Goal: Task Accomplishment & Management: Complete application form

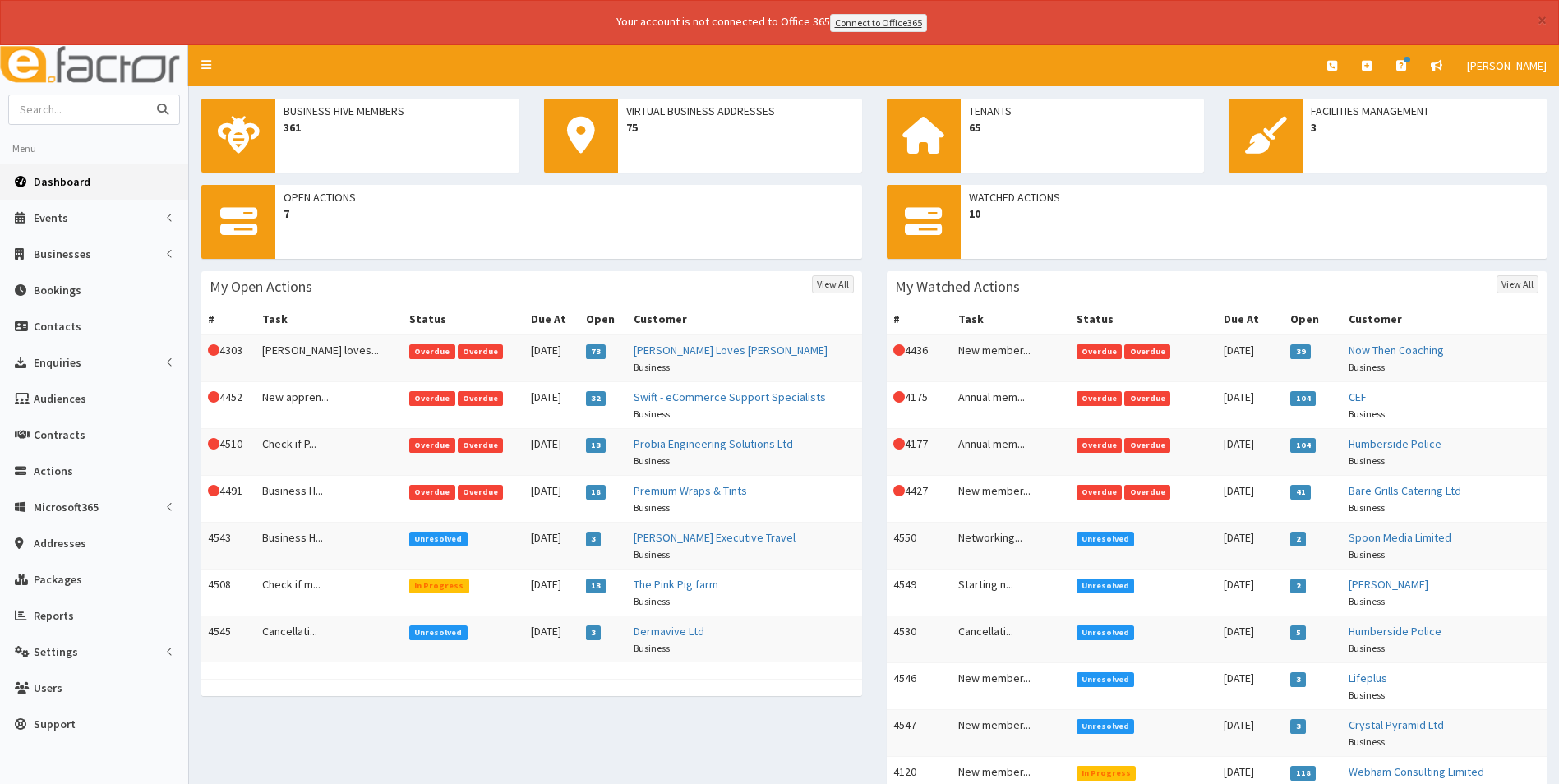
drag, startPoint x: 0, startPoint y: 0, endPoint x: 93, endPoint y: 110, distance: 144.0
click at [93, 110] on input "text" at bounding box center [78, 110] width 138 height 28
type input "scunthorpe bowl"
click at [146, 95] on button "submit" at bounding box center [163, 110] width 33 height 28
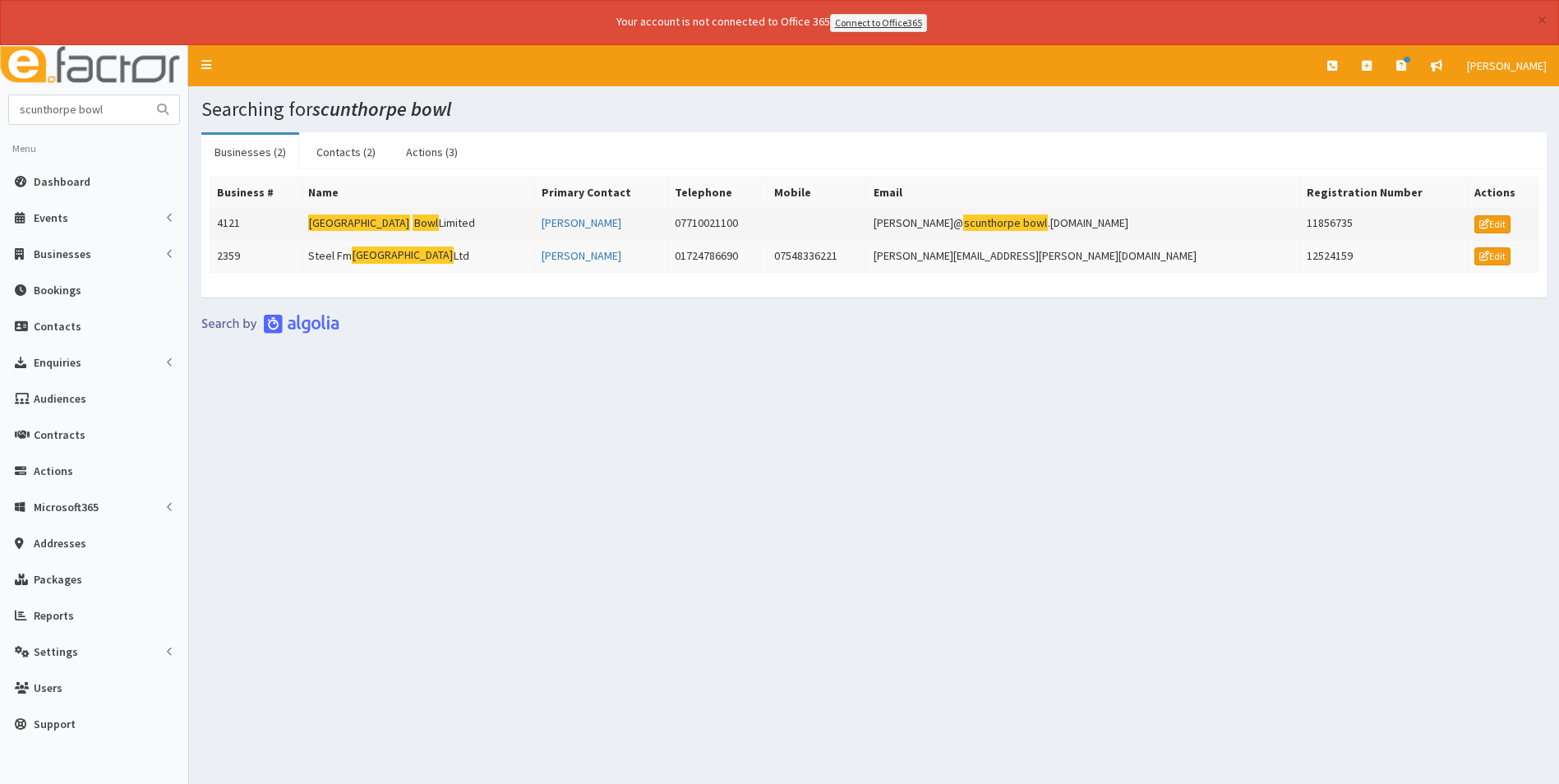
click at [375, 222] on mark "[GEOGRAPHIC_DATA]" at bounding box center [359, 223] width 103 height 17
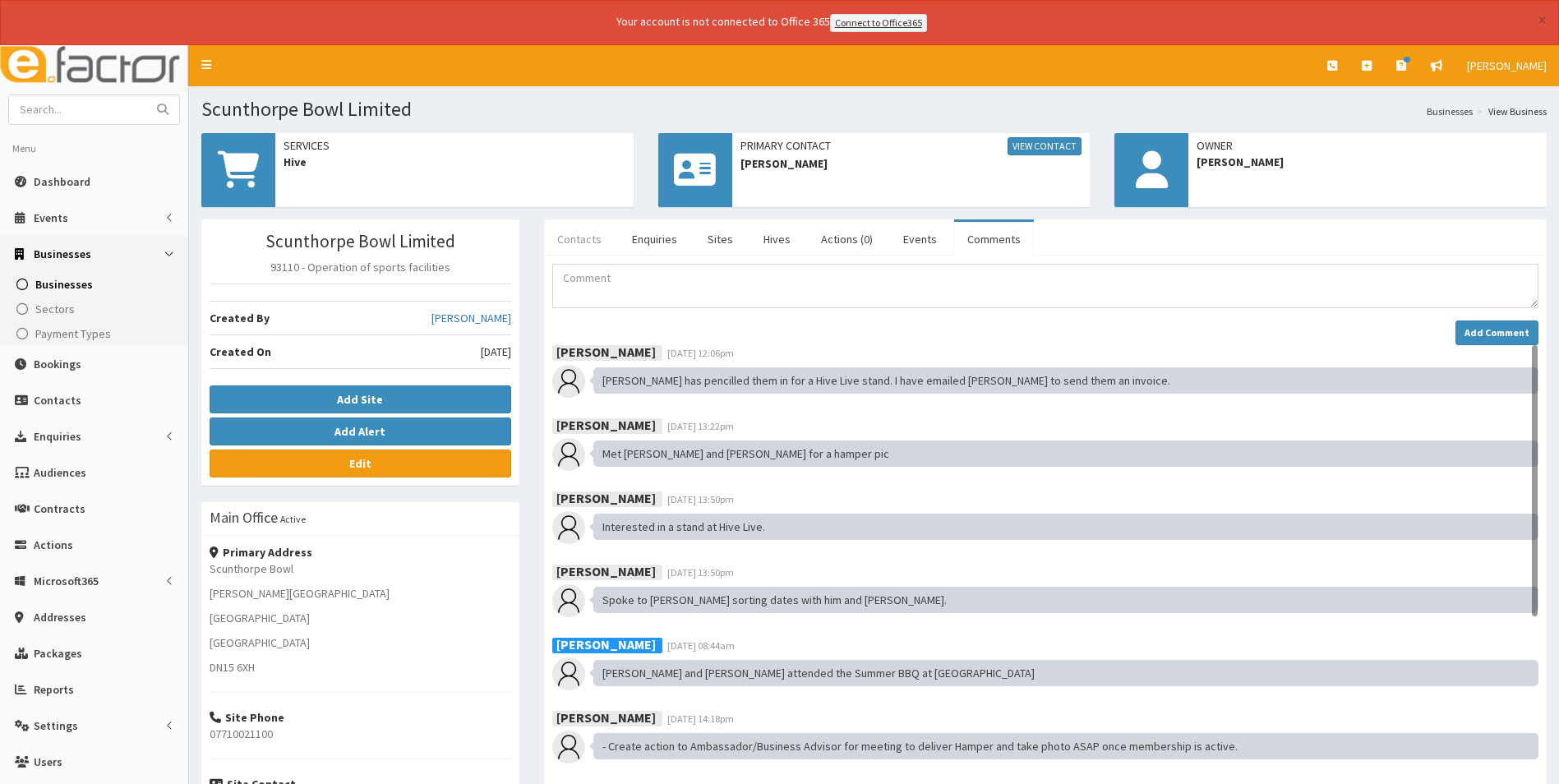
click at [574, 243] on link "Contacts" at bounding box center [579, 239] width 71 height 35
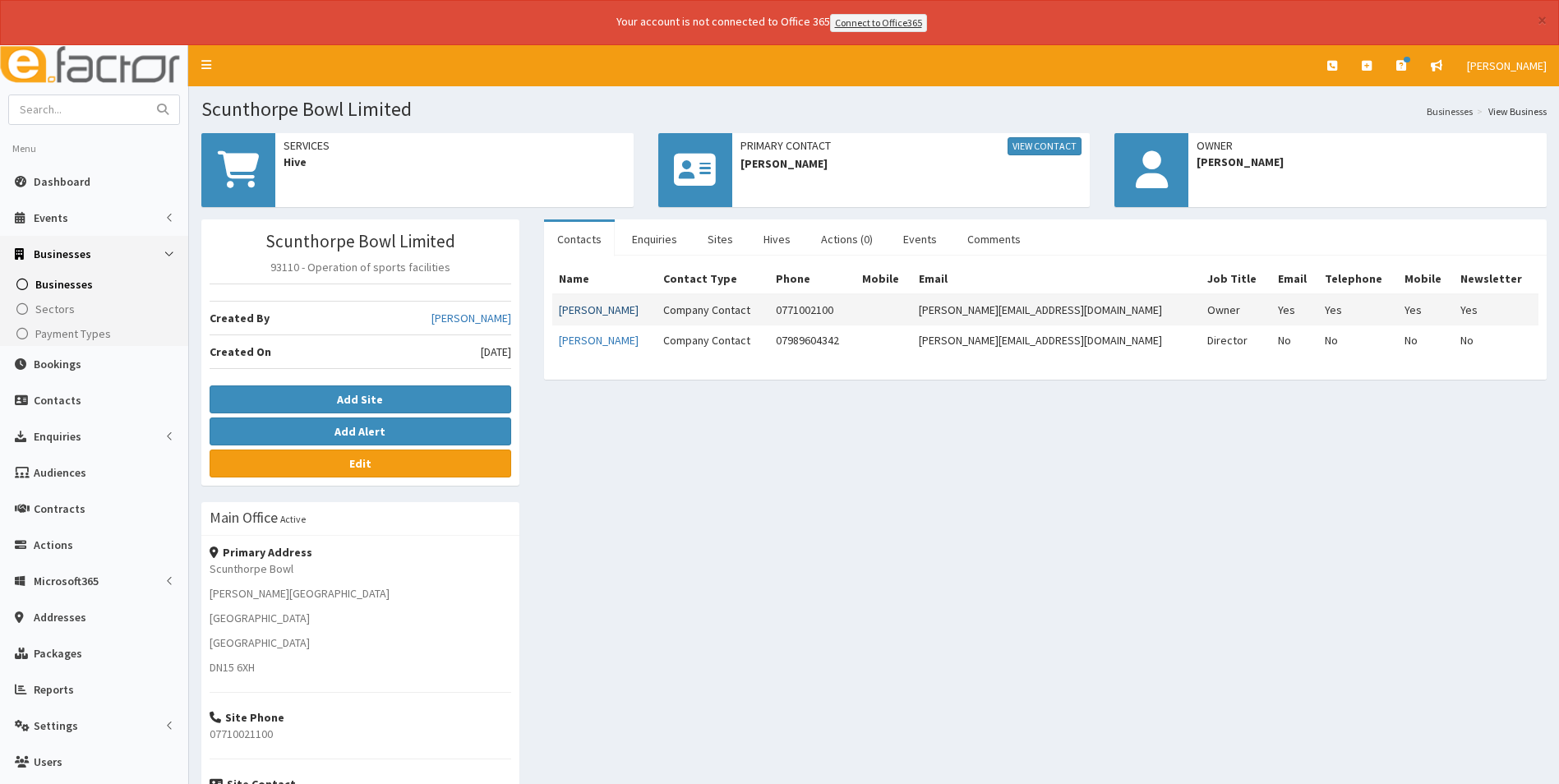
click at [587, 313] on link "John Hayes" at bounding box center [598, 310] width 79 height 15
click at [60, 112] on input "text" at bounding box center [78, 110] width 138 height 28
type input "cogent"
click at [146, 95] on button "submit" at bounding box center [163, 110] width 33 height 28
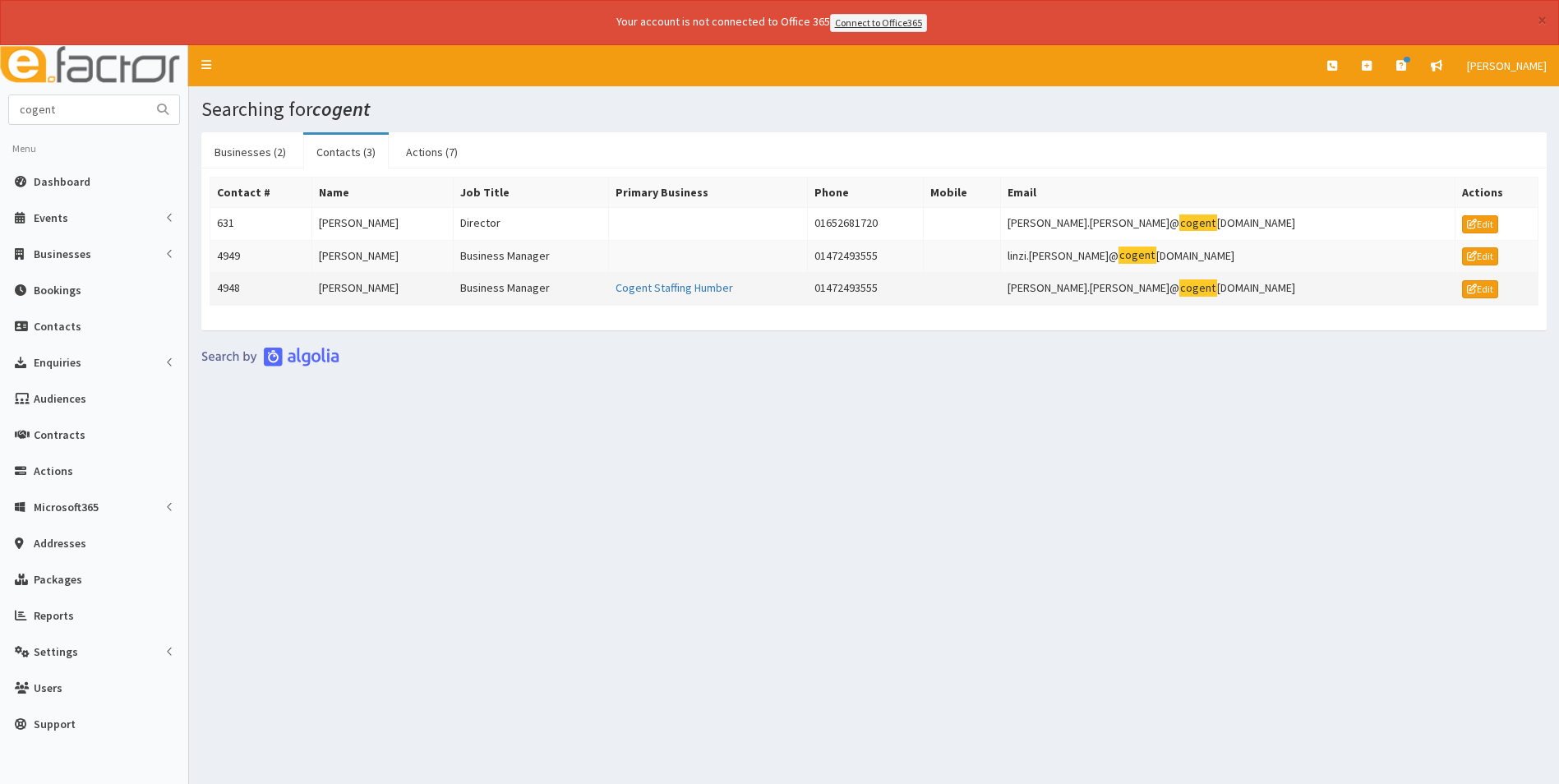
click at [371, 283] on td "[PERSON_NAME]" at bounding box center [383, 289] width 142 height 33
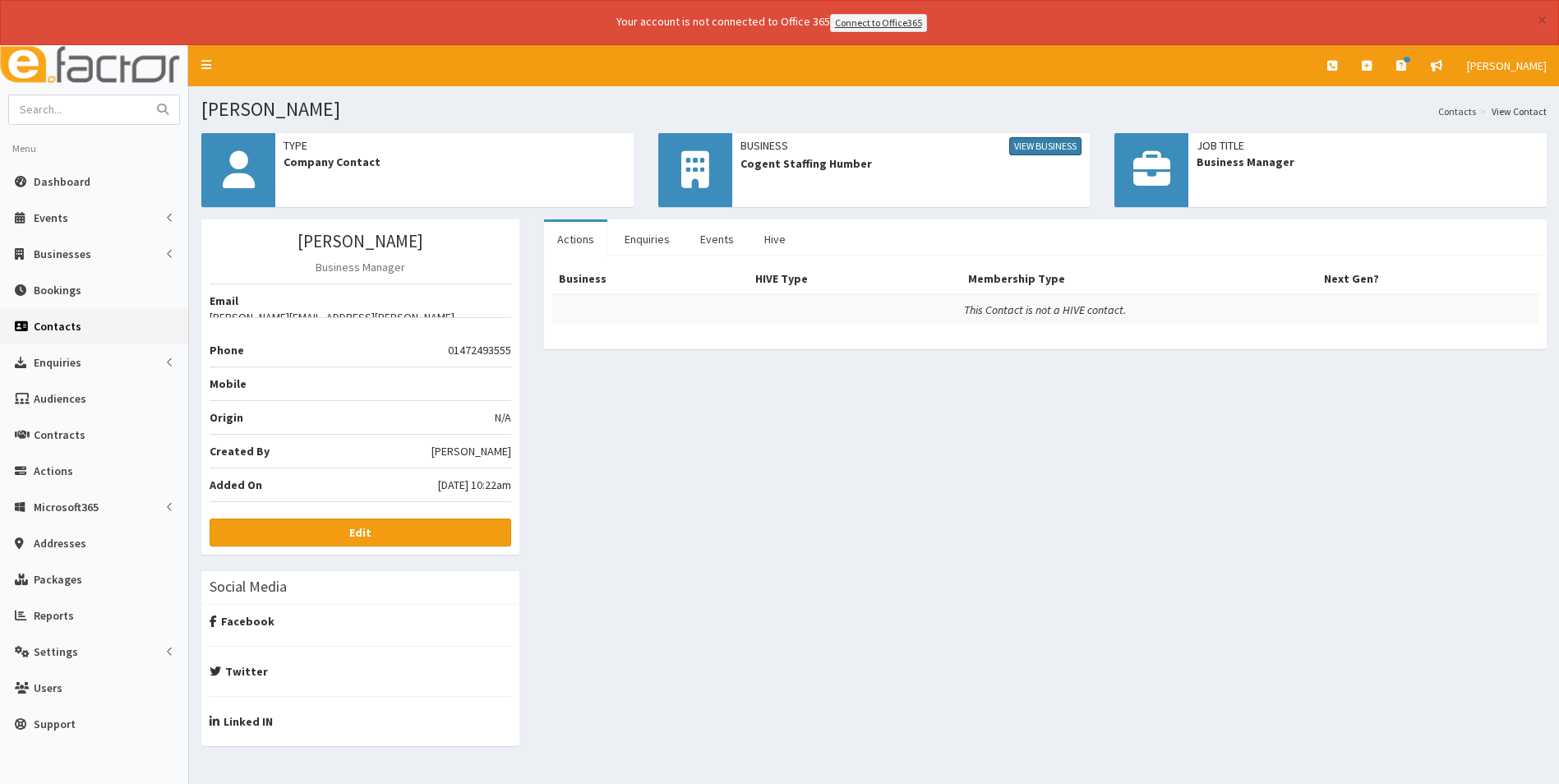
click at [1054, 148] on link "View Business" at bounding box center [1045, 145] width 73 height 18
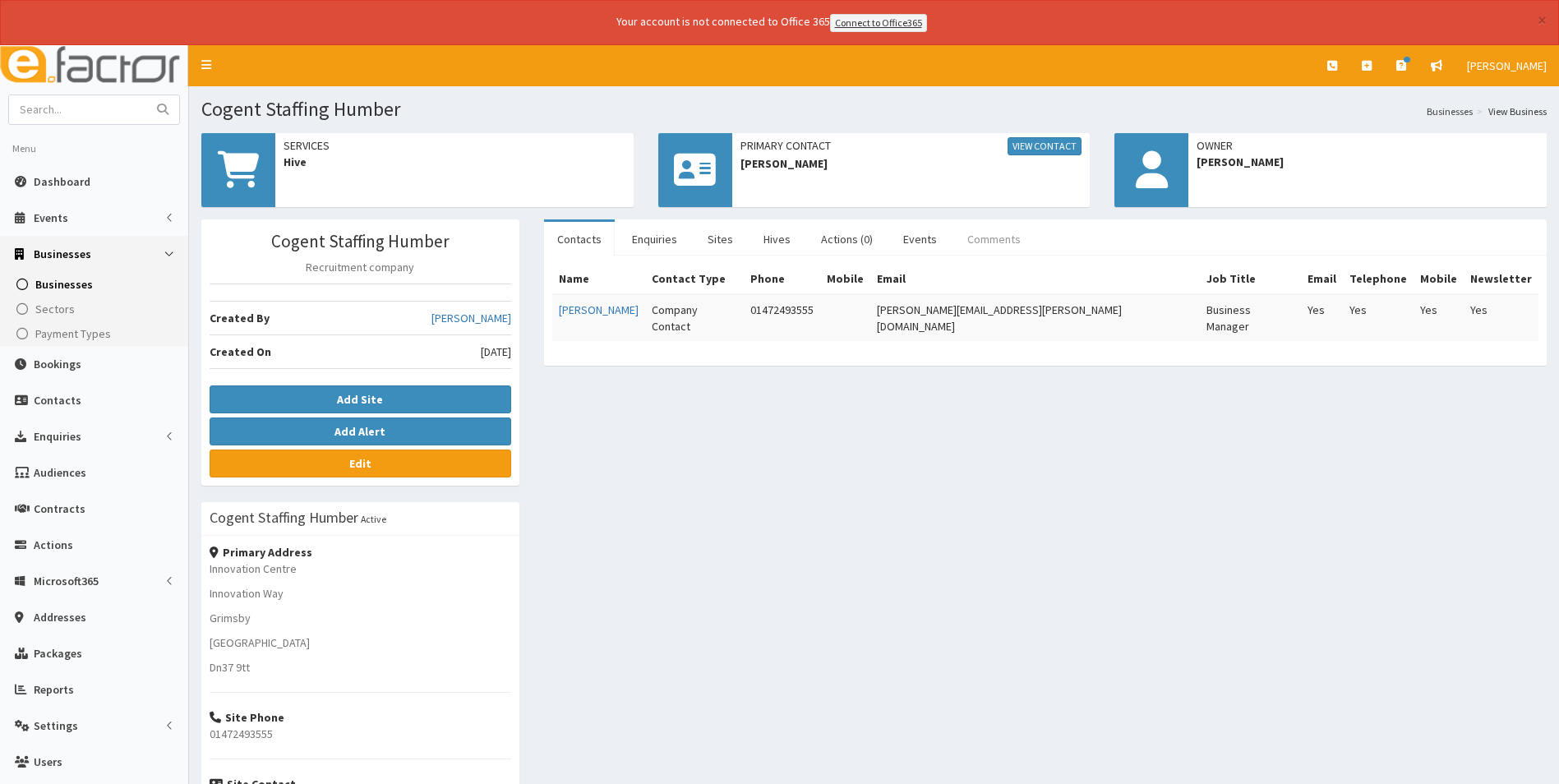
click at [989, 240] on link "Comments" at bounding box center [994, 239] width 79 height 35
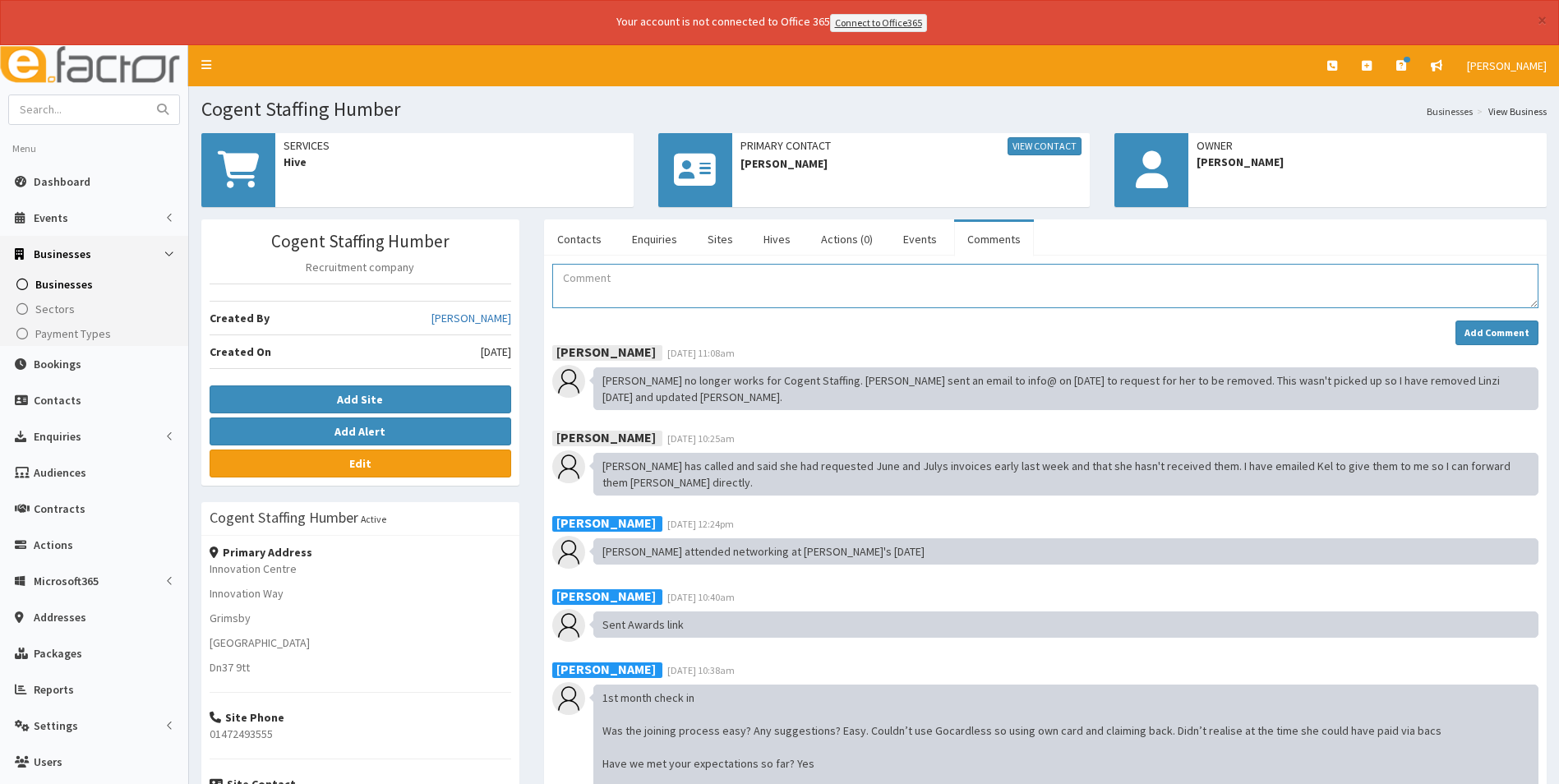
click at [612, 285] on textarea "Comment" at bounding box center [1045, 285] width 986 height 44
click at [603, 291] on textarea "Comment" at bounding box center [1045, 285] width 986 height 44
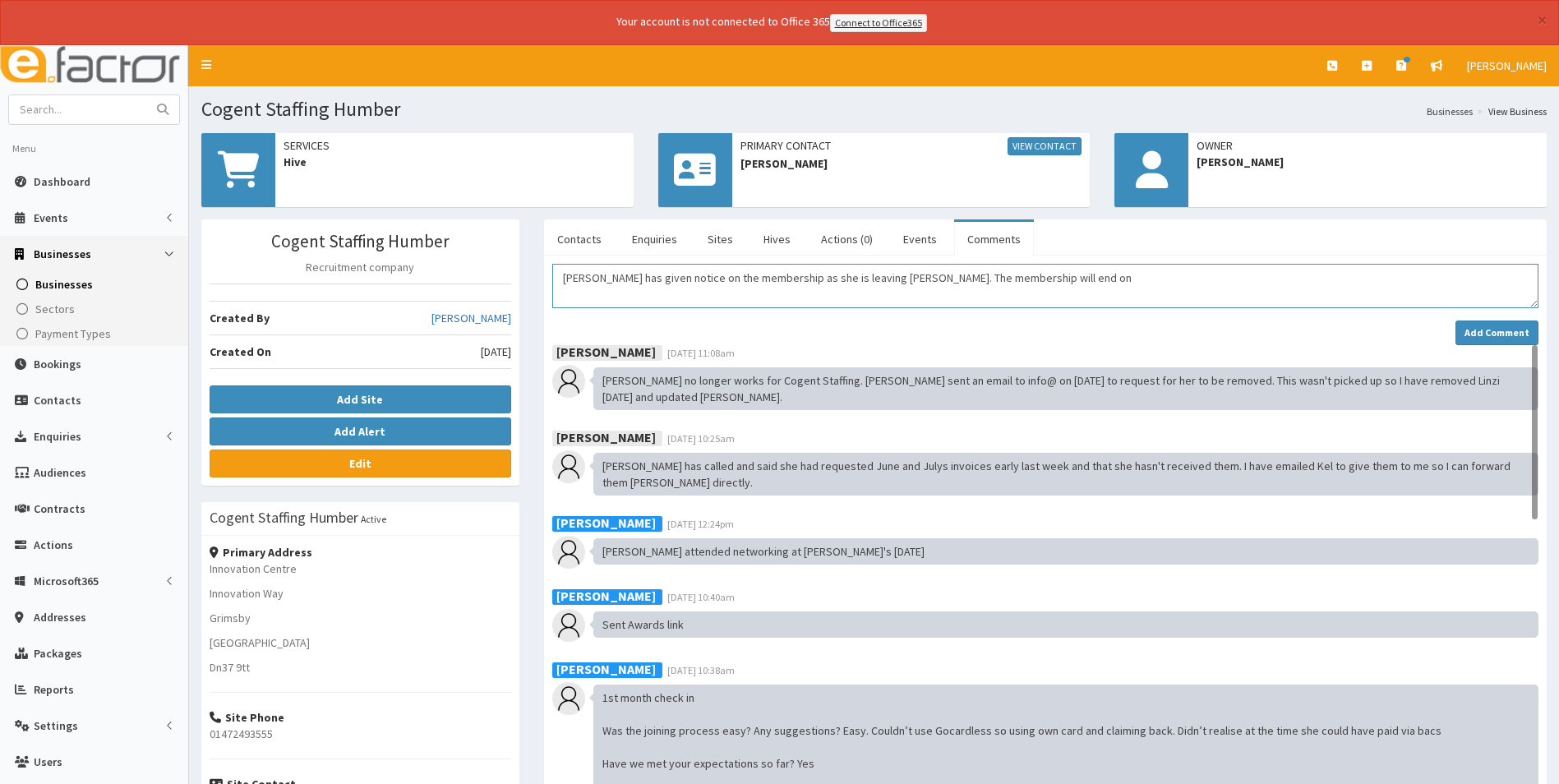
click at [1070, 277] on textarea "Rachel has given notice on the membership as she is leaving Cogent. The members…" at bounding box center [1045, 285] width 986 height 44
type textarea "Rachel has given notice on the membership as she is leaving Cogent. The members…"
click at [1498, 329] on strong "Add Comment" at bounding box center [1497, 332] width 65 height 12
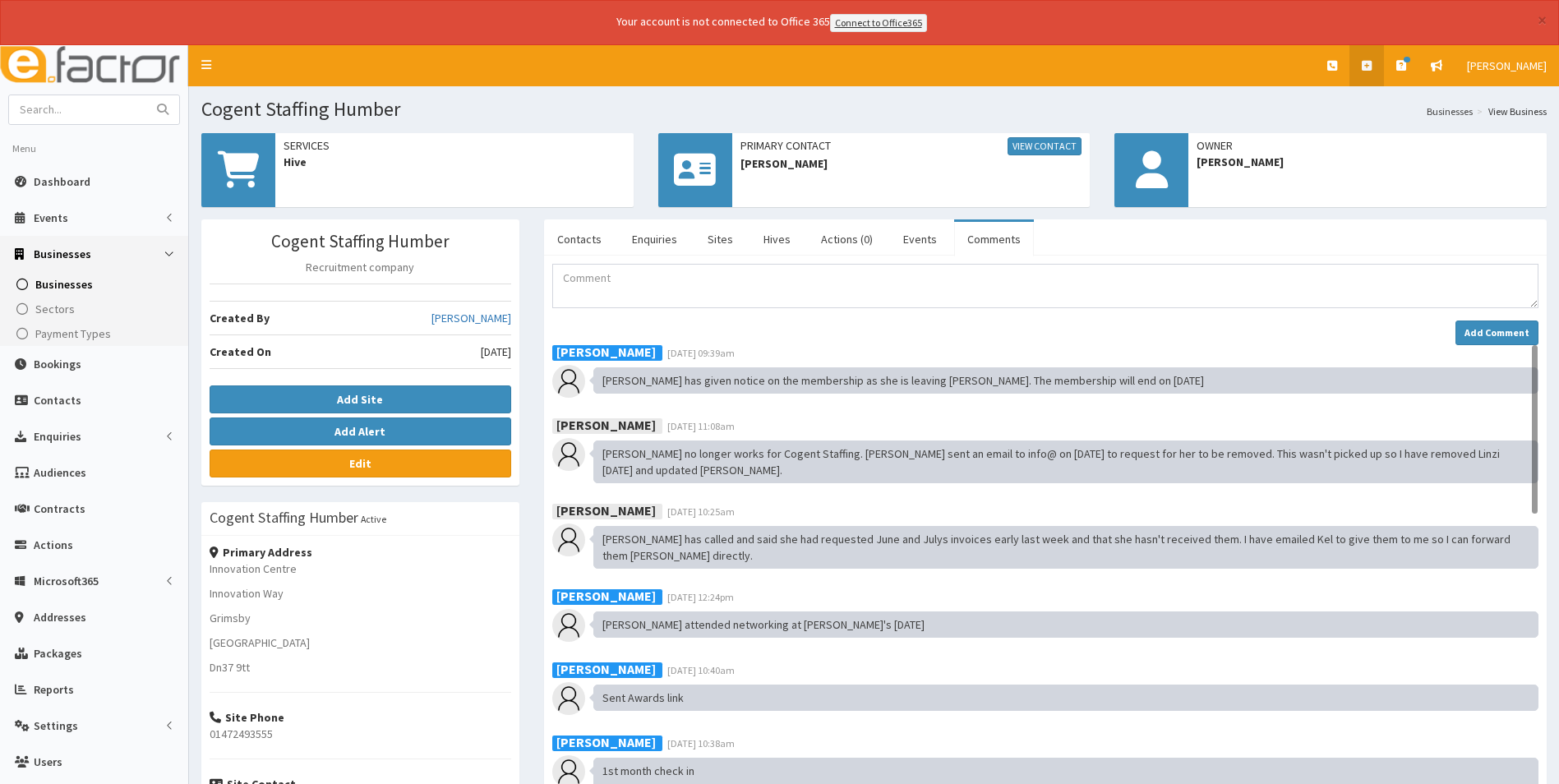
click at [1372, 59] on link at bounding box center [1366, 65] width 35 height 41
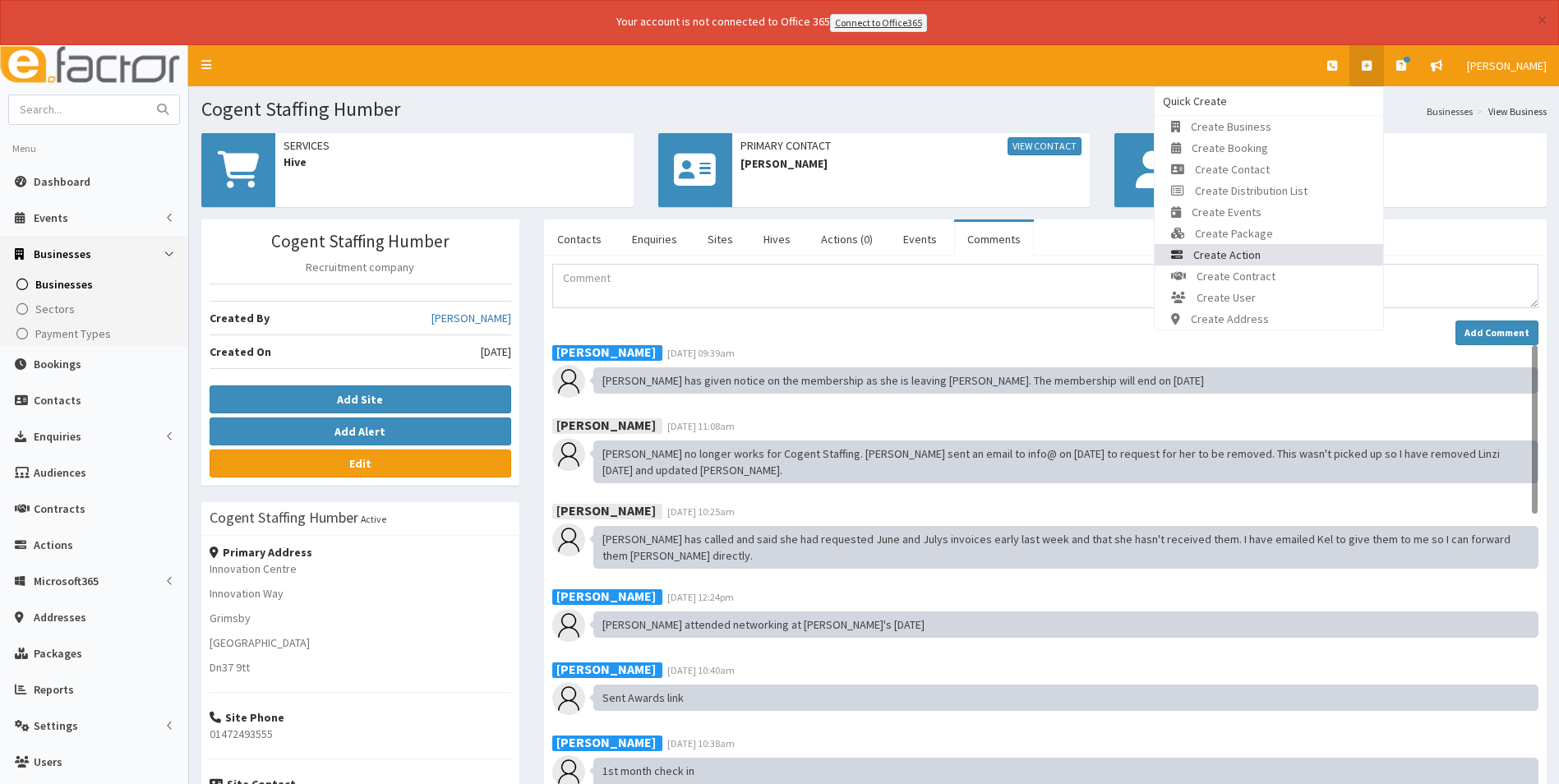
click at [1287, 257] on link "Create Action" at bounding box center [1269, 254] width 229 height 22
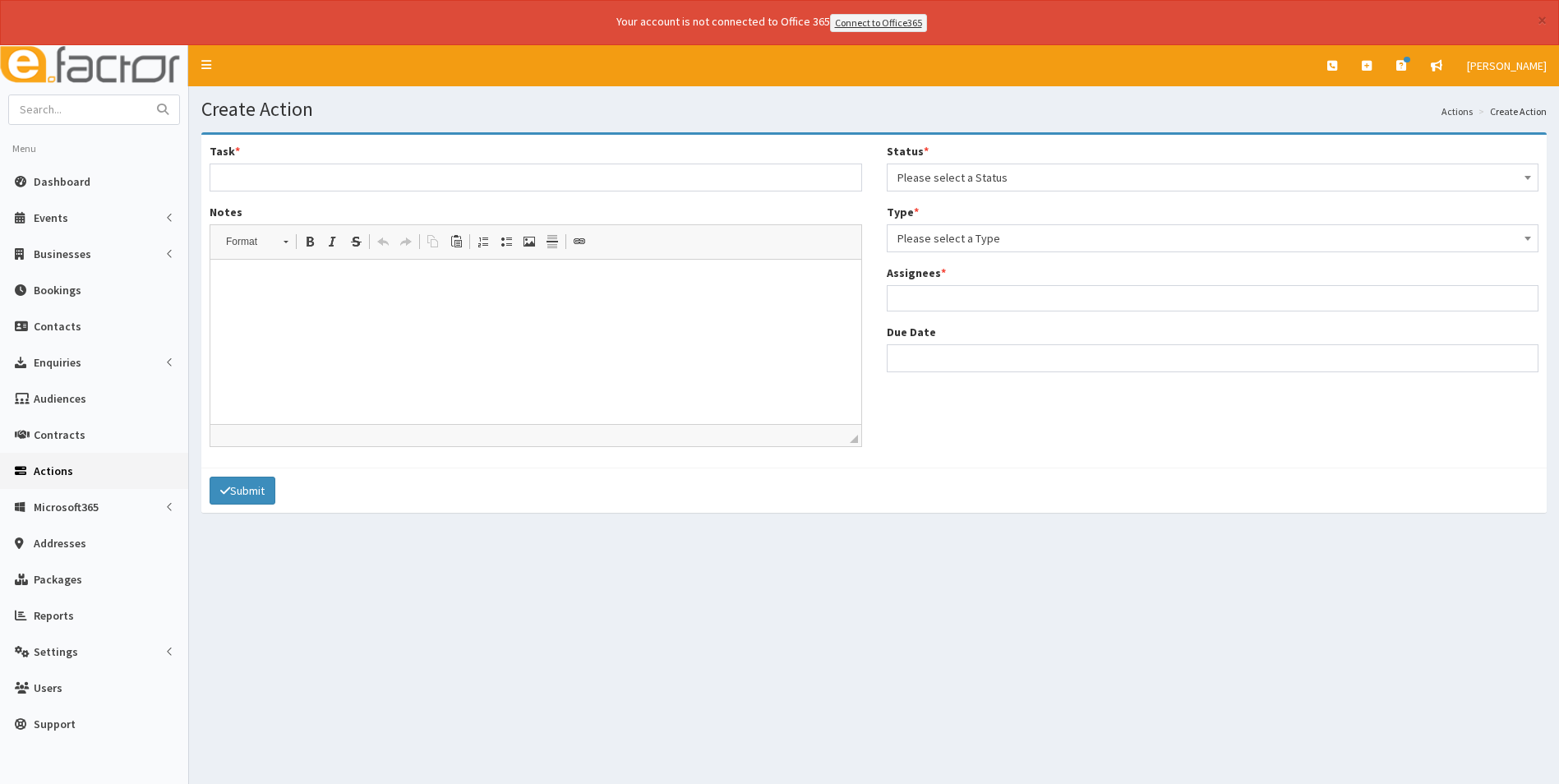
select select
click at [329, 174] on input "Task *" at bounding box center [536, 178] width 653 height 28
type input "Cancellation of membership"
click at [951, 179] on span "Please select a Status" at bounding box center [1213, 178] width 631 height 23
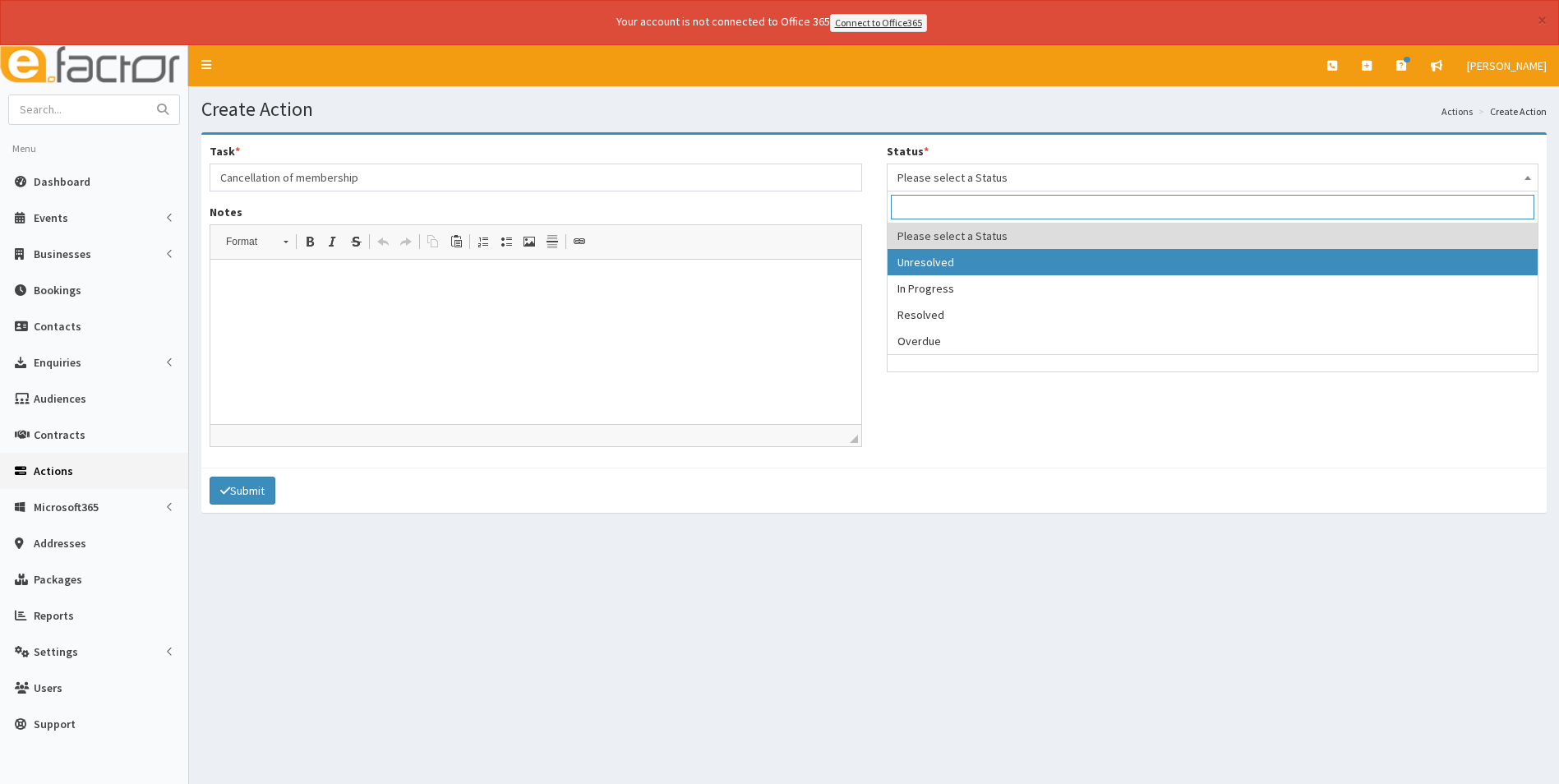
select select "1"
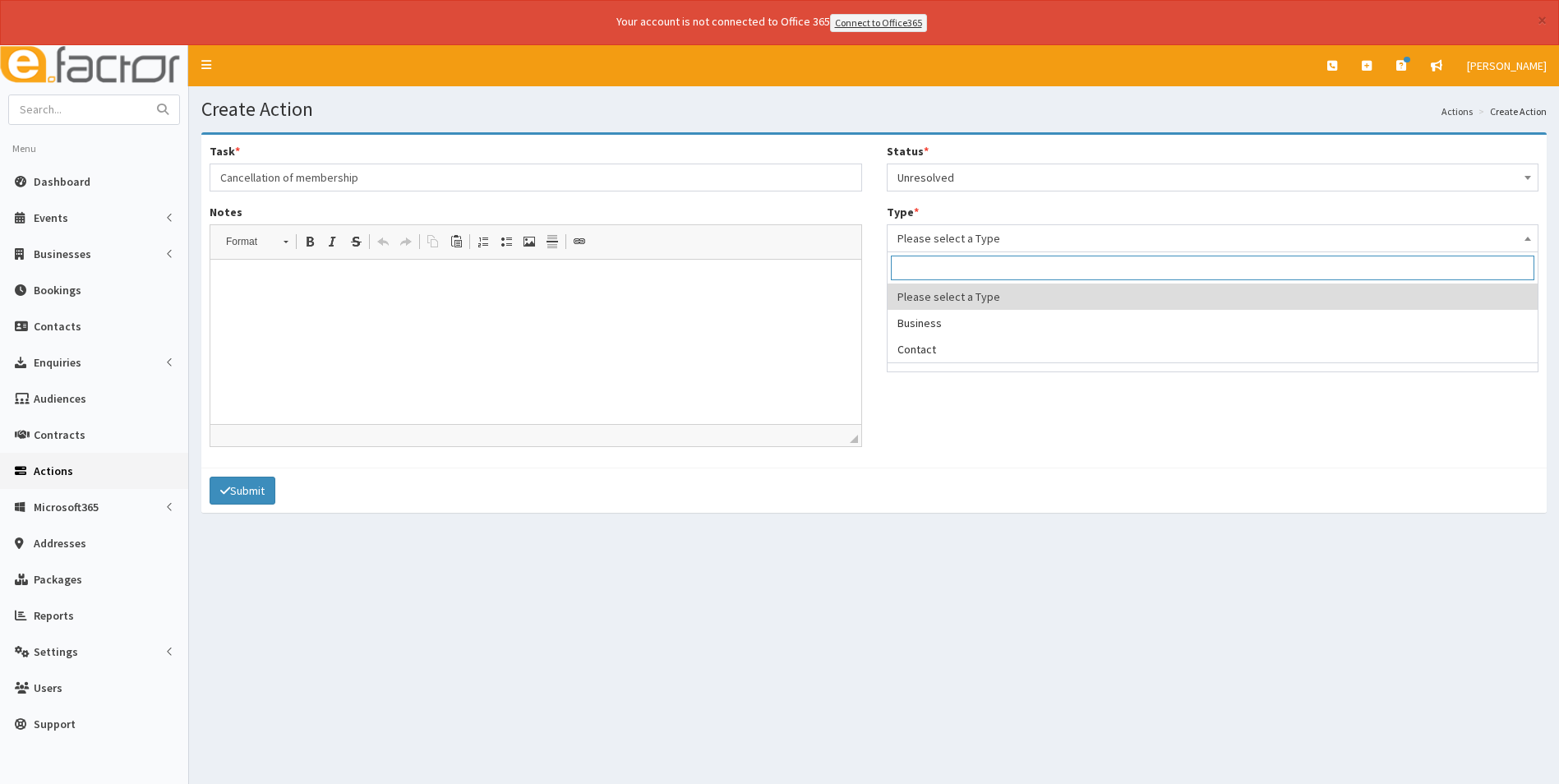
click at [938, 230] on span "Please select a Type" at bounding box center [1213, 238] width 631 height 23
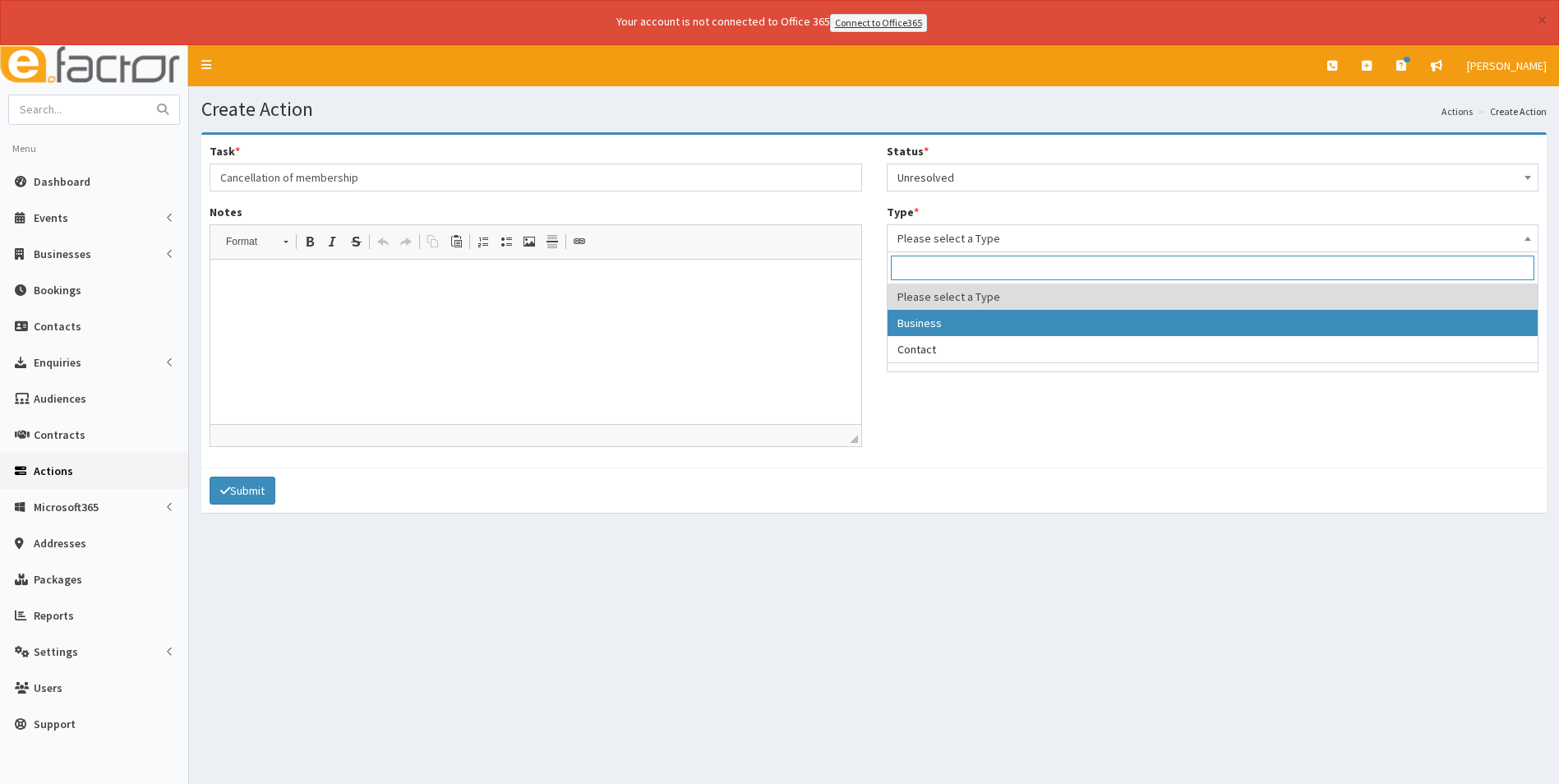
select select "business"
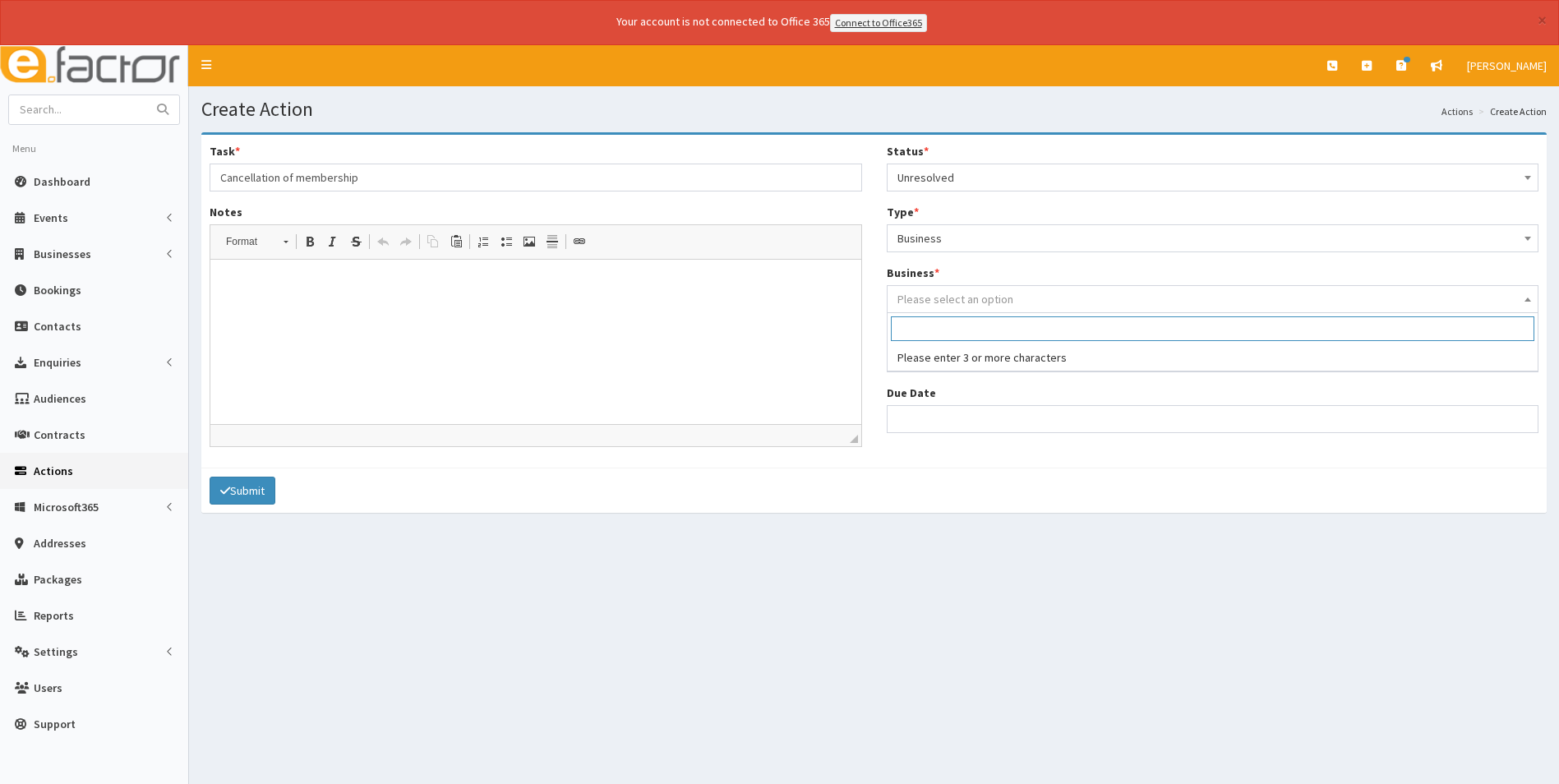
click at [951, 298] on span "Please select an option" at bounding box center [955, 299] width 116 height 15
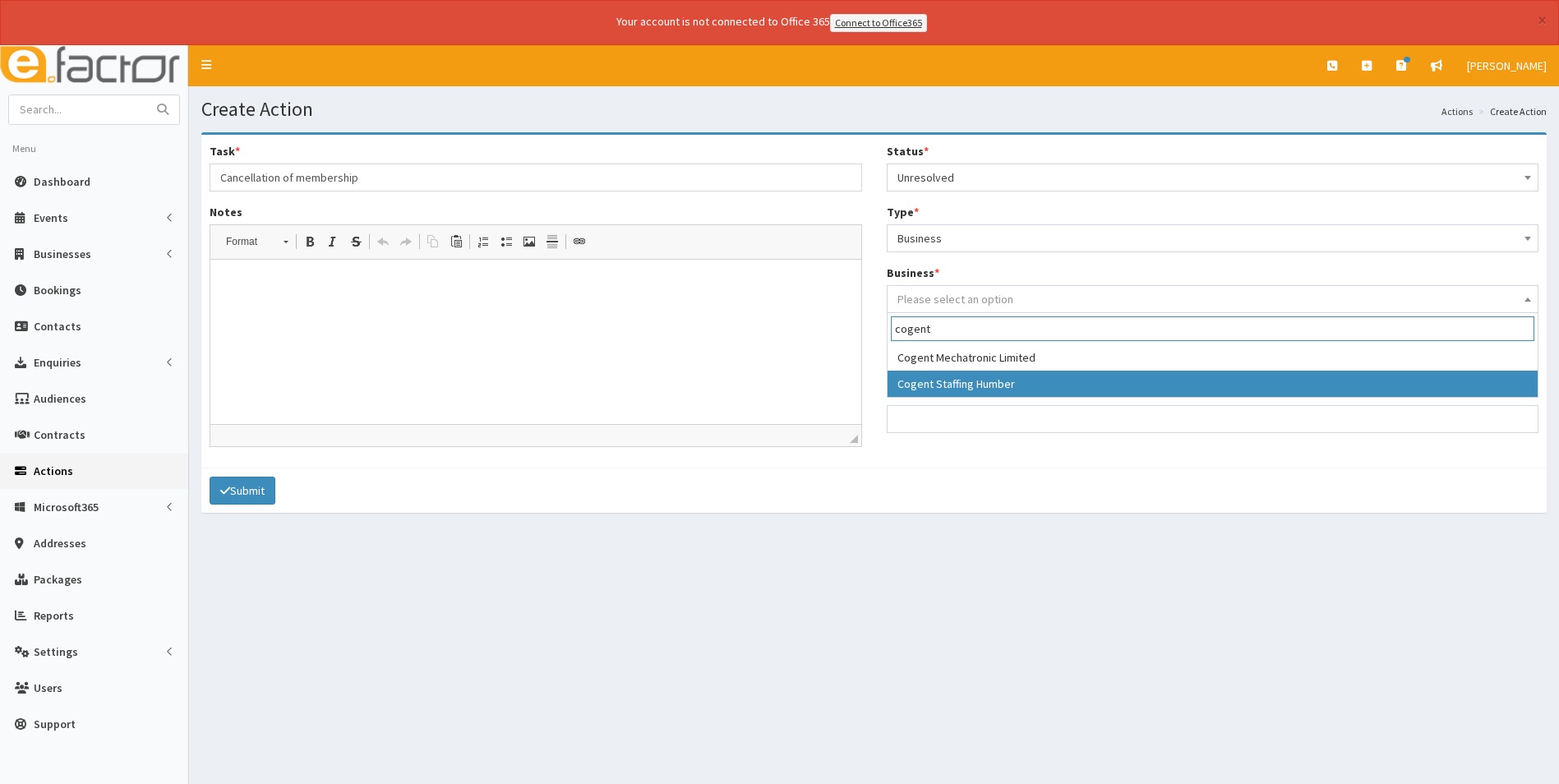
type input "cogent"
select select "3957"
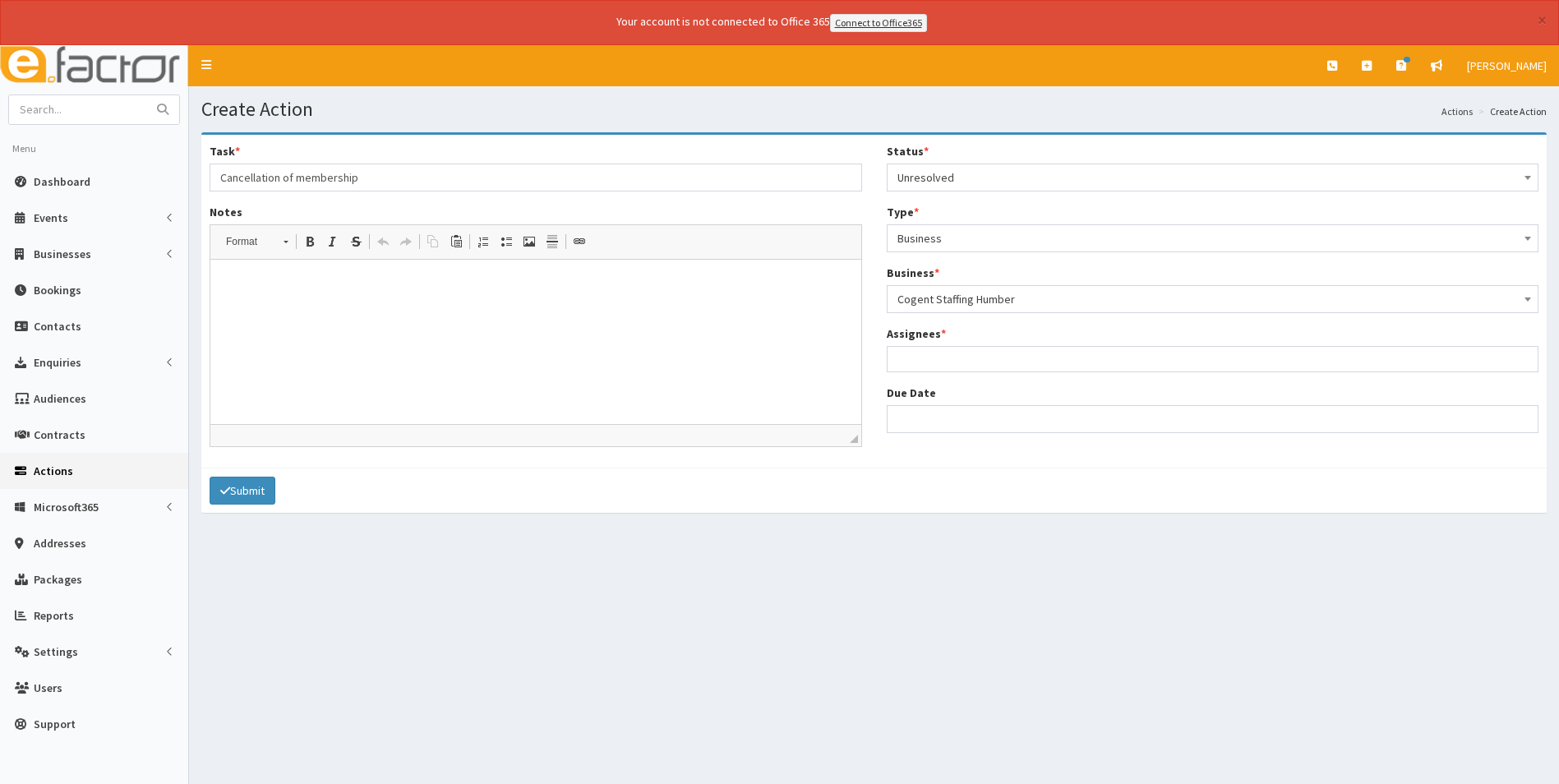
click at [920, 361] on ul at bounding box center [1212, 357] width 651 height 21
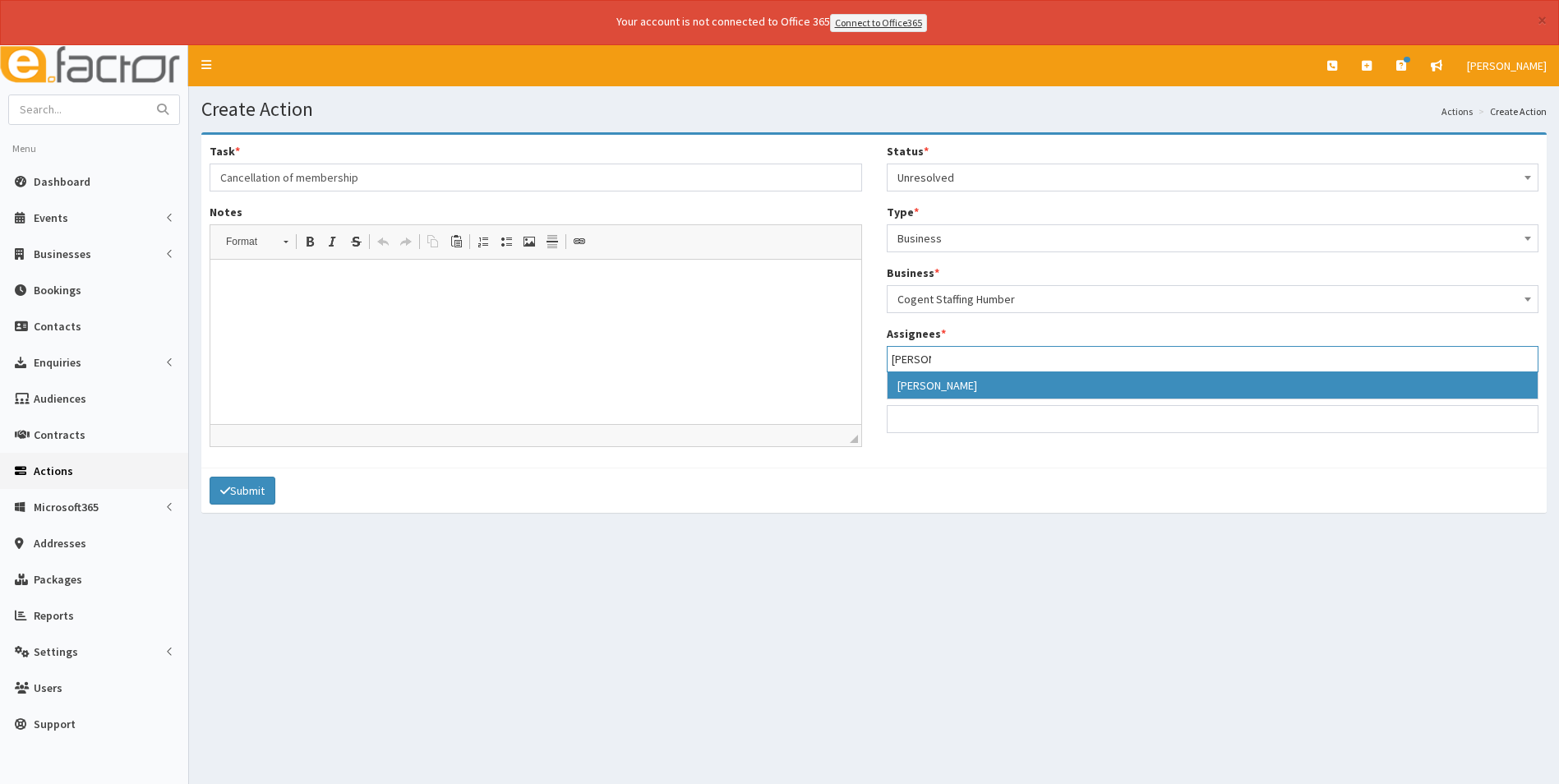
type input "kell"
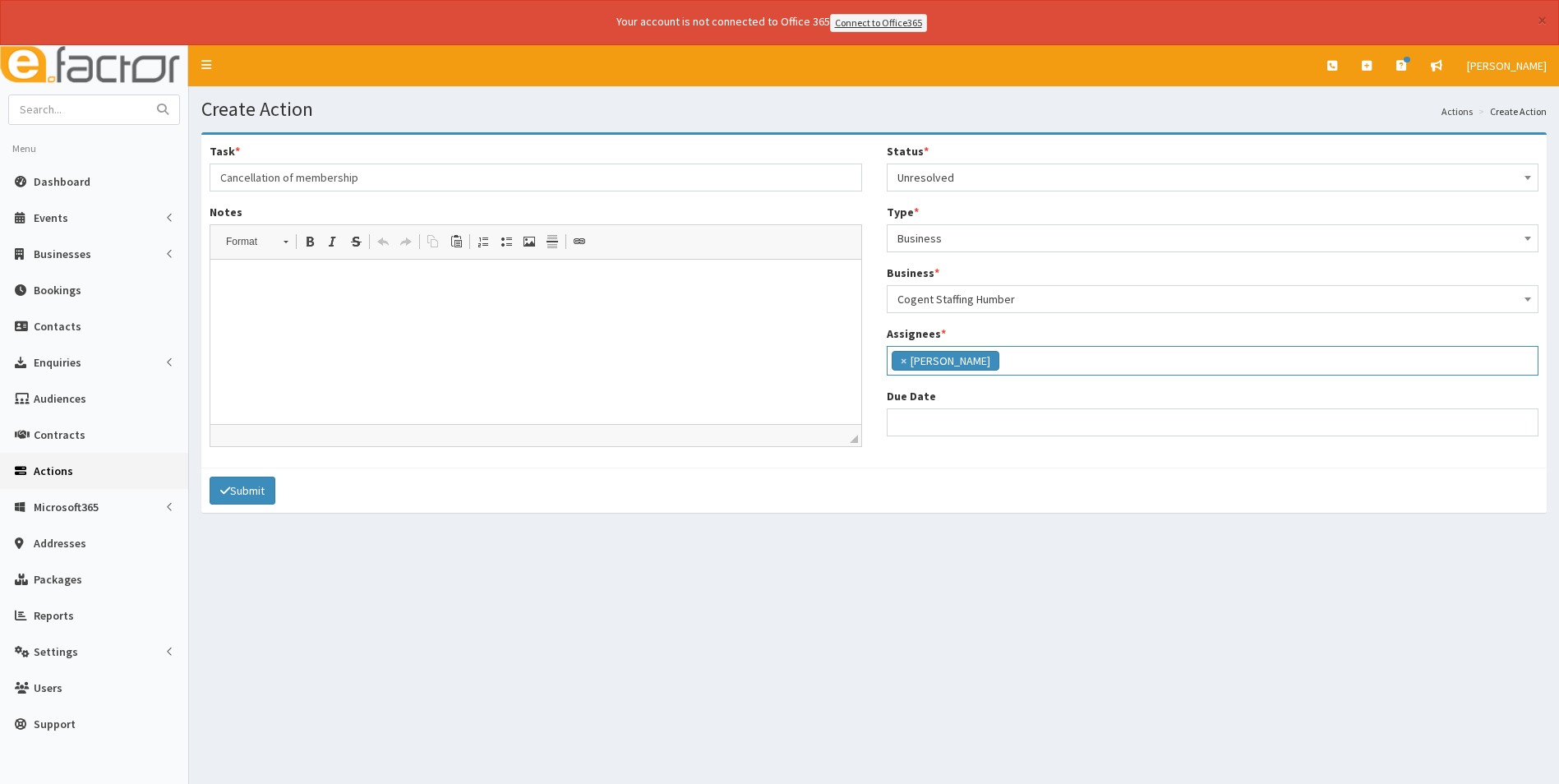
select select "35"
click at [927, 419] on input "Due Date" at bounding box center [1212, 422] width 653 height 28
select select "12"
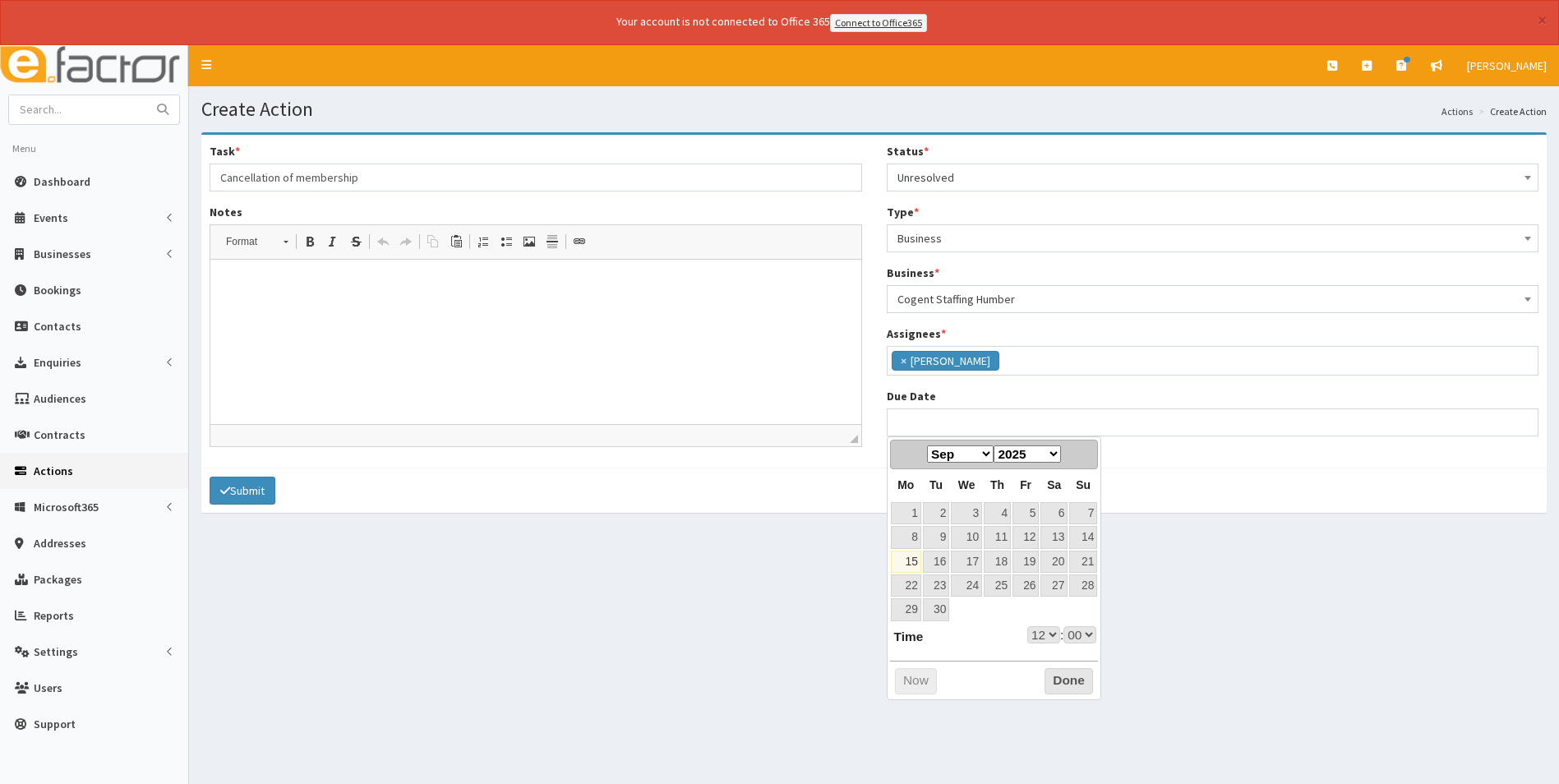
click at [987, 457] on select "Jan Feb Mar Apr May Jun Jul Aug Sep Oct Nov Dec" at bounding box center [960, 453] width 66 height 17
select select "12"
click at [969, 561] on link "15" at bounding box center [966, 561] width 31 height 22
type input "15-10-2025 12:00"
select select "12"
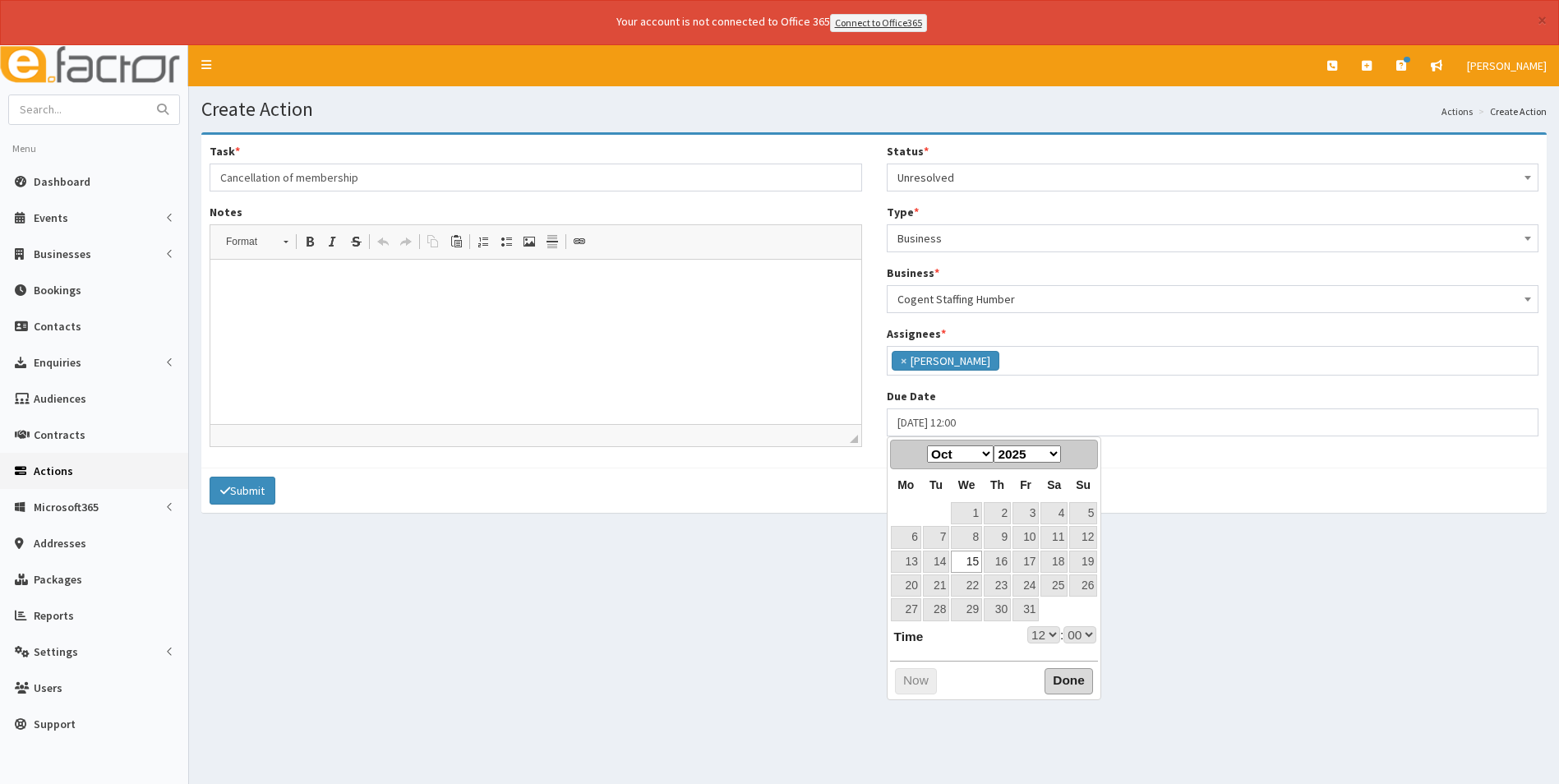
click at [1058, 679] on button "Done" at bounding box center [1068, 681] width 48 height 26
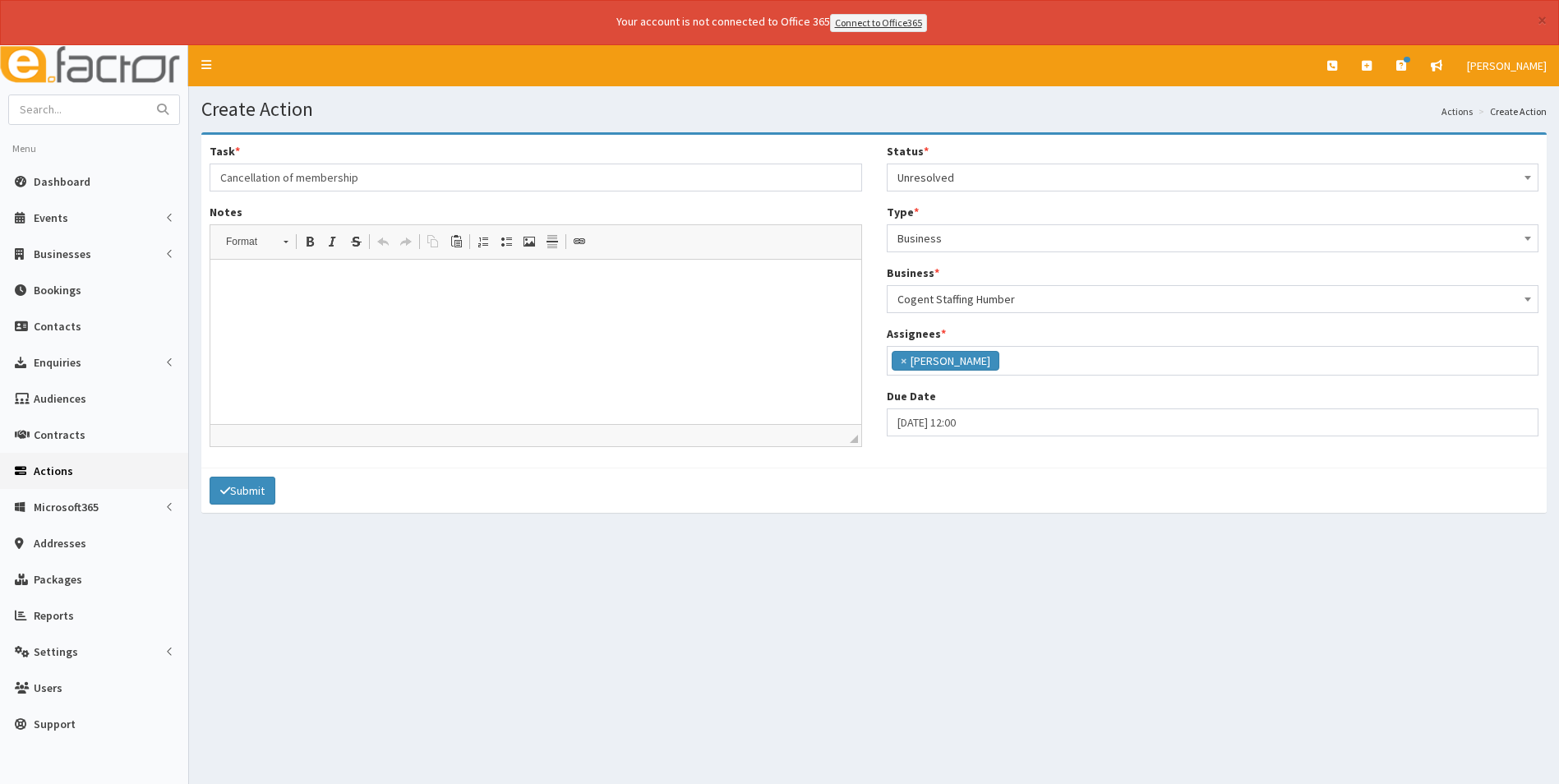
click at [408, 309] on html at bounding box center [536, 283] width 651 height 50
click at [252, 490] on button "Submit" at bounding box center [243, 490] width 66 height 28
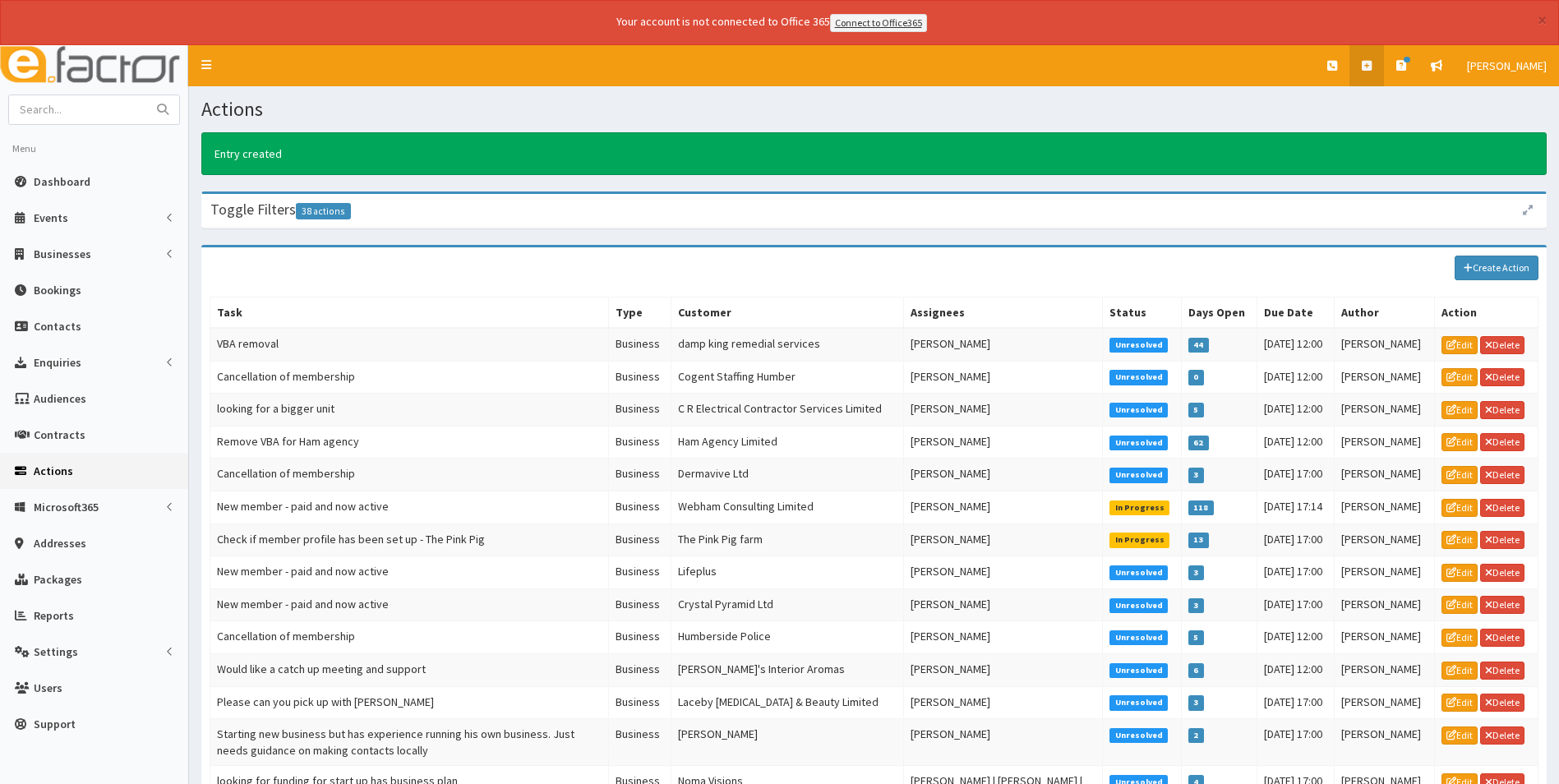
click at [1372, 72] on link at bounding box center [1366, 65] width 35 height 41
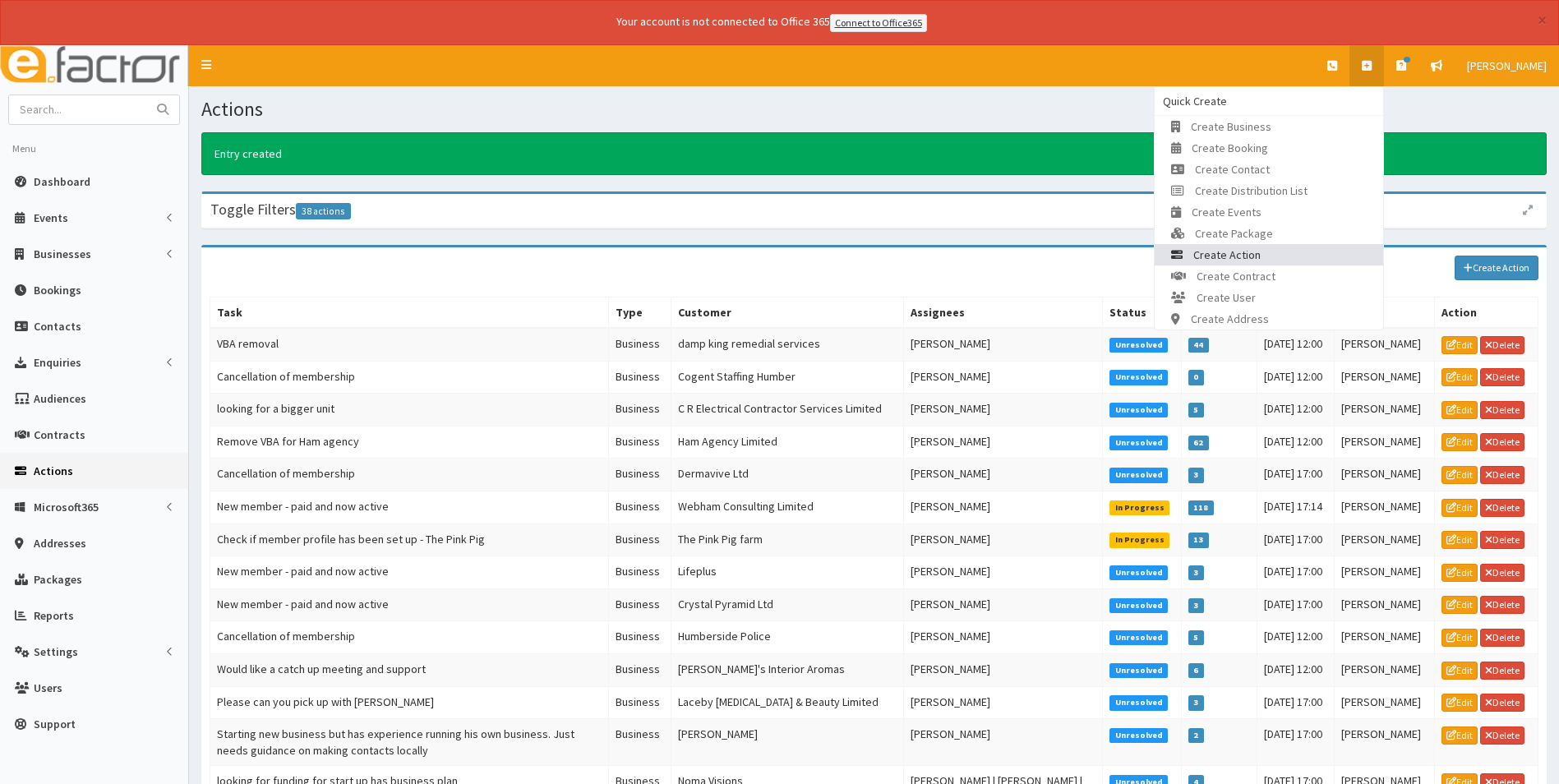
click at [1277, 256] on link "Create Action" at bounding box center [1269, 254] width 229 height 22
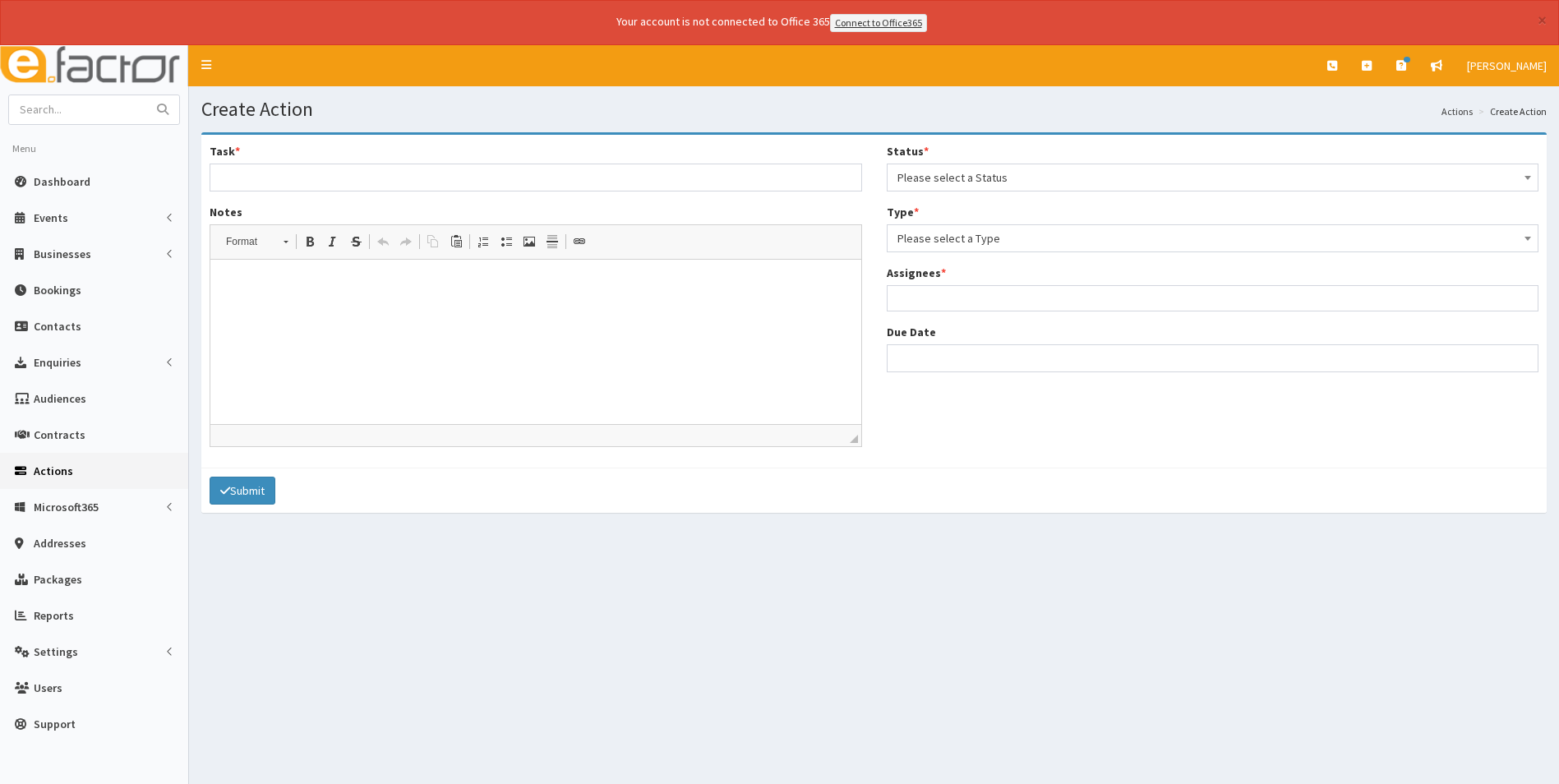
select select
click at [420, 177] on input "Task *" at bounding box center [536, 178] width 653 height 28
type input "Cancellation of membership"
click at [962, 186] on span "Please select a Status" at bounding box center [1213, 178] width 631 height 23
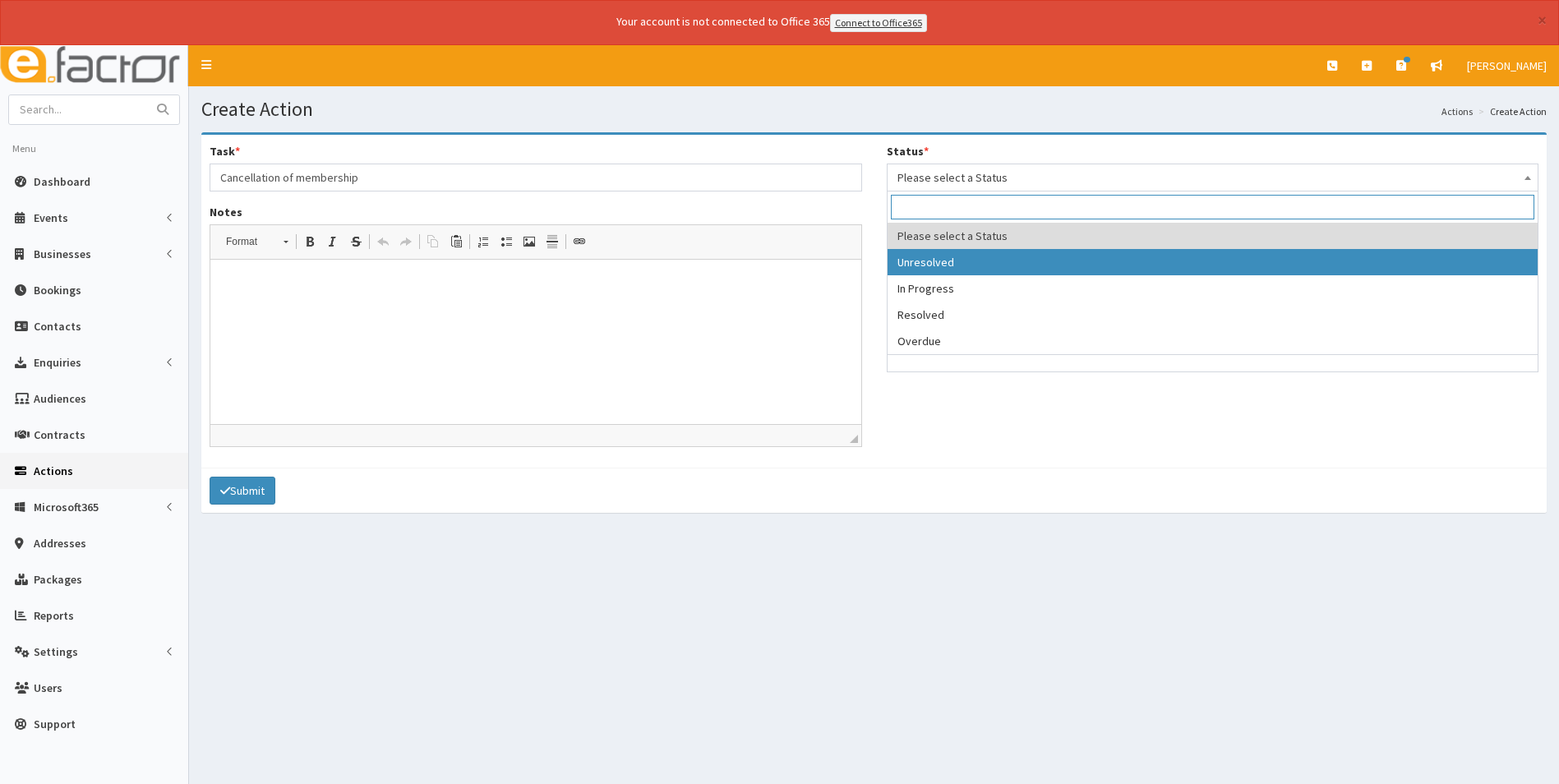
select select "1"
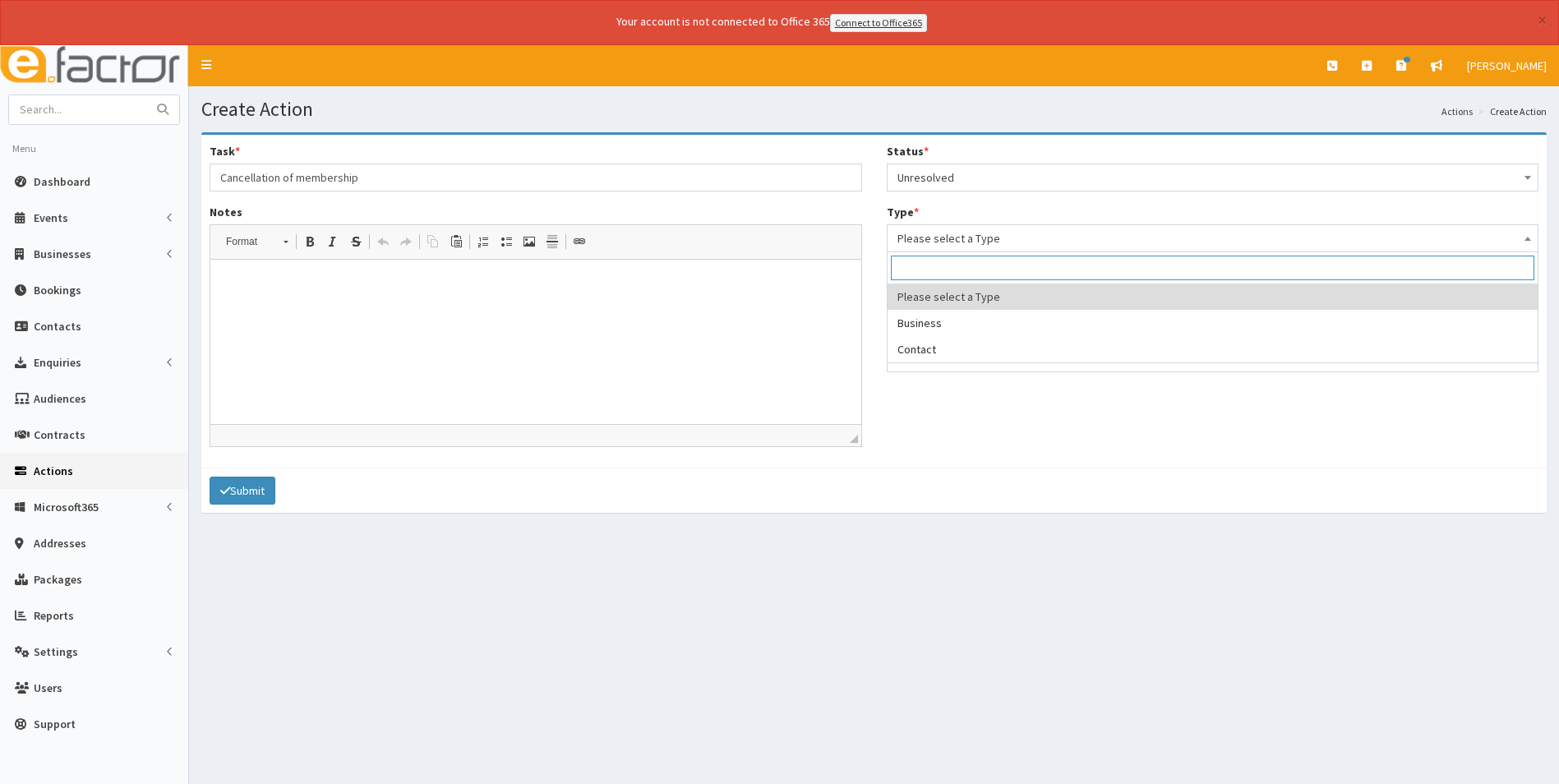
click at [944, 238] on span "Please select a Type" at bounding box center [1213, 238] width 631 height 23
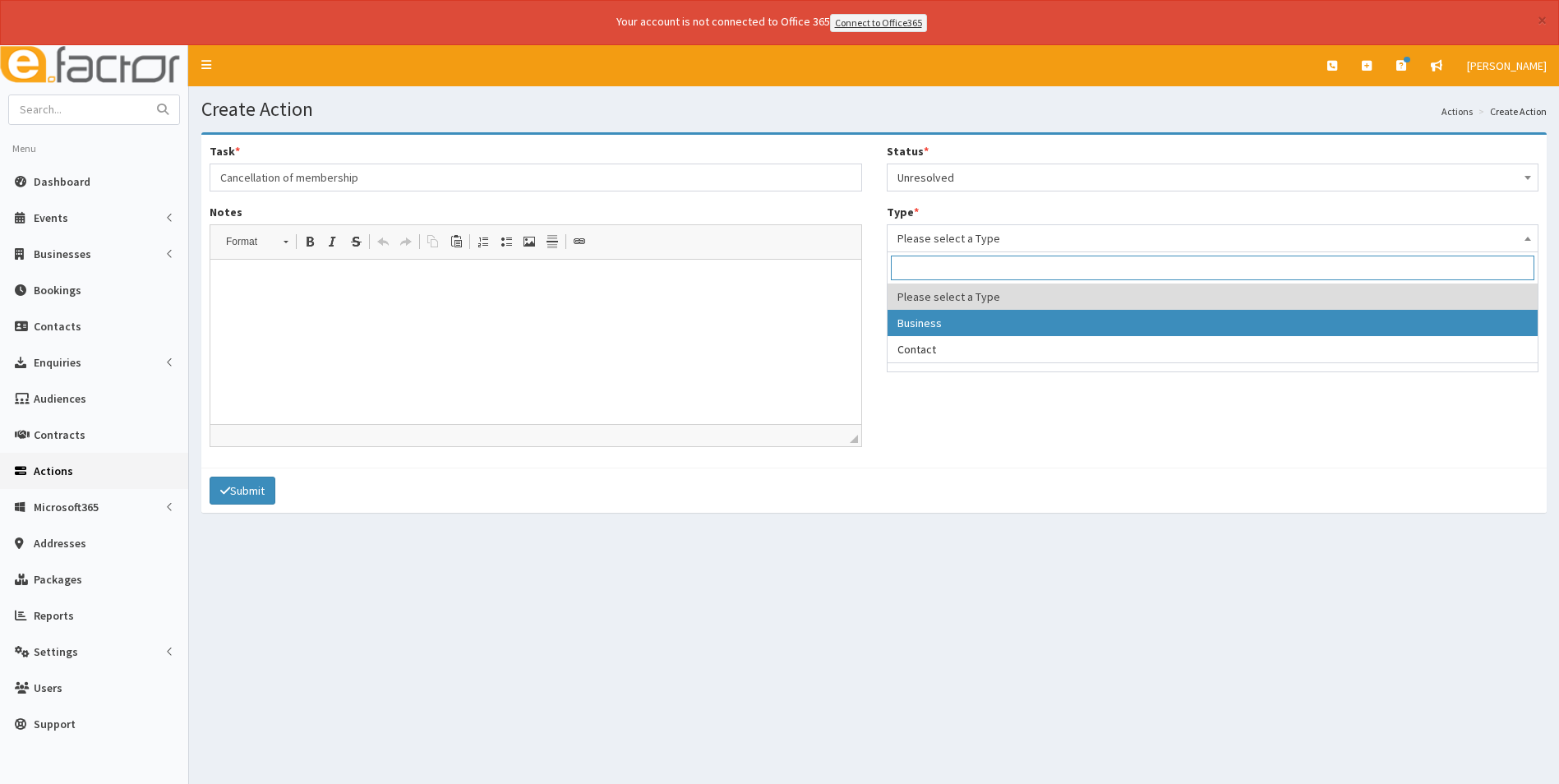
select select "business"
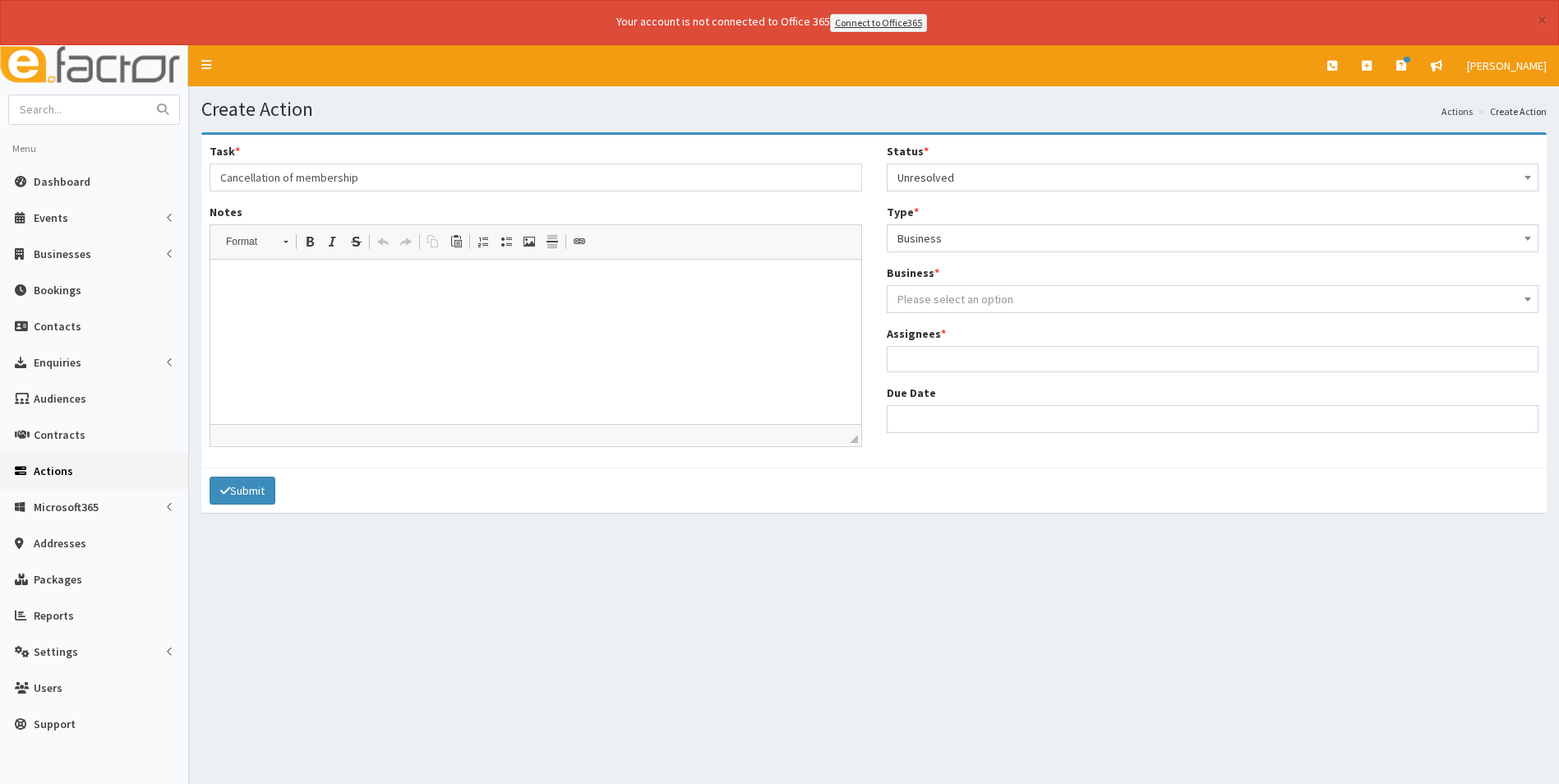
click at [953, 293] on span "Please select an option" at bounding box center [955, 299] width 116 height 15
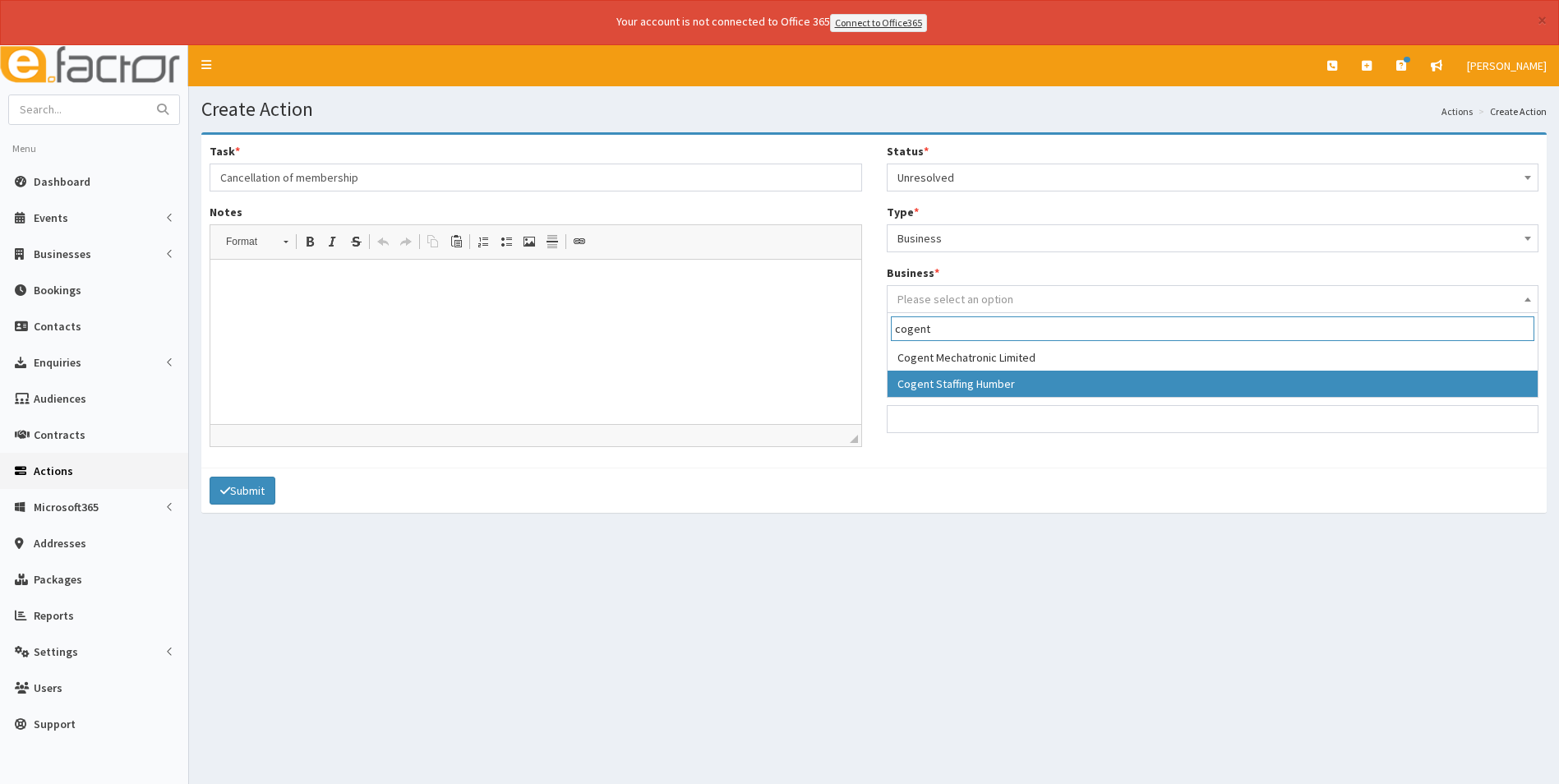
type input "cogent"
select select "3957"
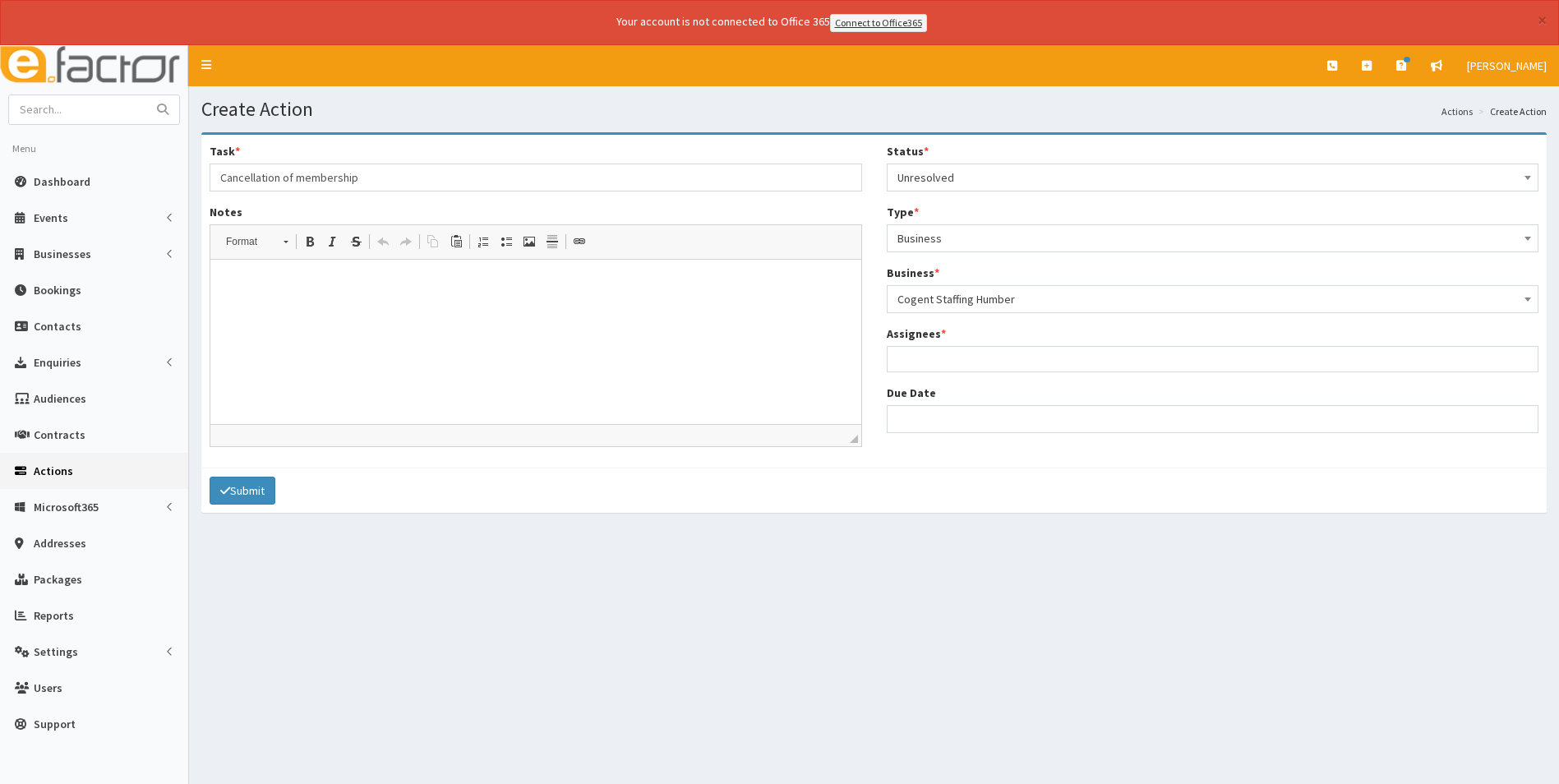
click at [935, 352] on ul at bounding box center [1212, 357] width 651 height 21
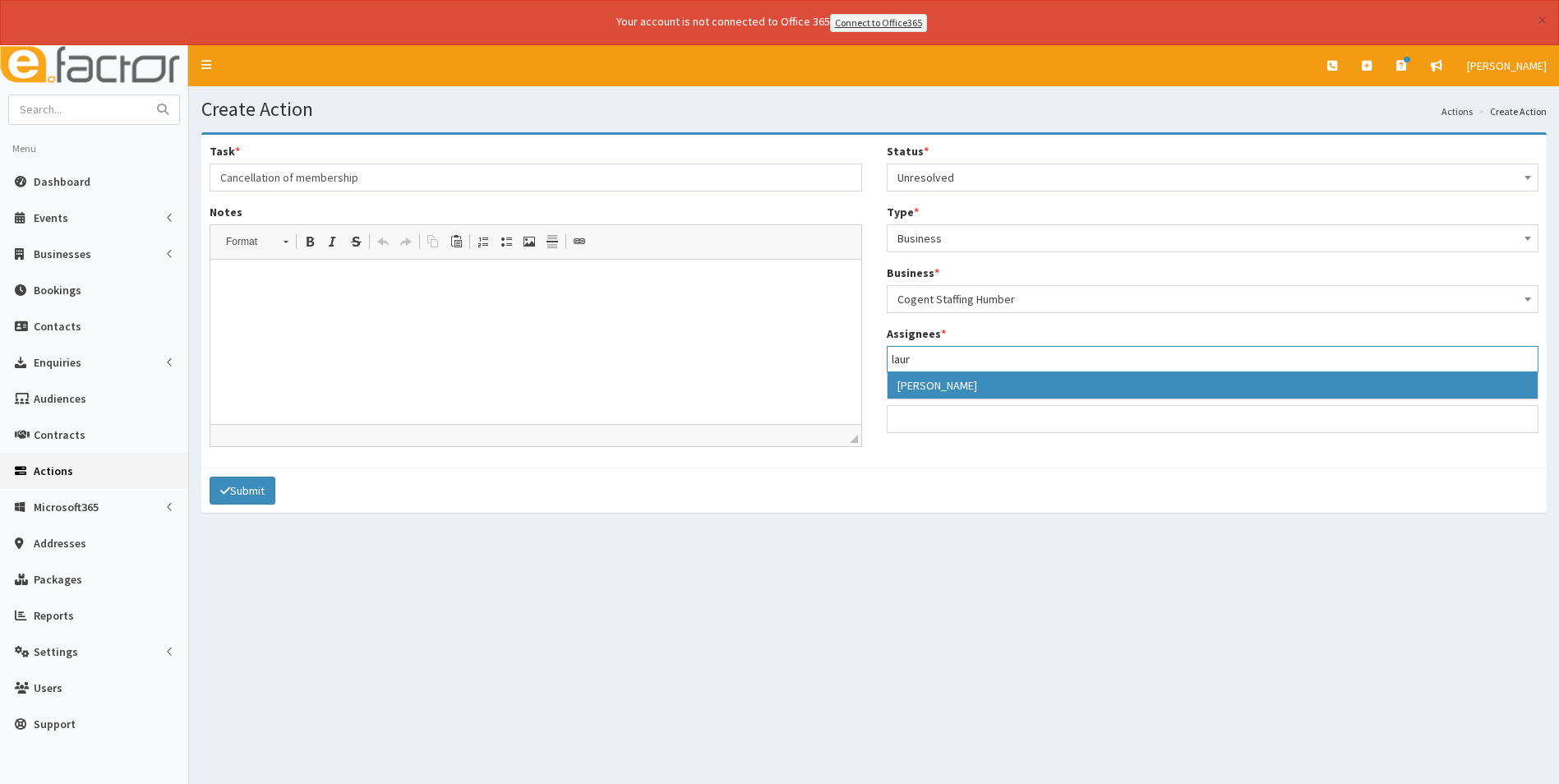
type input "laur"
select select "36"
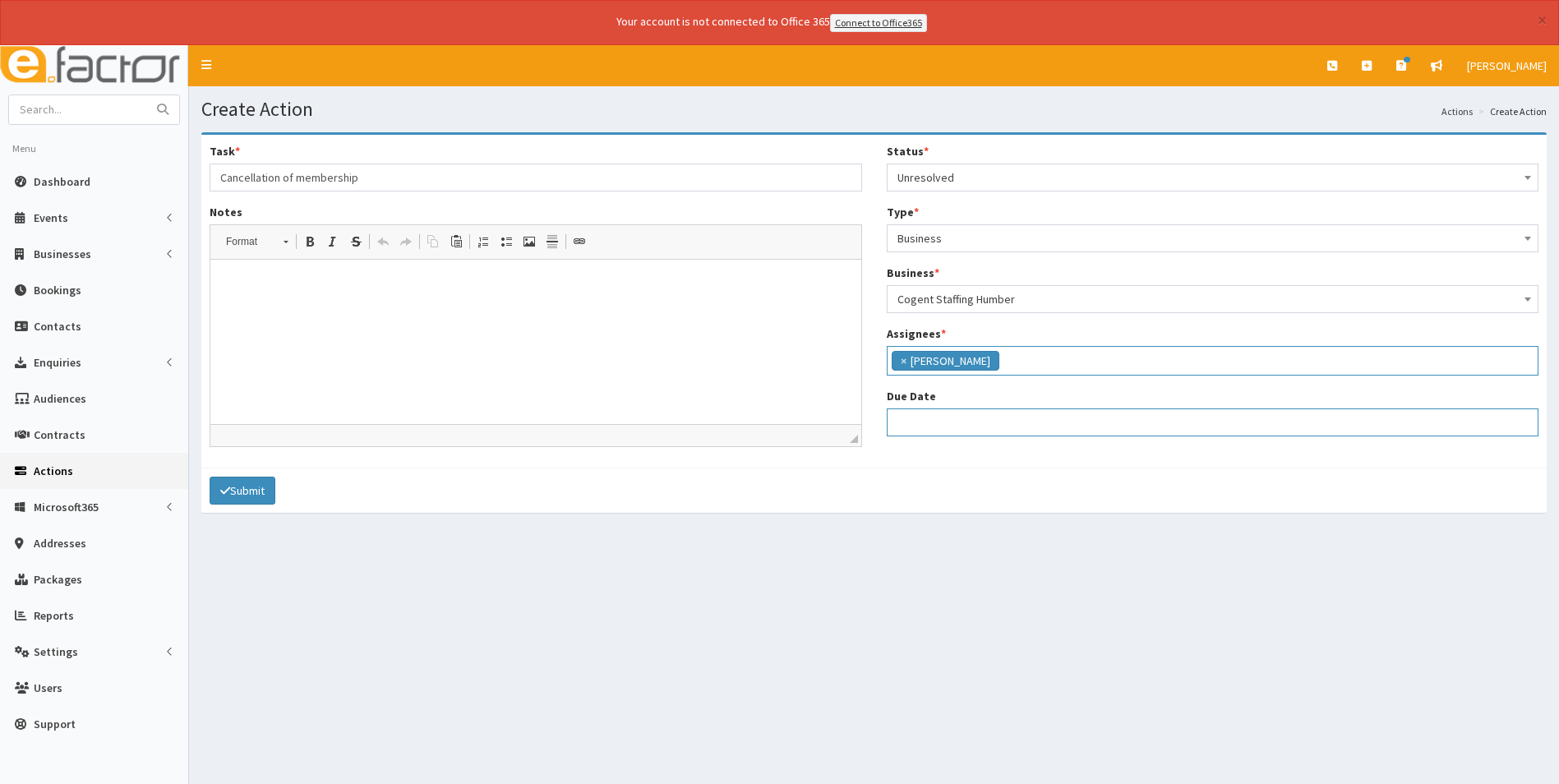
click at [951, 423] on input "Due Date" at bounding box center [1212, 422] width 653 height 28
select select "12"
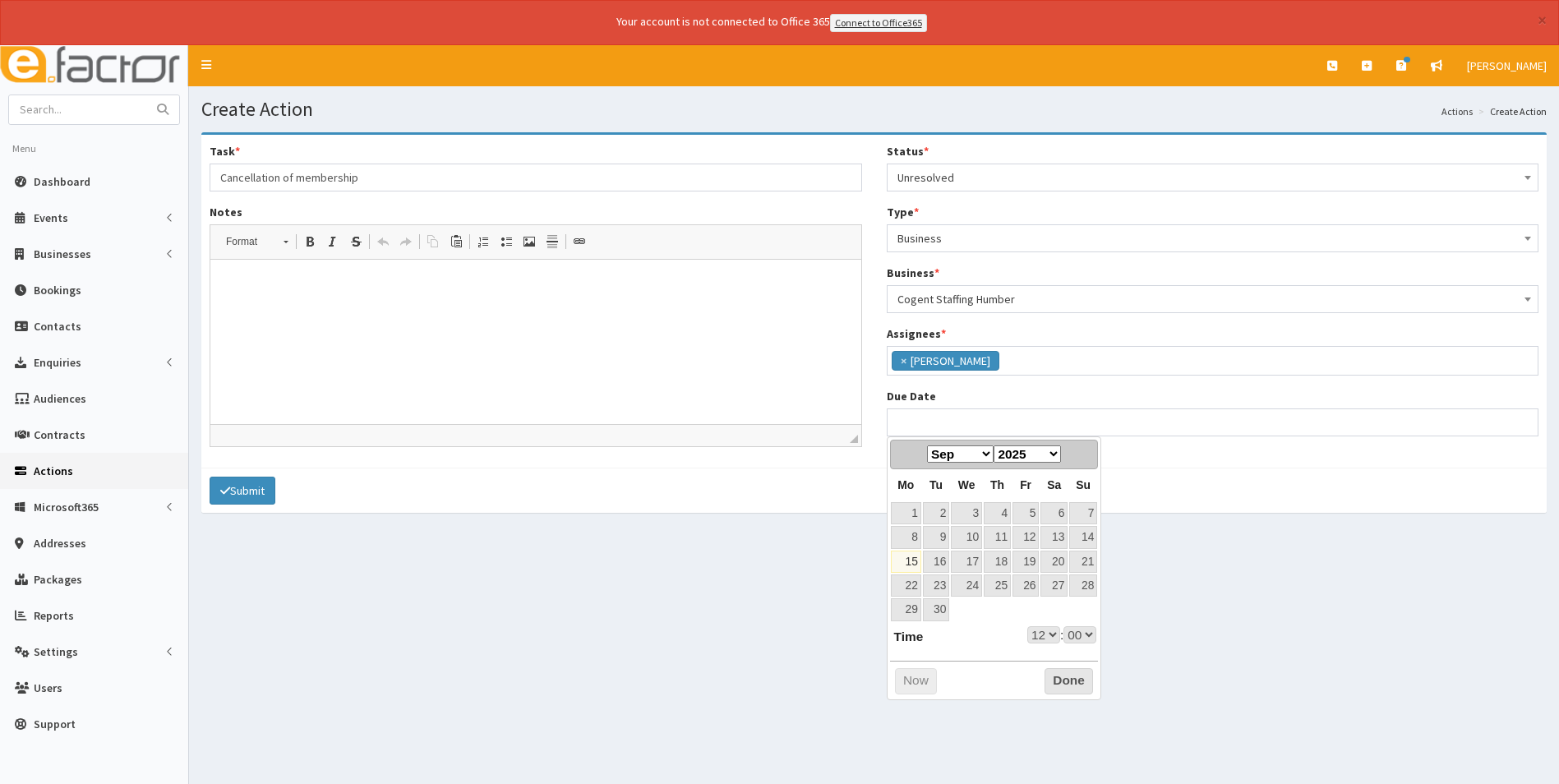
click at [985, 457] on select "Jan Feb Mar Apr May Jun [DATE] Aug Sep Oct Nov Dec" at bounding box center [960, 453] width 66 height 17
select select "12"
click at [975, 560] on link "15" at bounding box center [966, 561] width 31 height 22
type input "[DATE] 12:00"
select select "12"
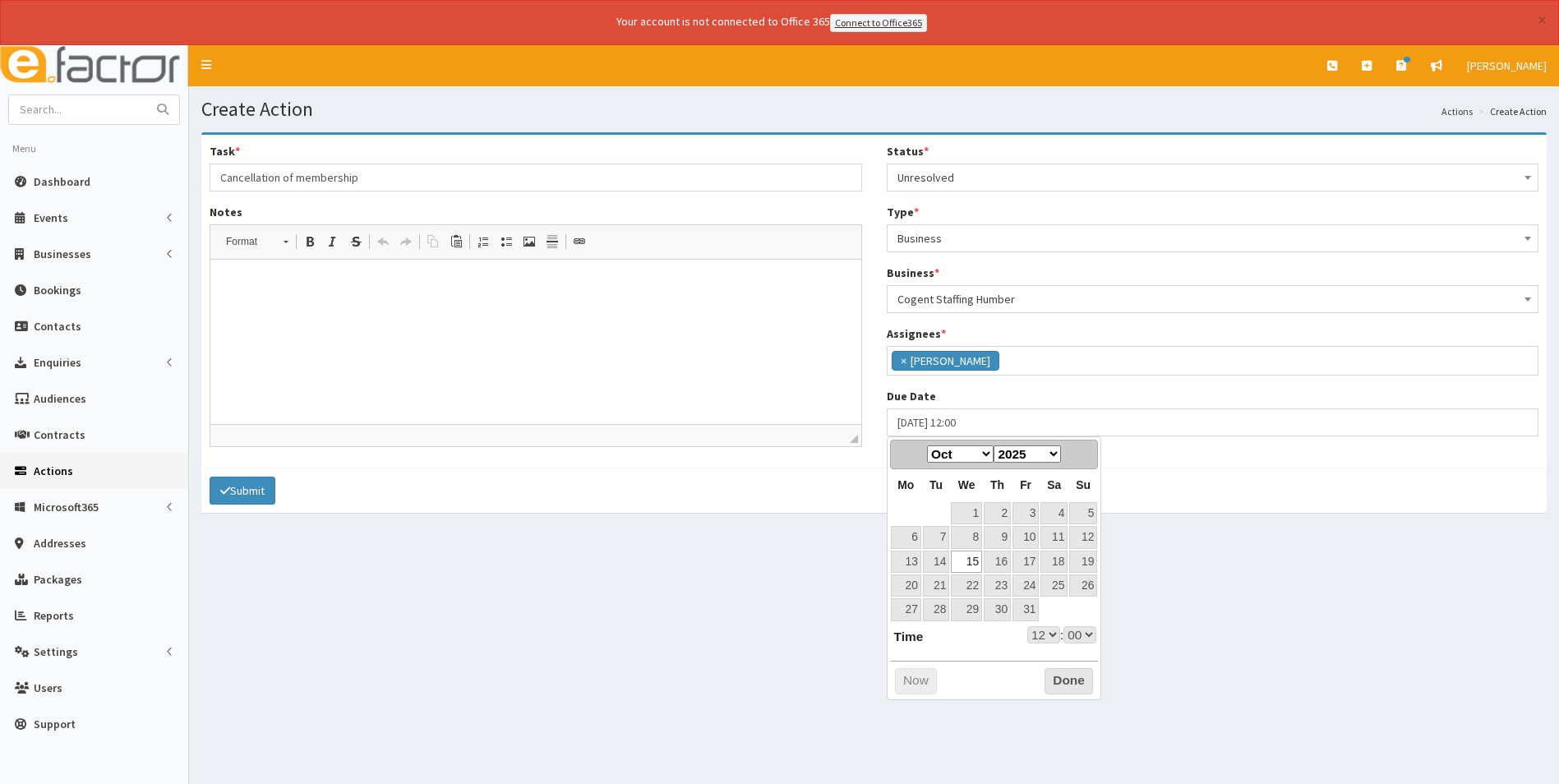
click at [1049, 634] on select "00 01 02 03 04 05 06 07 08 09 10 11 12 13 14 15 16 17 18 19 20 21 22 23" at bounding box center [1043, 635] width 33 height 17
type input "[DATE] 17:00"
select select "17"
click at [358, 309] on html at bounding box center [536, 283] width 651 height 50
click at [479, 309] on html "Remove from active members" at bounding box center [536, 283] width 651 height 50
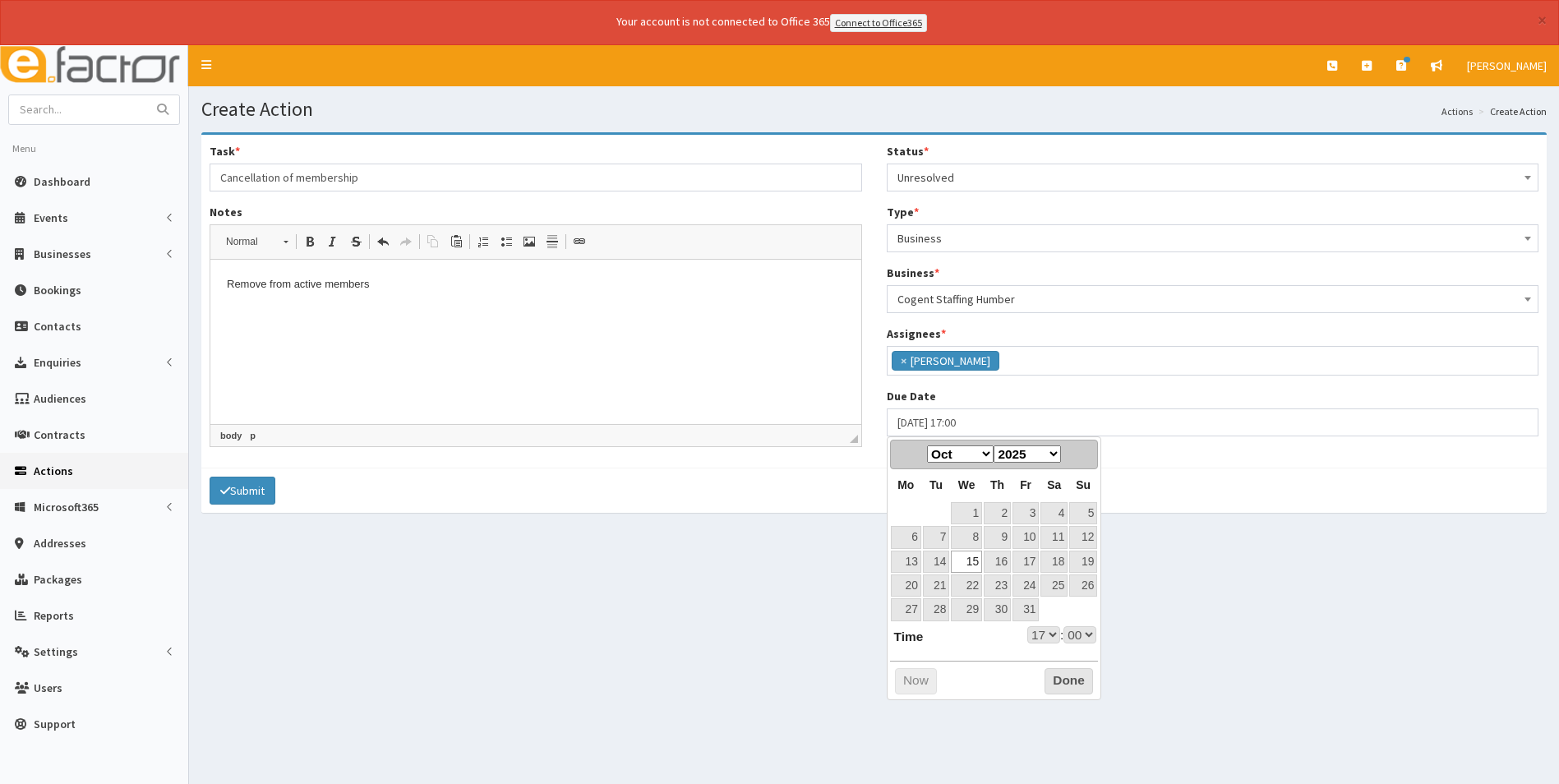
click at [965, 562] on link "15" at bounding box center [966, 561] width 31 height 22
select select "17"
click at [1060, 685] on button "Done" at bounding box center [1068, 681] width 48 height 26
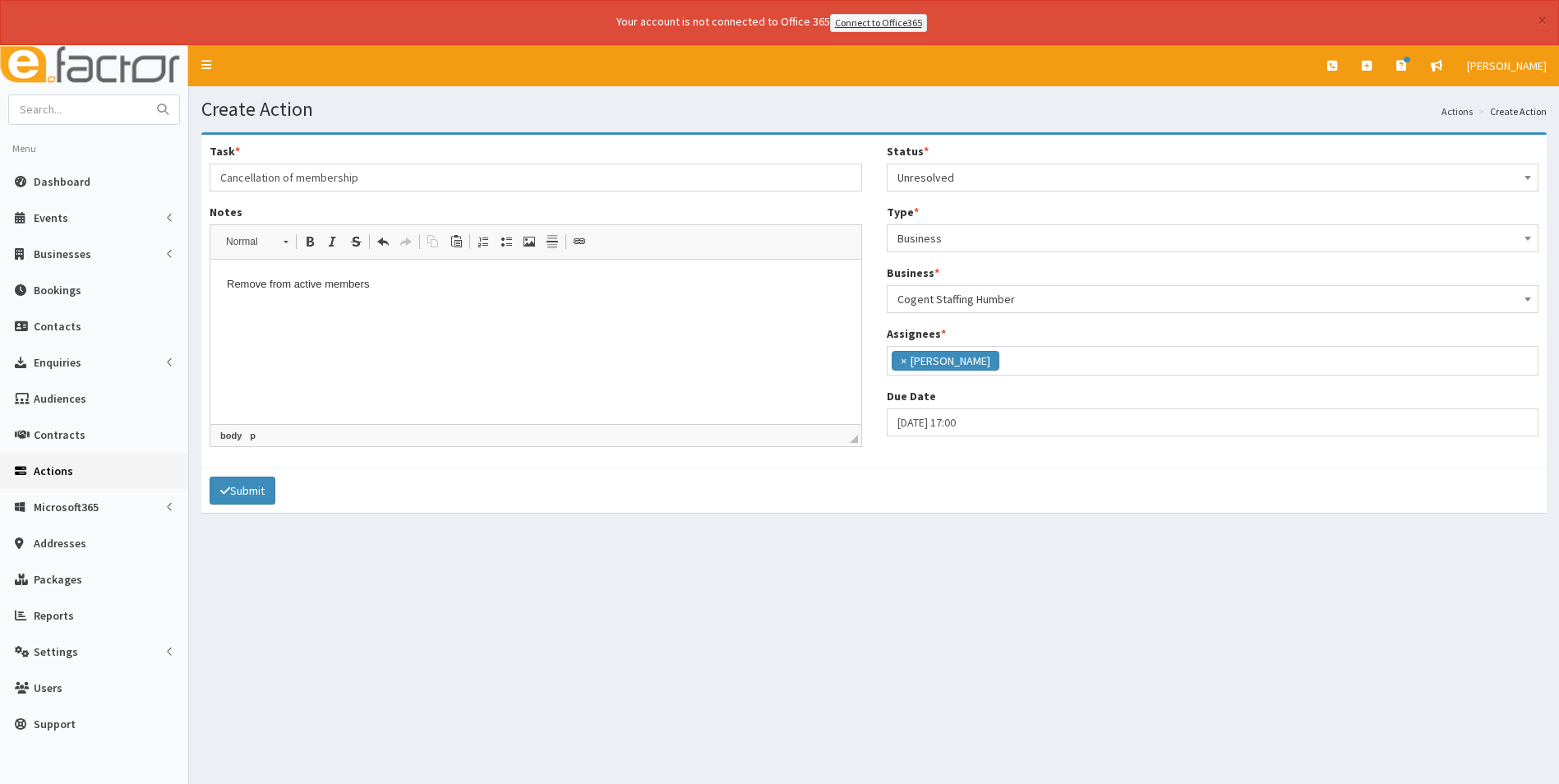
click at [351, 309] on html "Remove from active members" at bounding box center [536, 283] width 651 height 50
click at [229, 494] on icon "submit" at bounding box center [225, 490] width 9 height 11
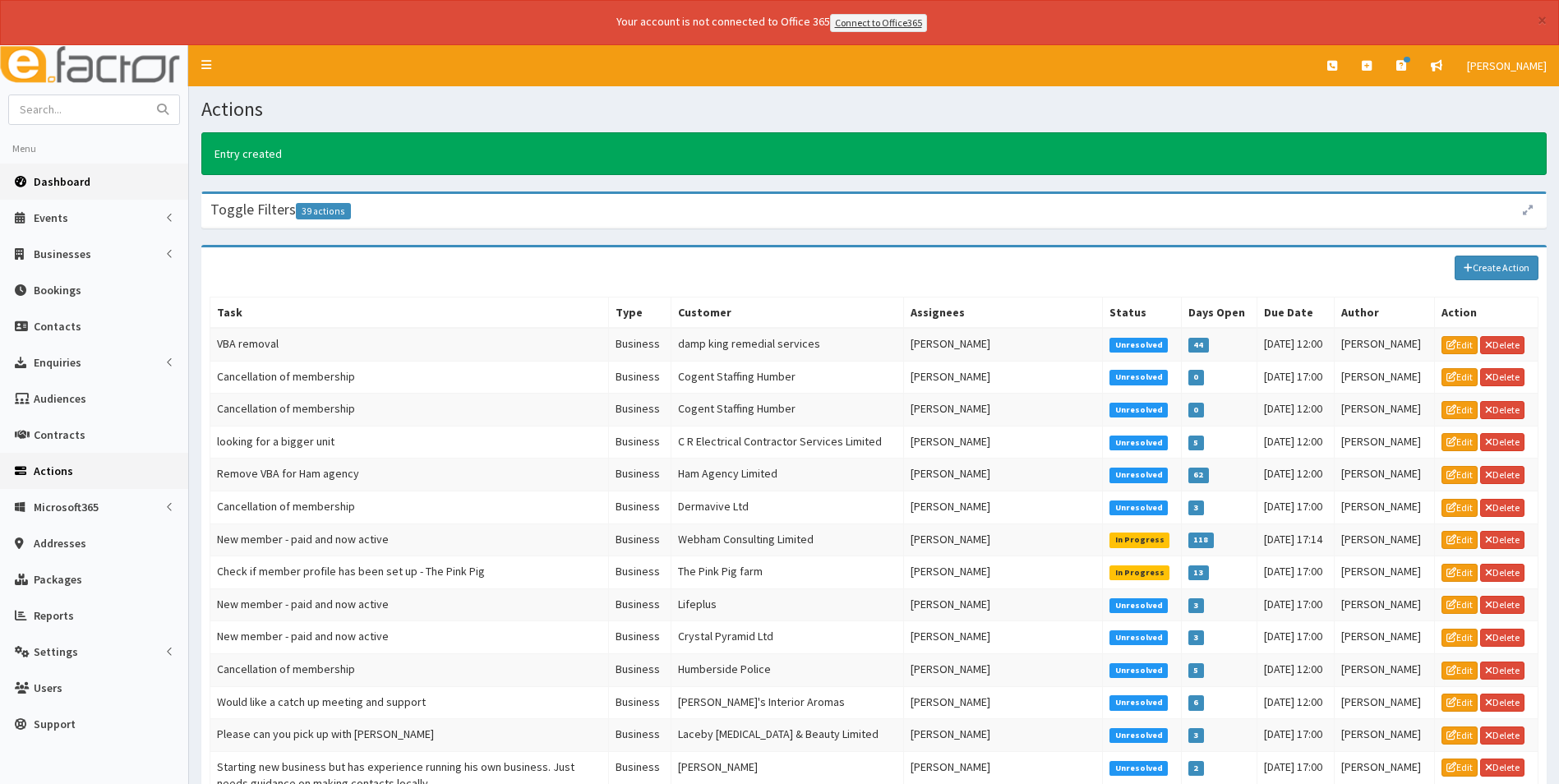
click at [46, 173] on link "Dashboard" at bounding box center [94, 181] width 188 height 36
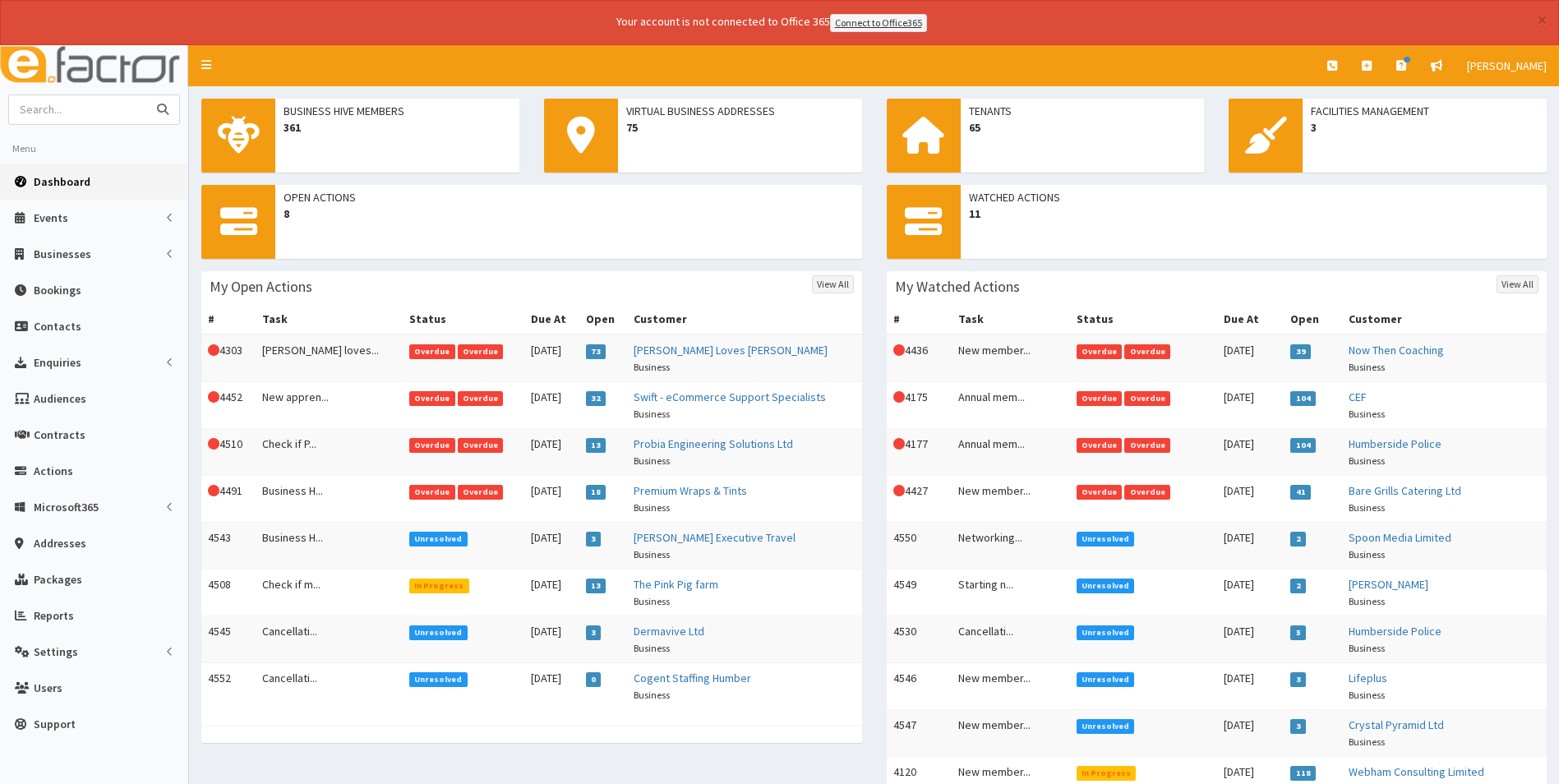
click at [81, 101] on input "text" at bounding box center [78, 110] width 138 height 28
type input "simpl"
click at [146, 95] on button "submit" at bounding box center [163, 110] width 33 height 28
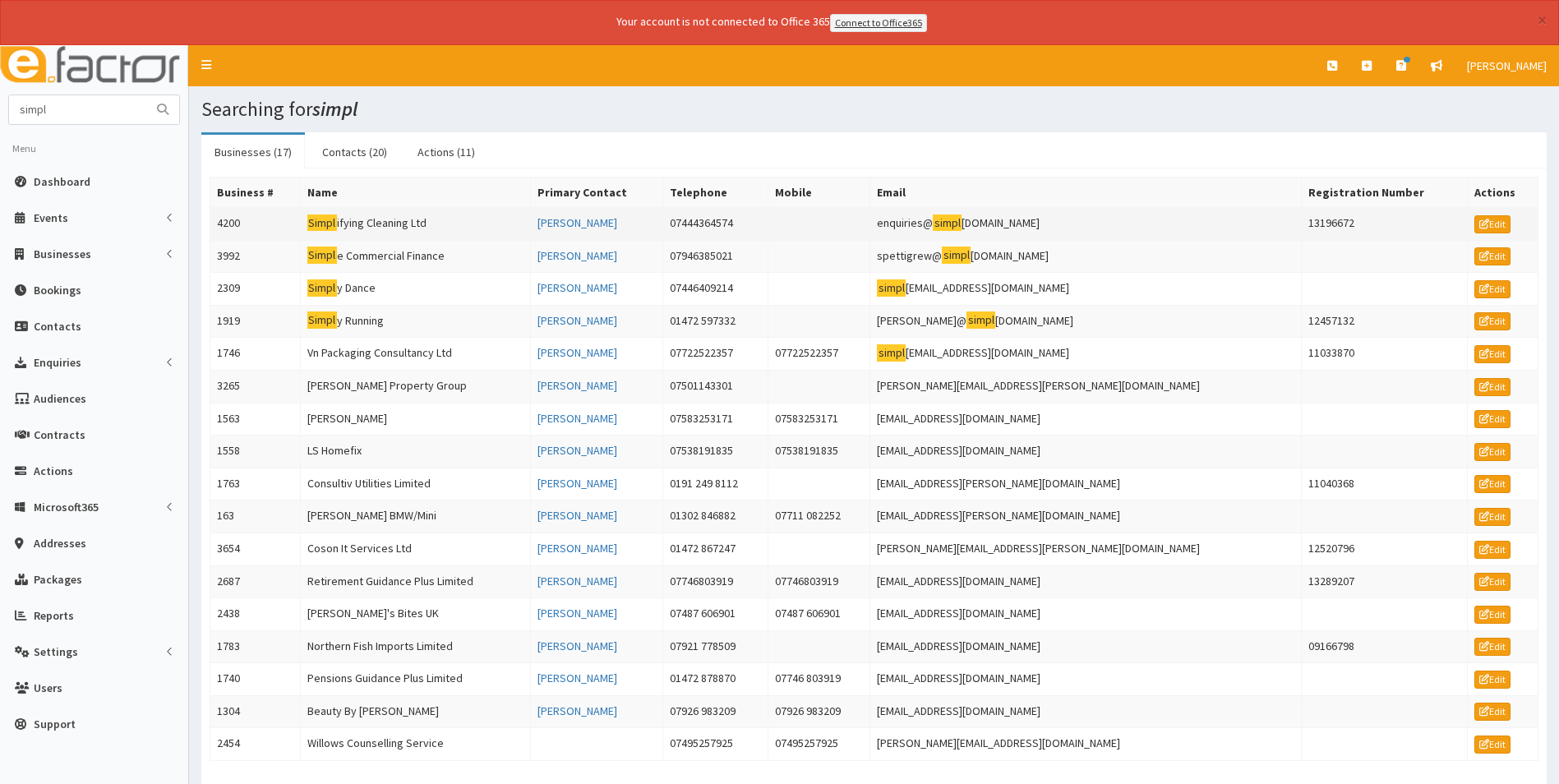
click at [393, 228] on td "Simpl ifying Cleaning Ltd" at bounding box center [416, 223] width 231 height 33
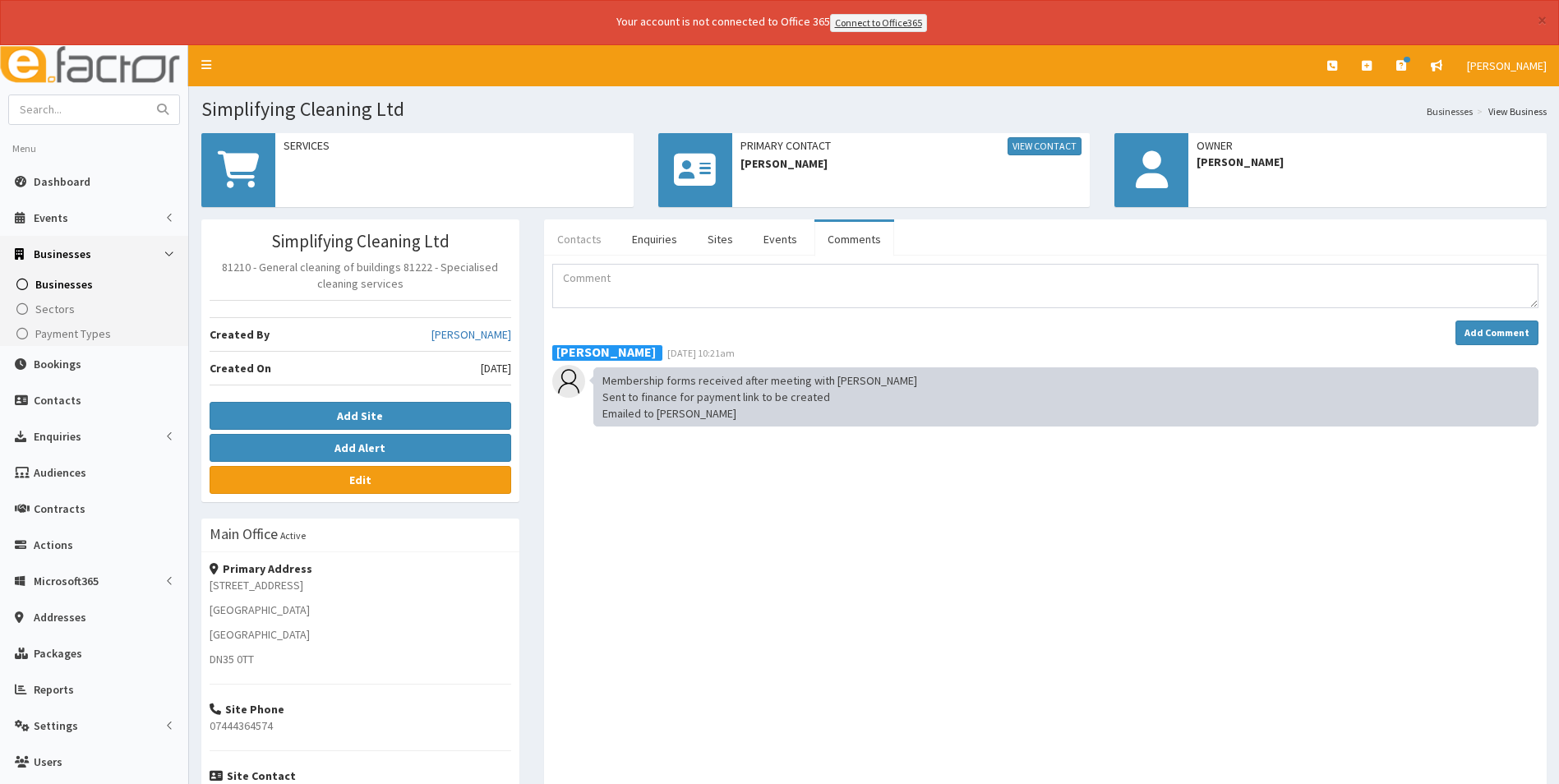
click at [585, 233] on link "Contacts" at bounding box center [579, 239] width 71 height 35
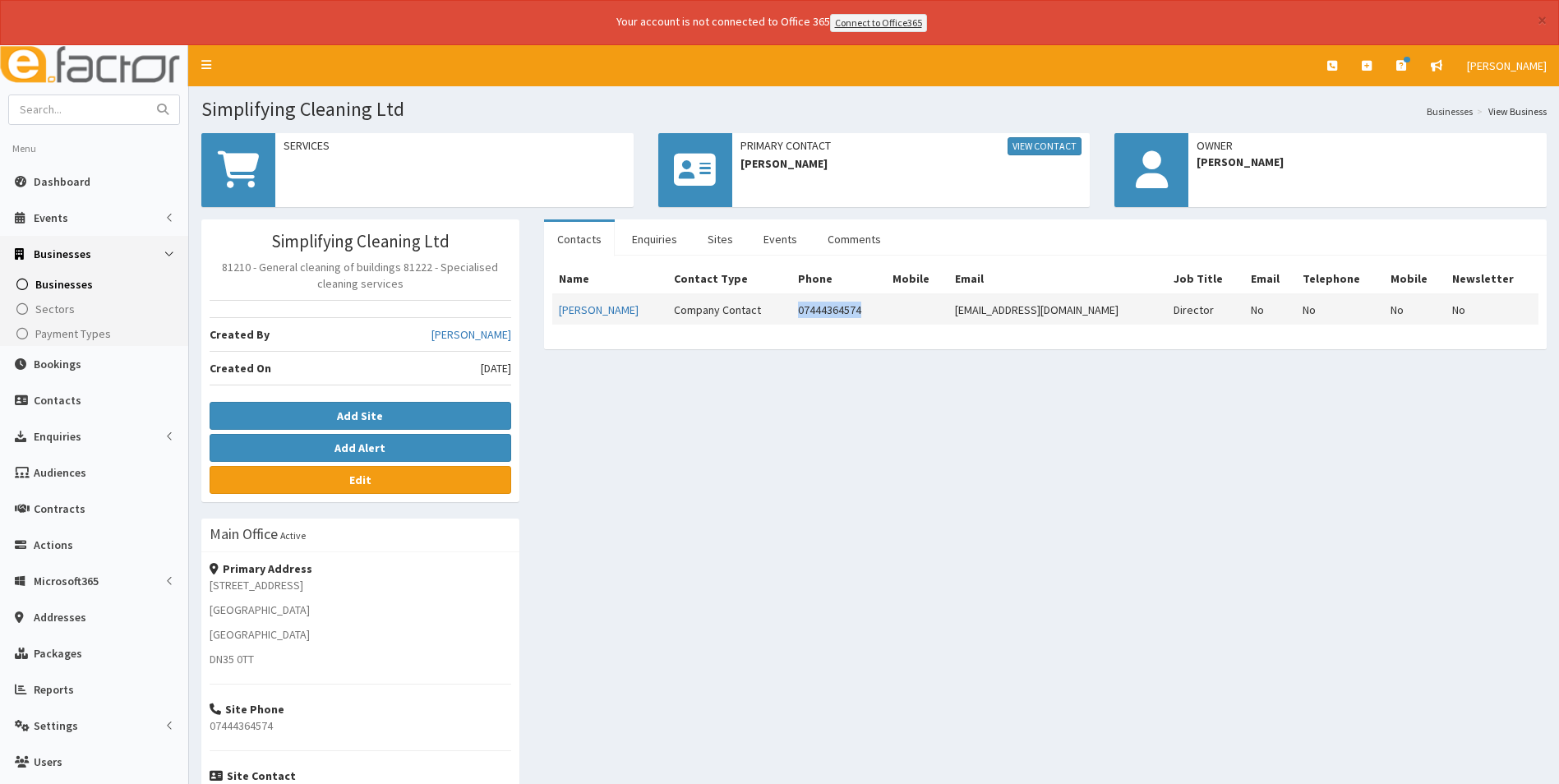
drag, startPoint x: 847, startPoint y: 306, endPoint x: 768, endPoint y: 310, distance: 79.1
click at [768, 310] on tr "James Cioni Company Contact 07444364574 enquiries@simplifyingcleaning.co.uk Dir…" at bounding box center [1045, 309] width 986 height 30
copy tr "07444364574"
drag, startPoint x: 1116, startPoint y: 315, endPoint x: 932, endPoint y: 318, distance: 184.0
click at [949, 318] on td "enquiries@simplifyingcleaning.co.uk" at bounding box center [1057, 309] width 218 height 30
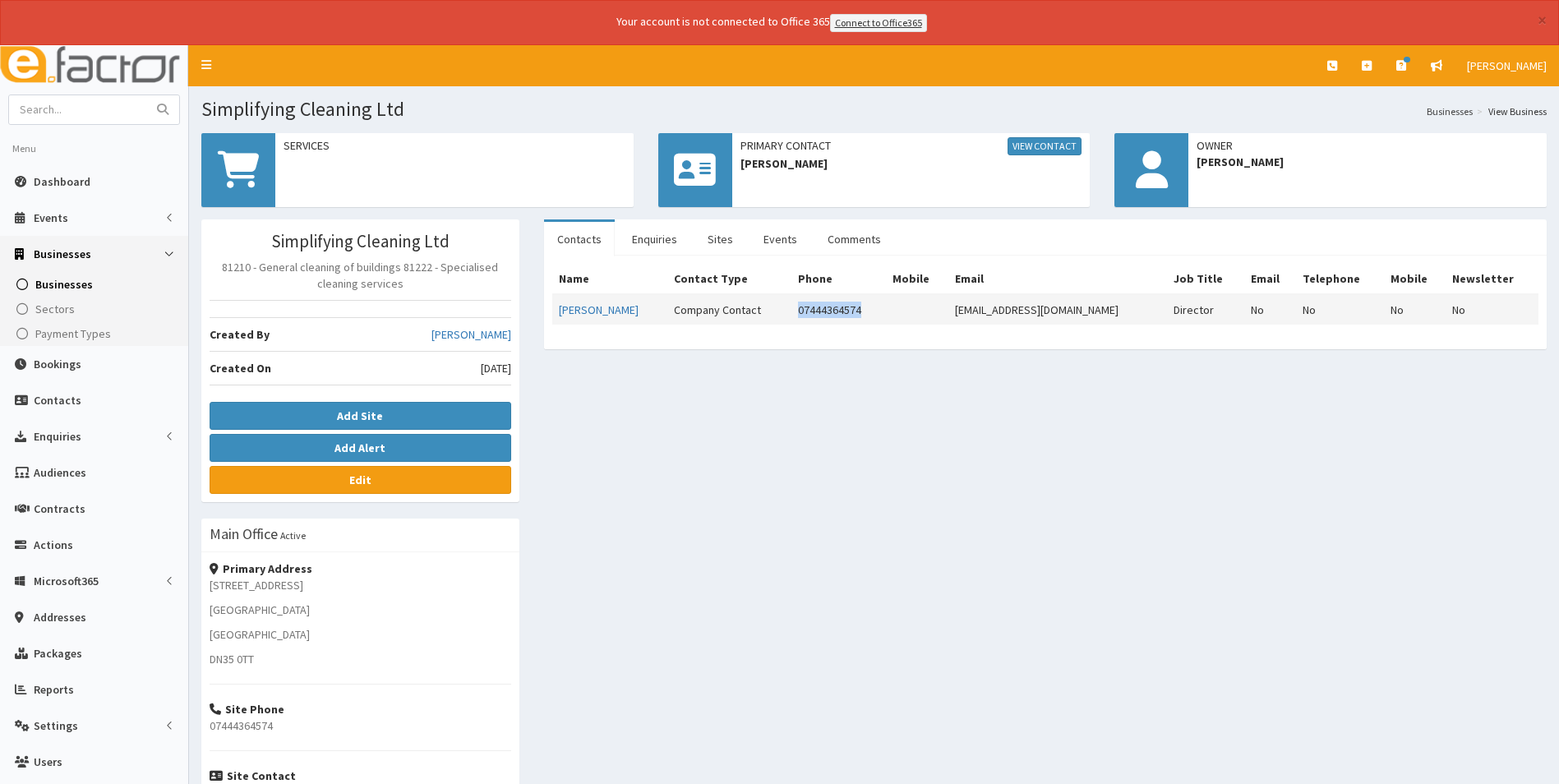
copy td "enquiries@simplifyingcleaning.co.uk"
click at [403, 484] on link "Edit" at bounding box center [360, 480] width 301 height 28
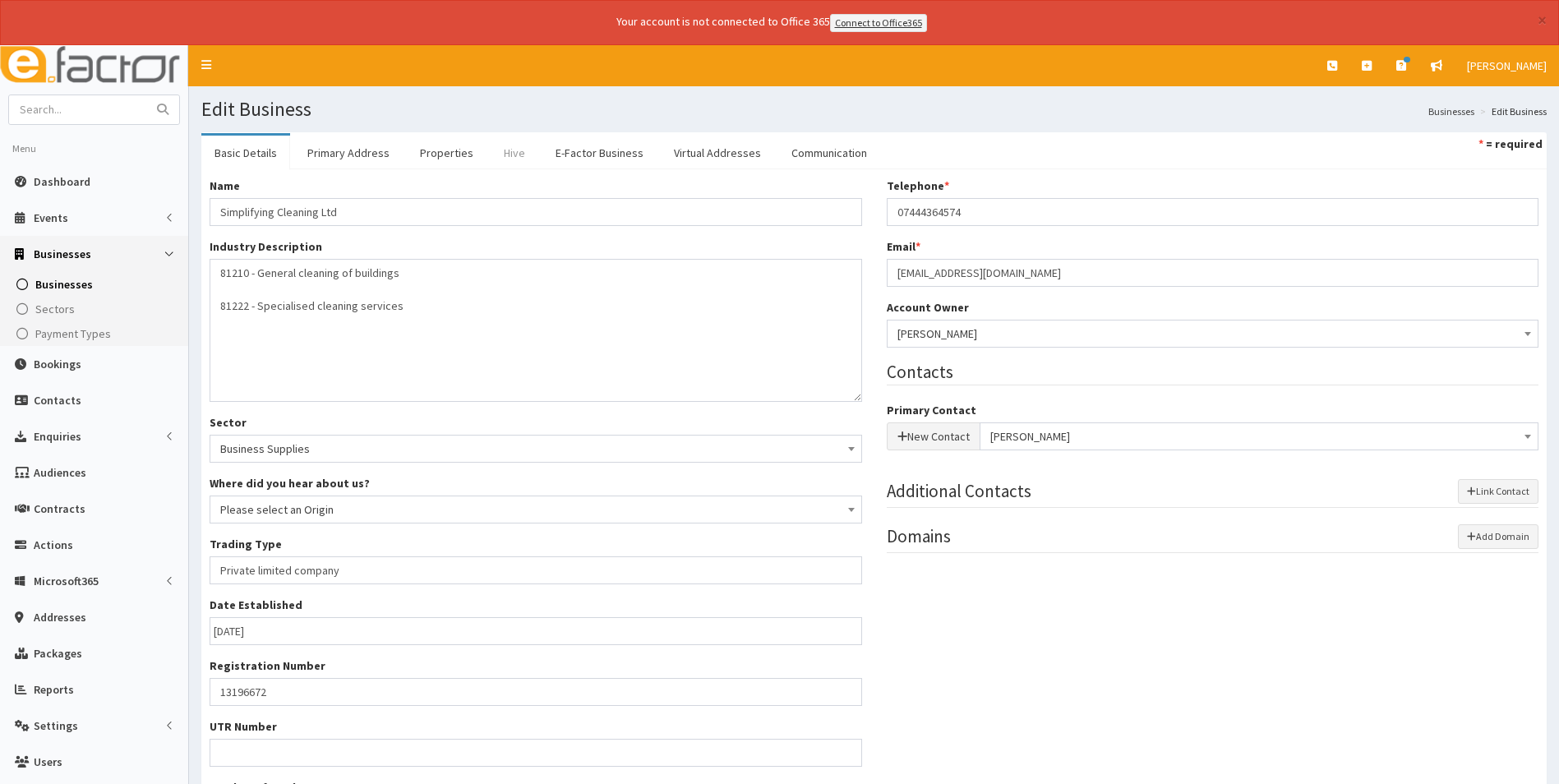
click at [514, 150] on link "Hive" at bounding box center [514, 153] width 47 height 35
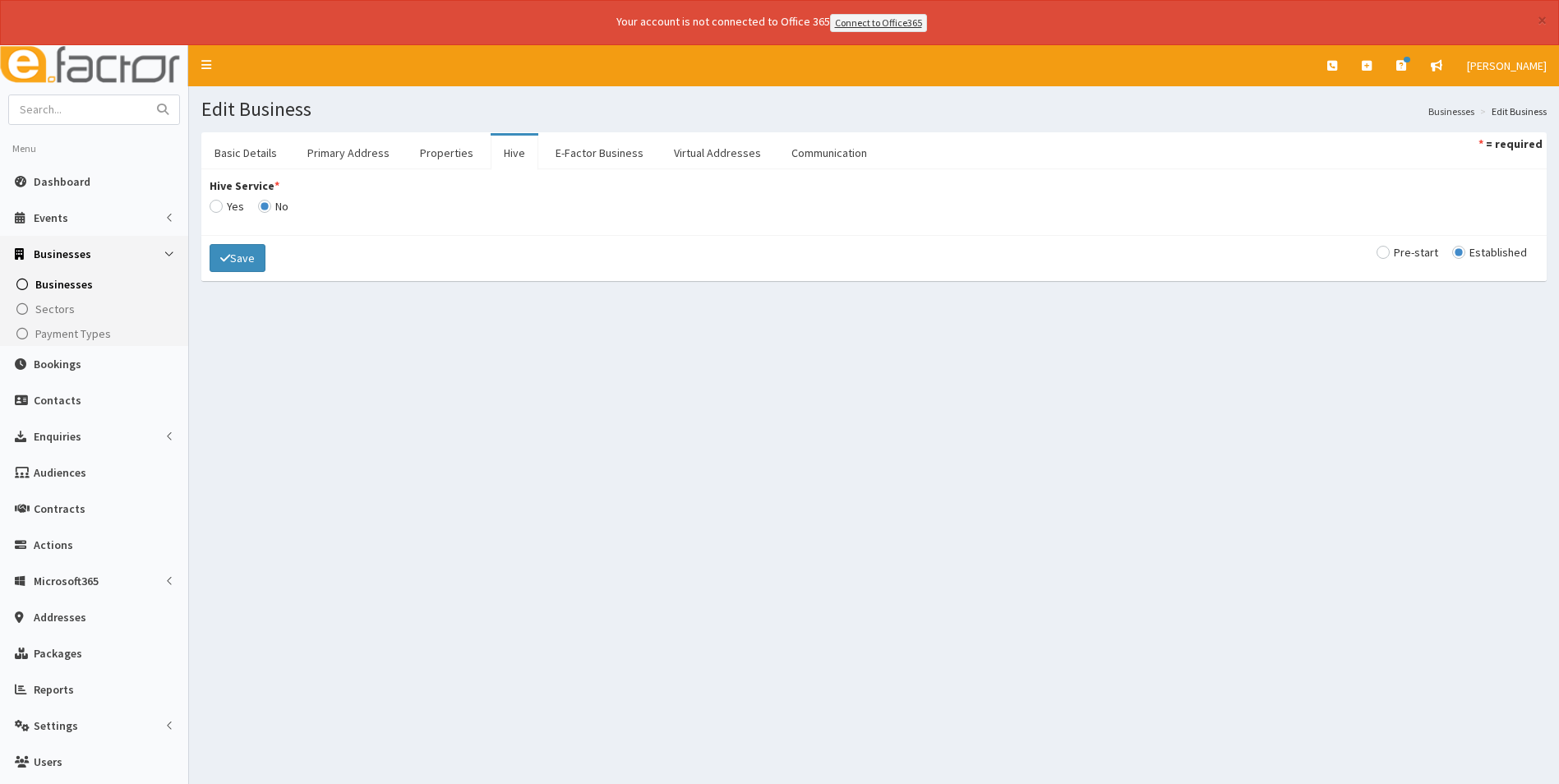
click at [208, 196] on div "Hive Service * Yes No Amount Payment Type Status Business Shield Membership Sta…" at bounding box center [874, 202] width 1353 height 49
click at [207, 205] on div "Hive Service * Yes No Amount Payment Type Status Business Shield Membership Sta…" at bounding box center [874, 202] width 1353 height 49
click at [214, 209] on input "Hive Service *" at bounding box center [227, 206] width 35 height 11
radio input "true"
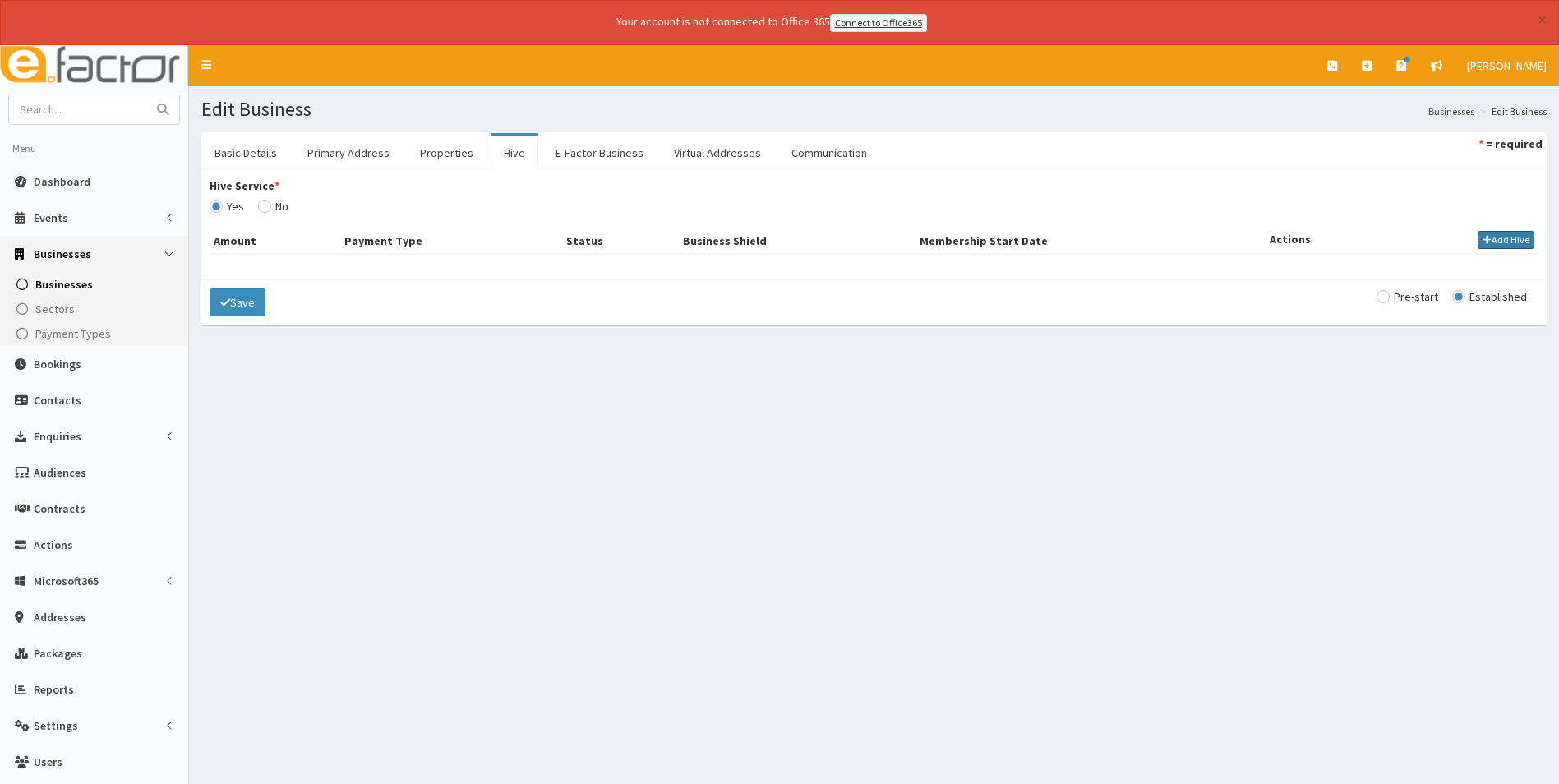
click at [1503, 231] on button "Add Hive" at bounding box center [1506, 239] width 57 height 18
select select
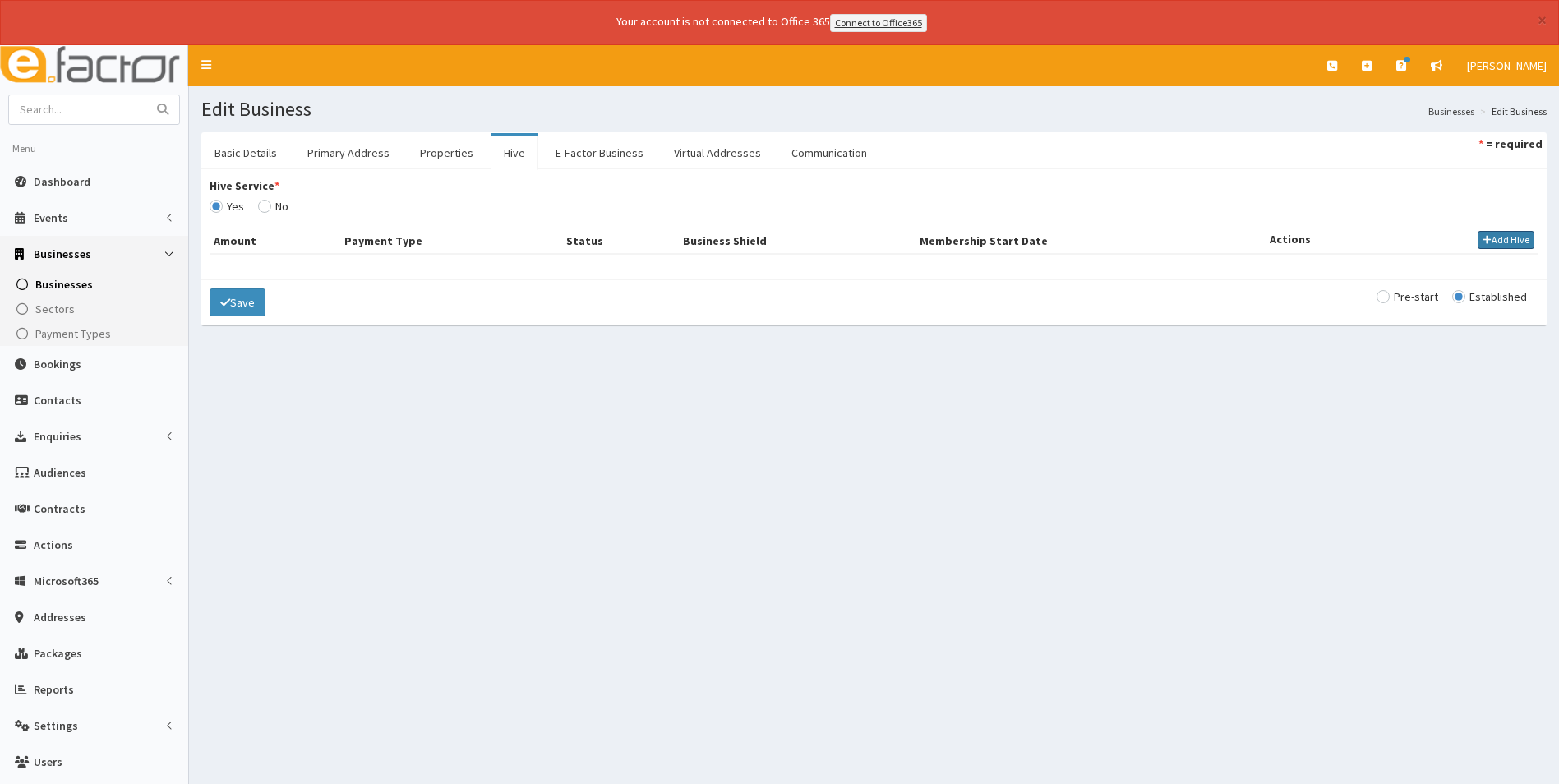
select select
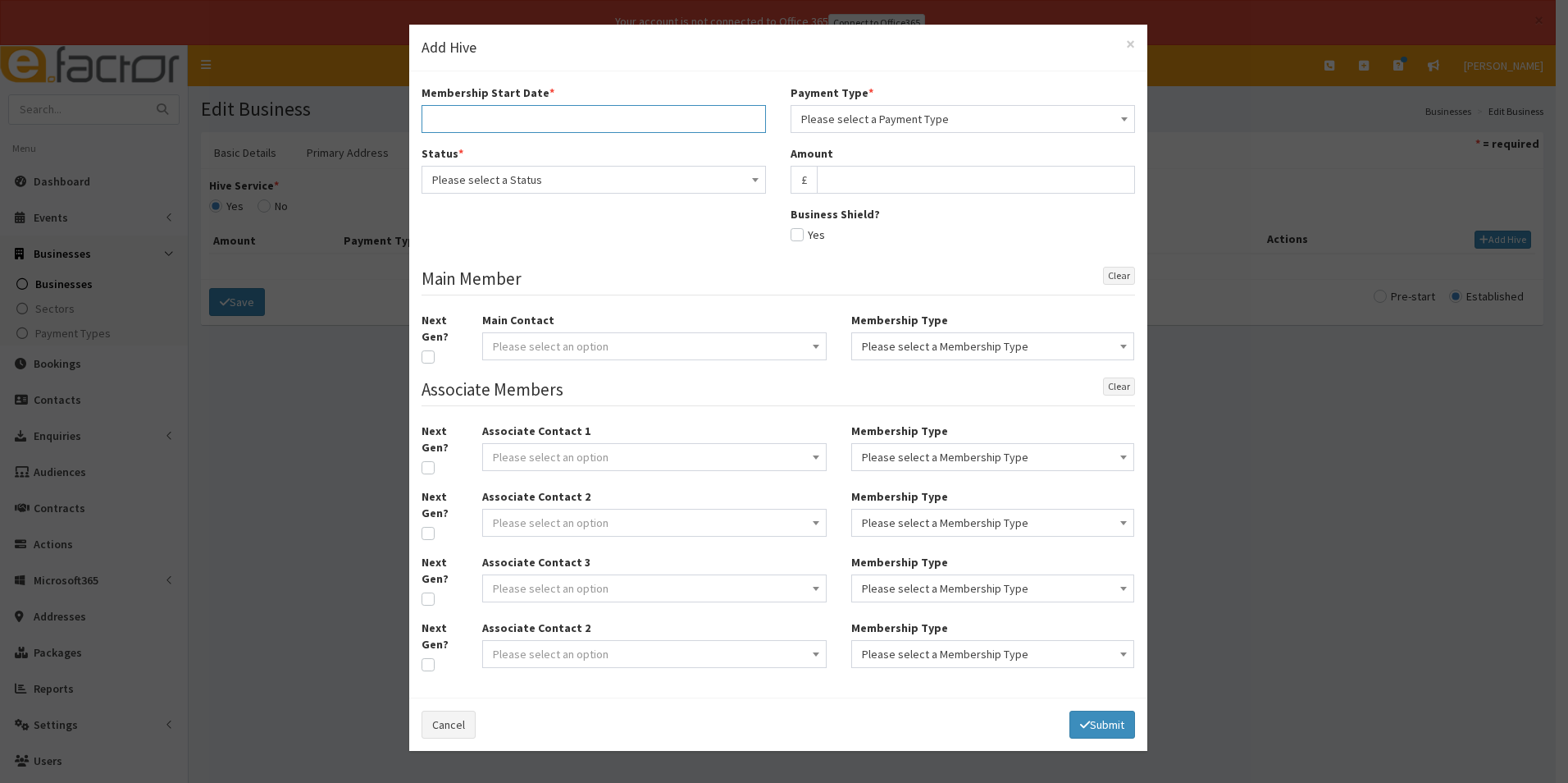
click at [534, 122] on input "text" at bounding box center [593, 119] width 344 height 28
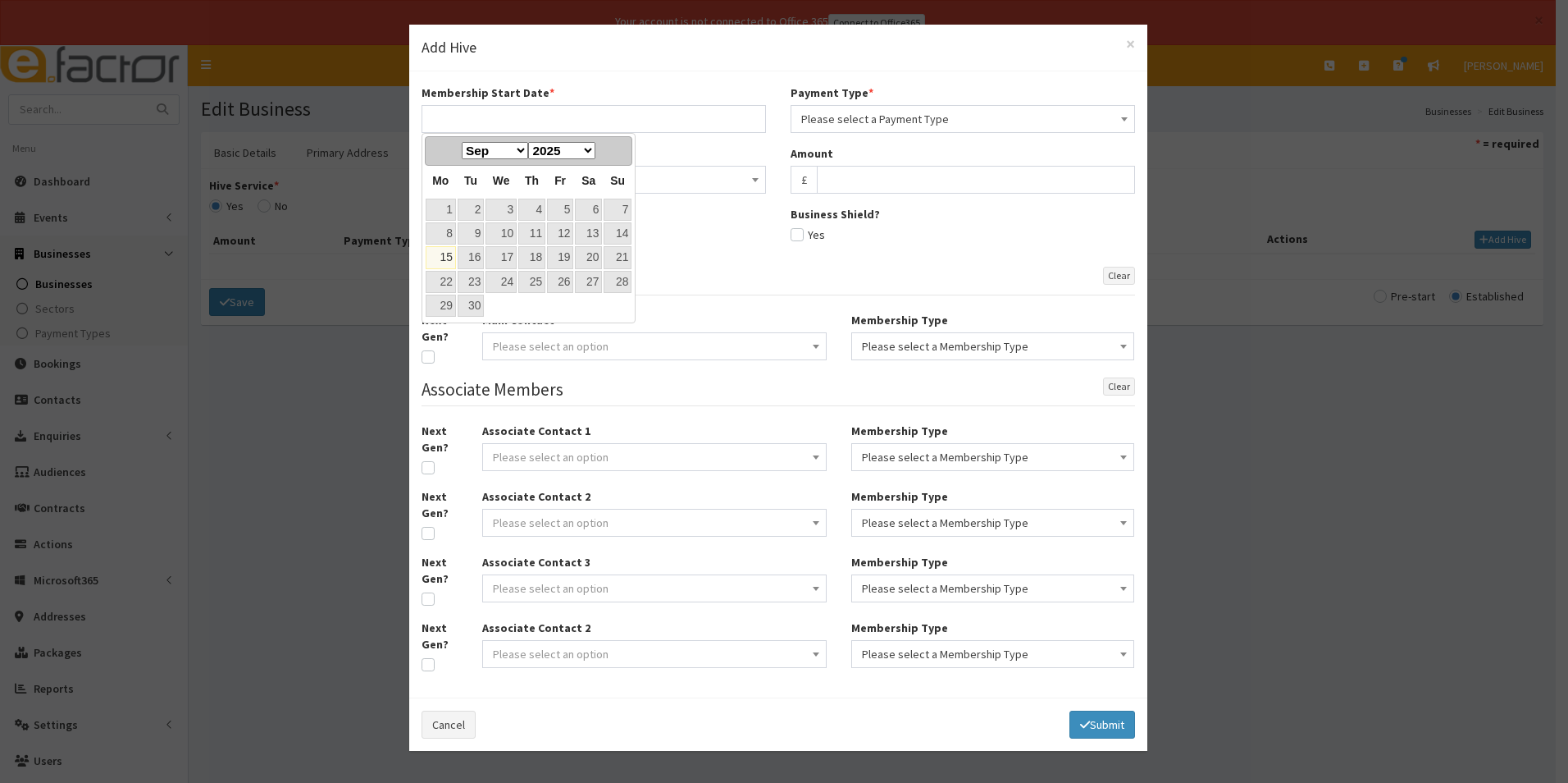
click at [443, 258] on link "15" at bounding box center [440, 257] width 30 height 22
type input "15-09-2025"
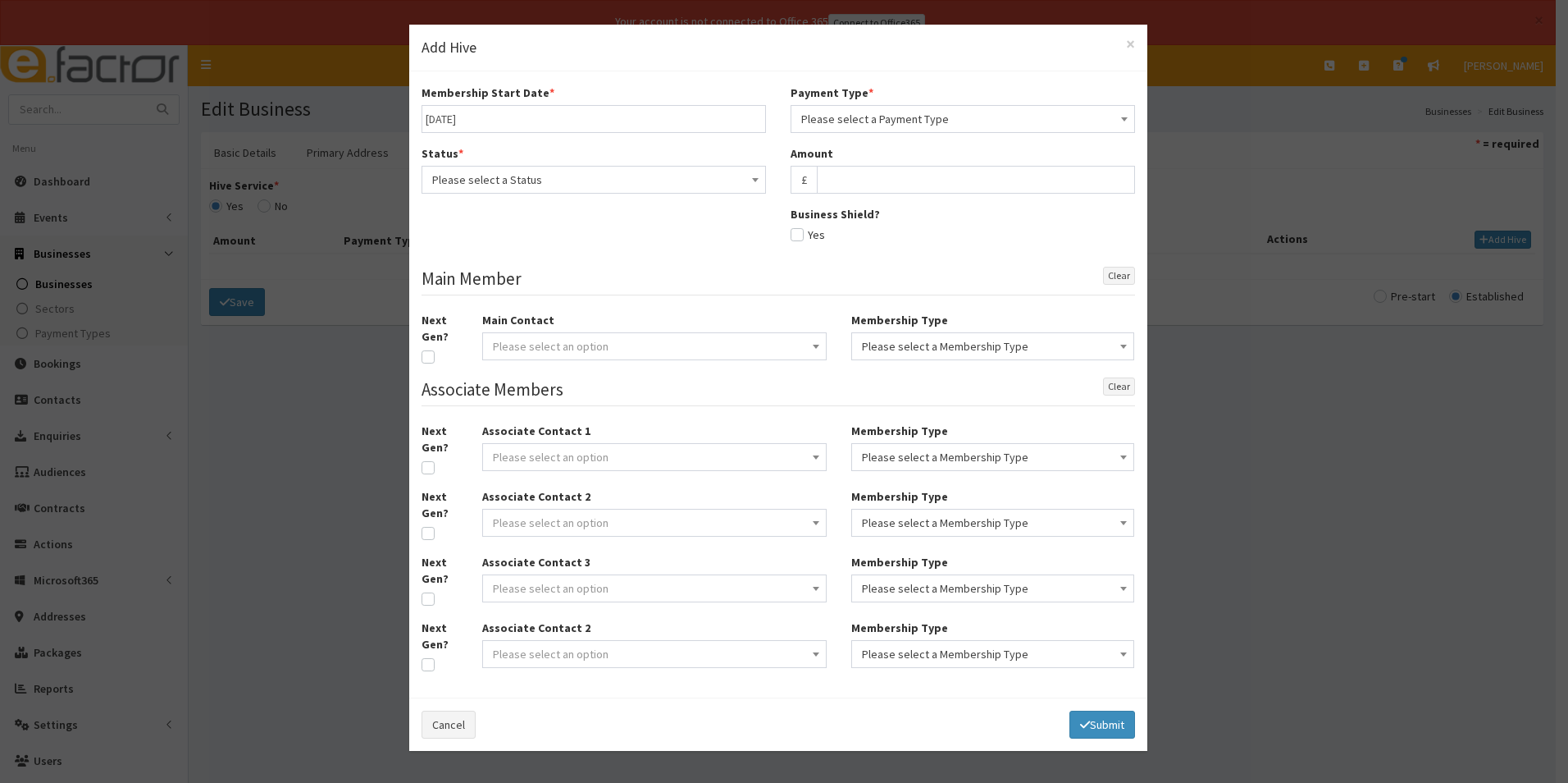
click at [625, 181] on span "Please select a Status" at bounding box center [593, 179] width 323 height 23
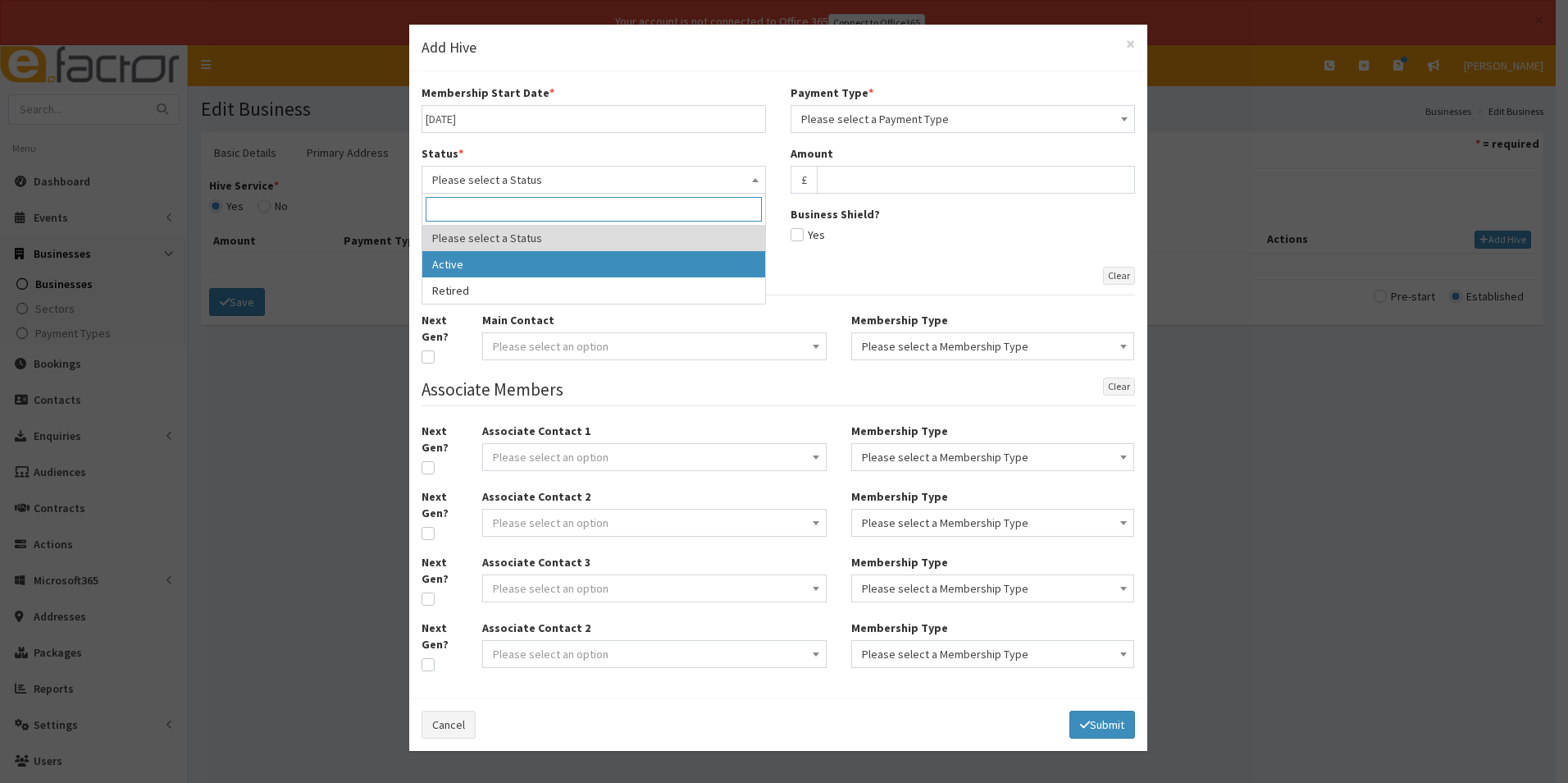
select select "1"
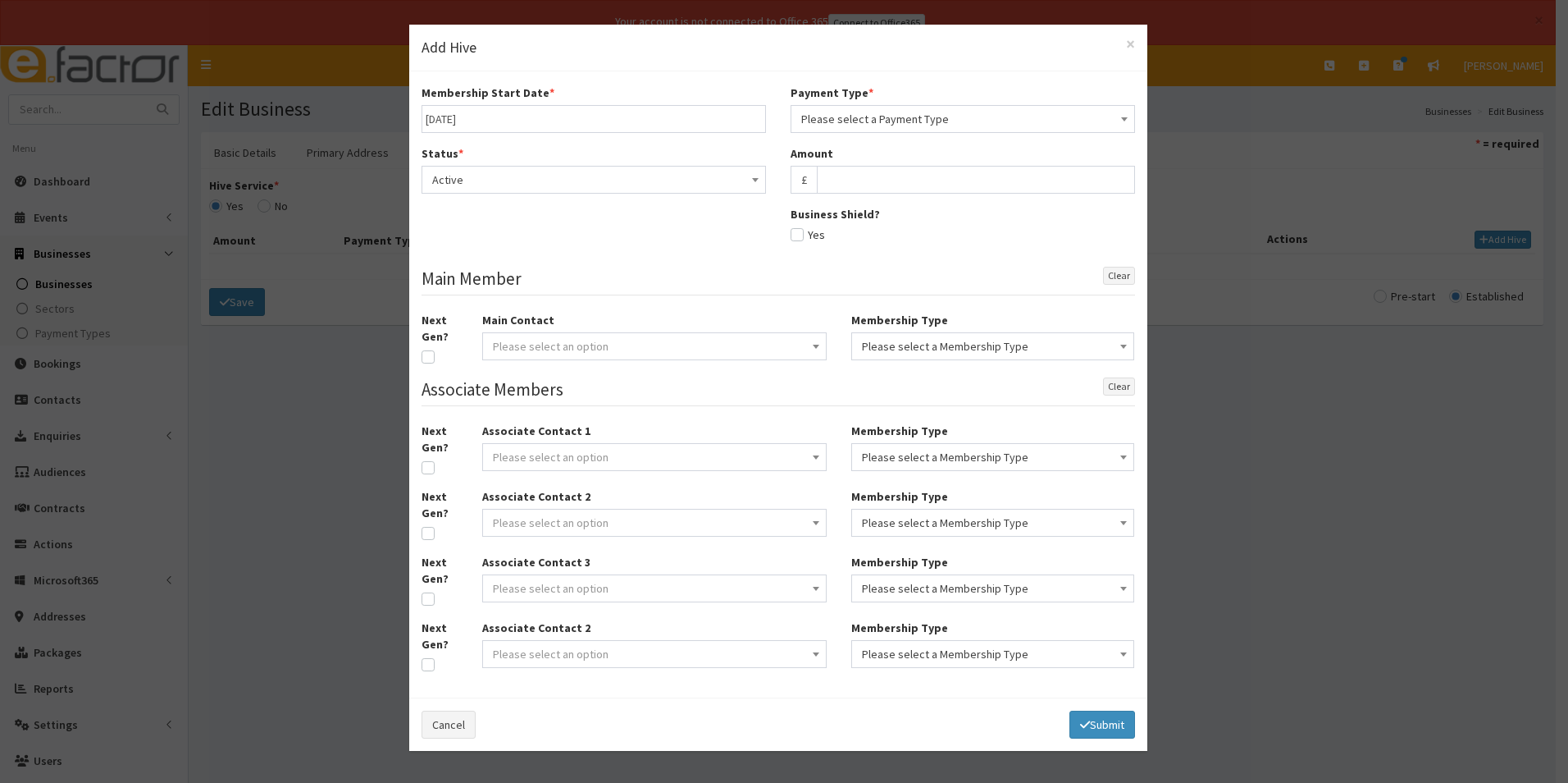
click at [911, 113] on span "Please select a Payment Type" at bounding box center [963, 119] width 323 height 23
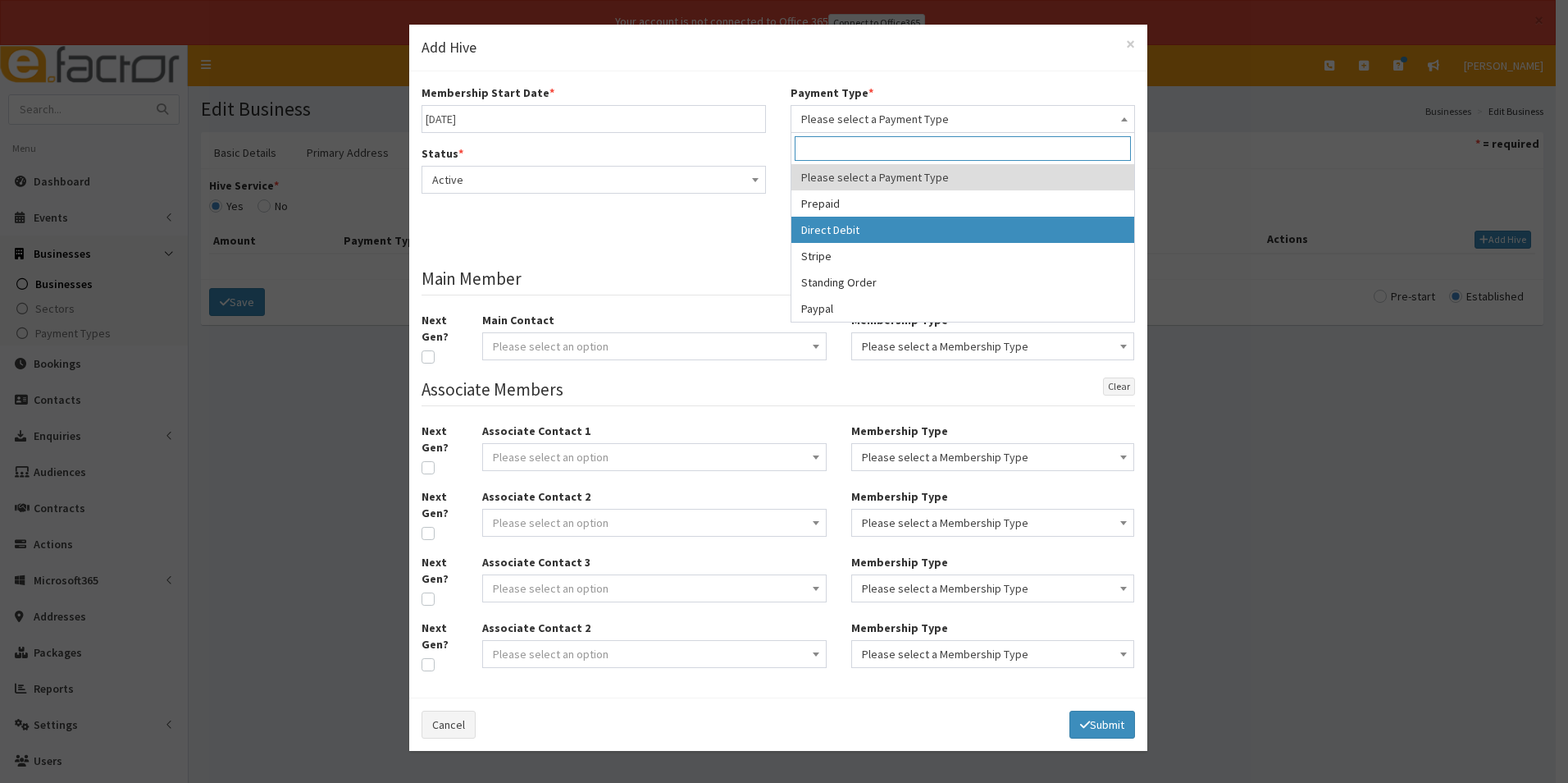
select select "2"
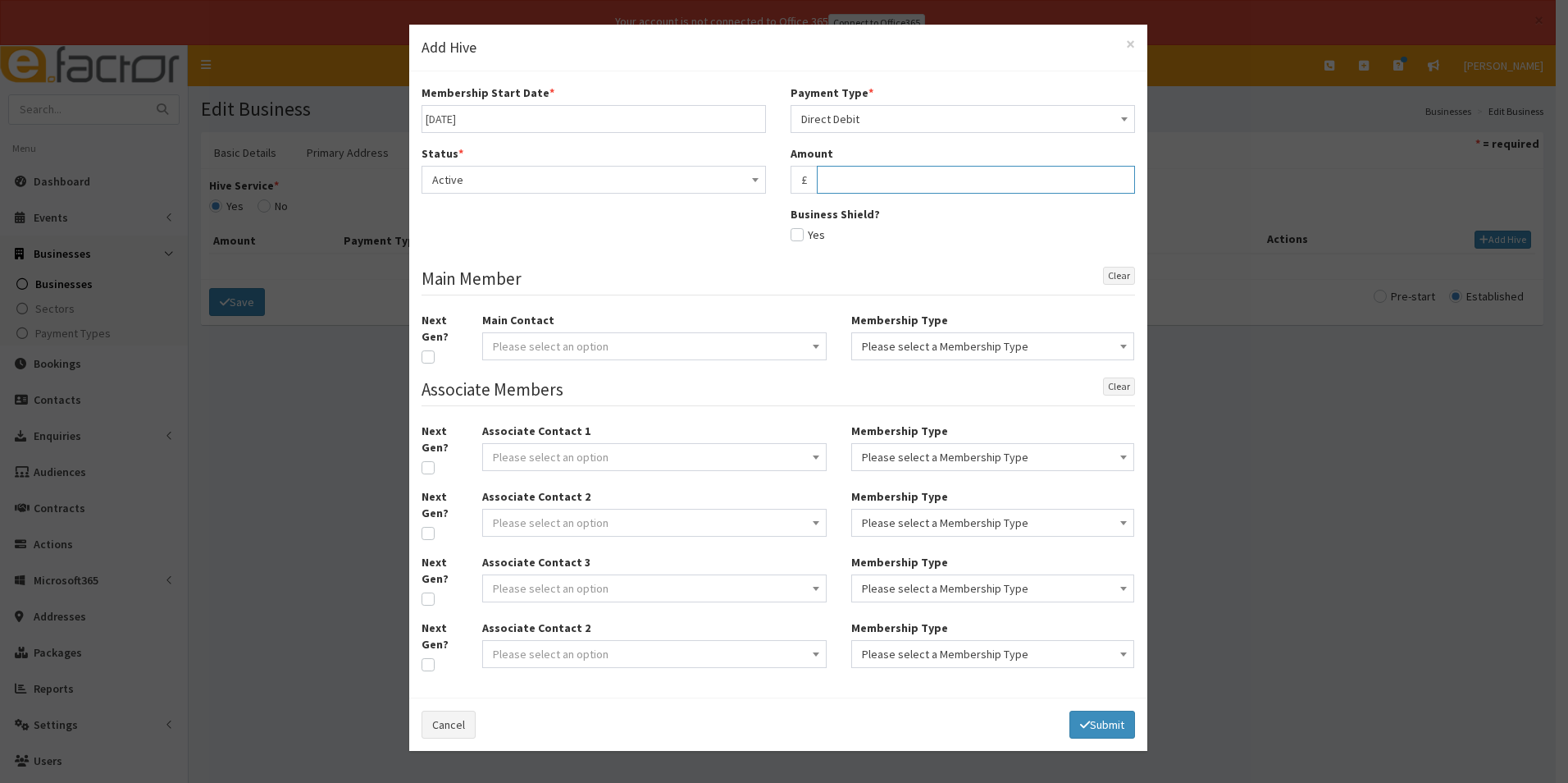
click at [899, 178] on input "text" at bounding box center [975, 180] width 318 height 28
type input "27.50"
click at [695, 346] on span "Please select an option" at bounding box center [654, 346] width 323 height 23
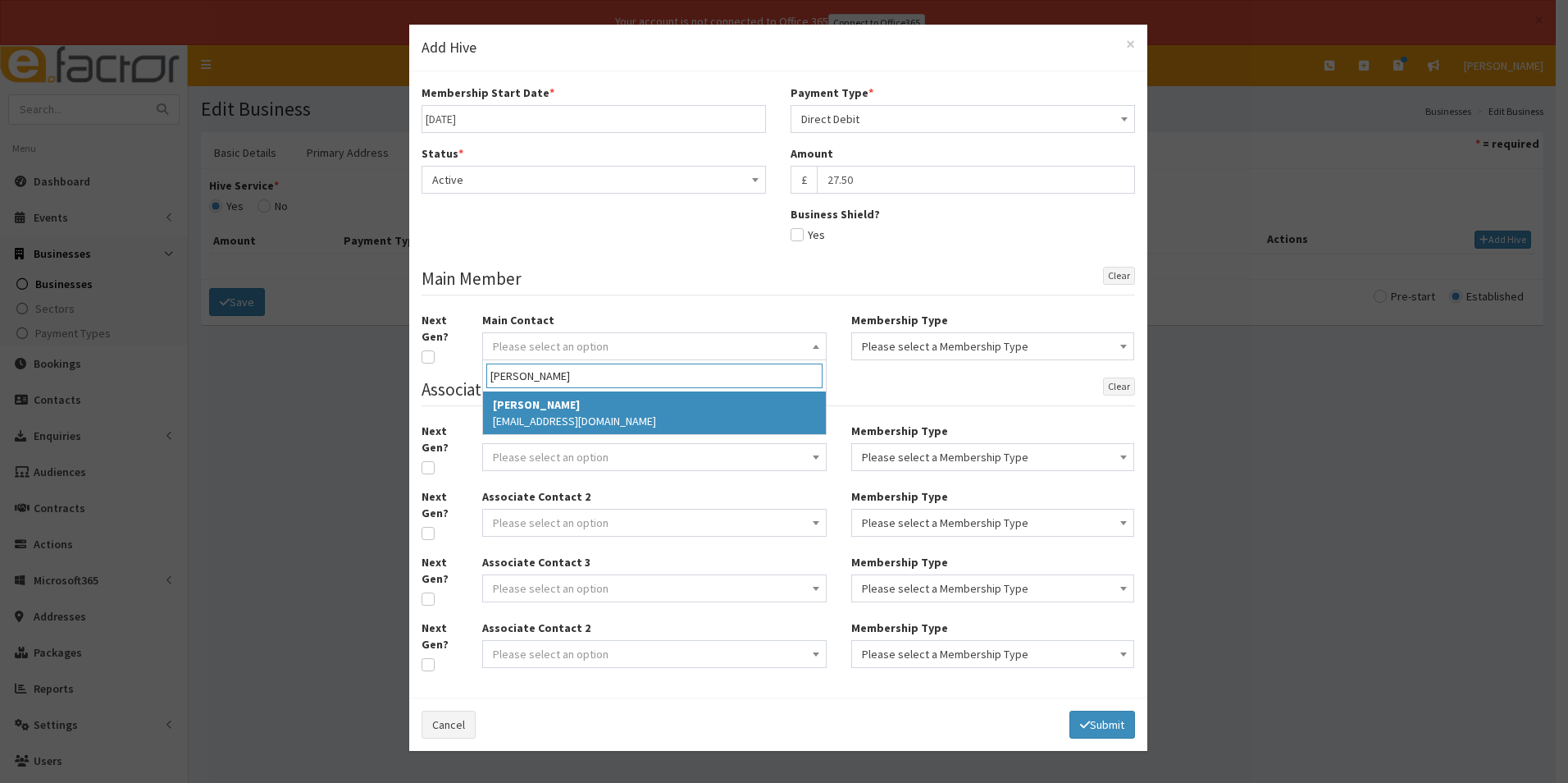
type input "james cio"
select select "5263"
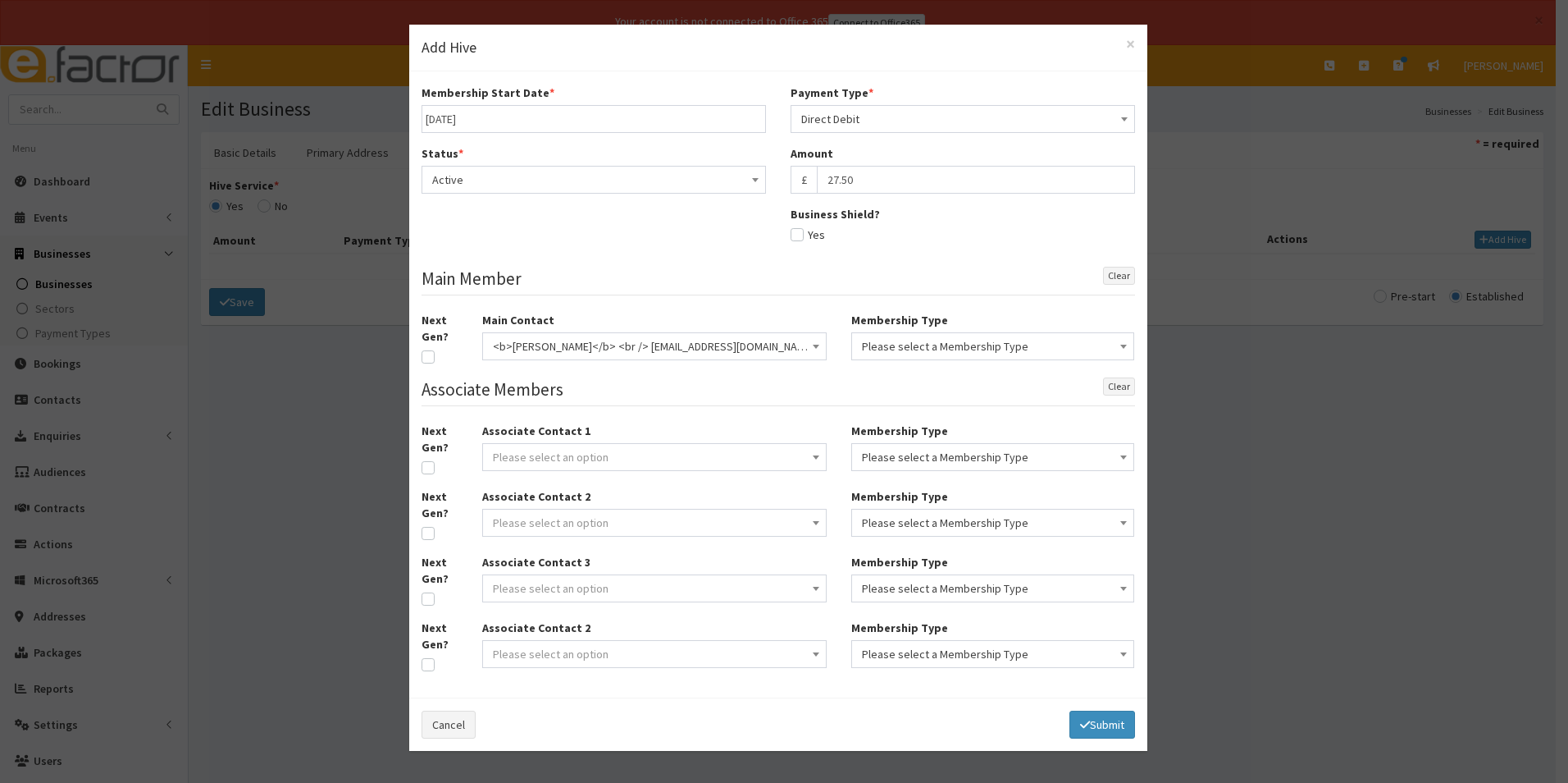
click at [906, 347] on span "Please select a Membership Type" at bounding box center [992, 346] width 261 height 23
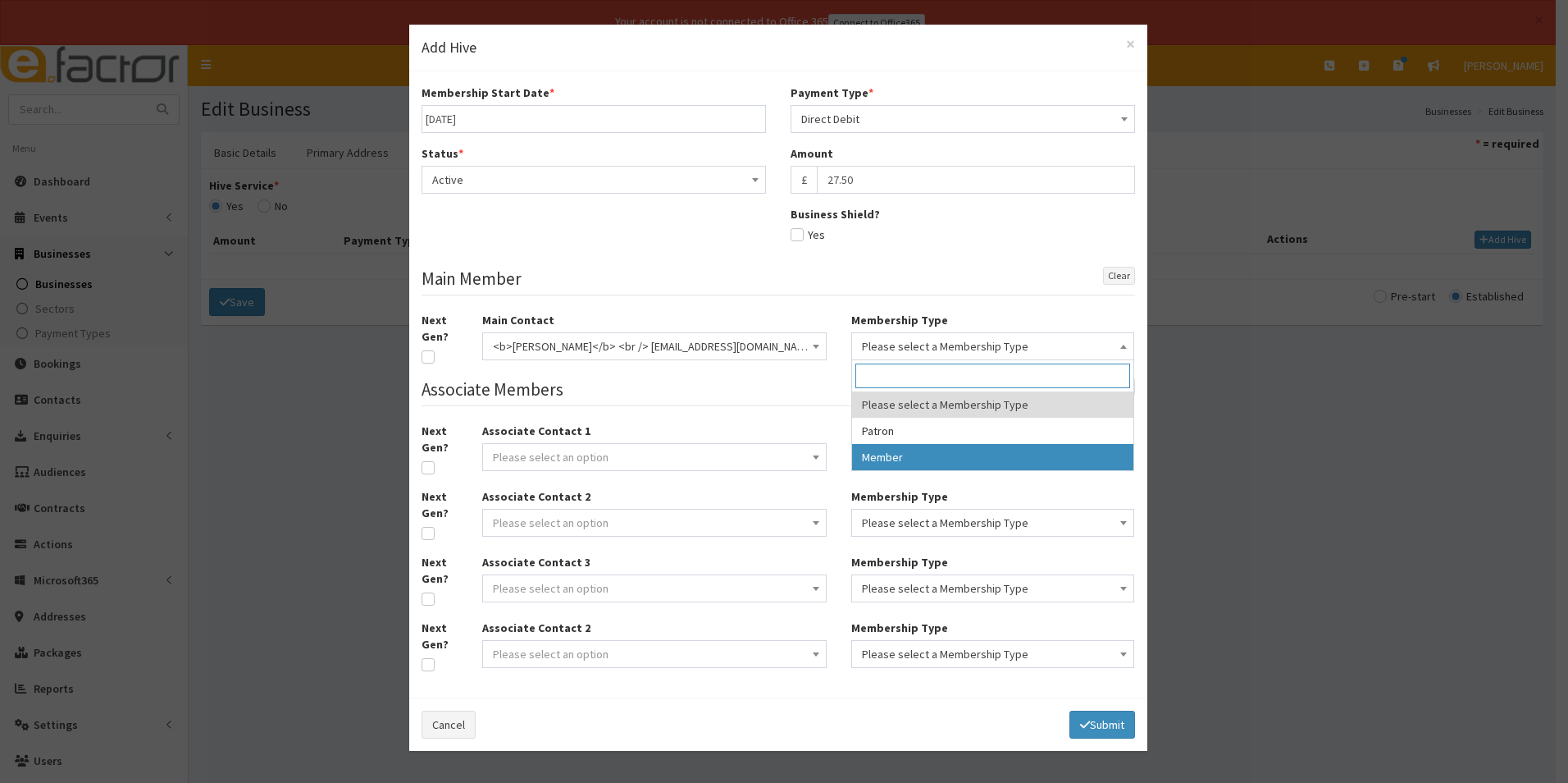
select select "2"
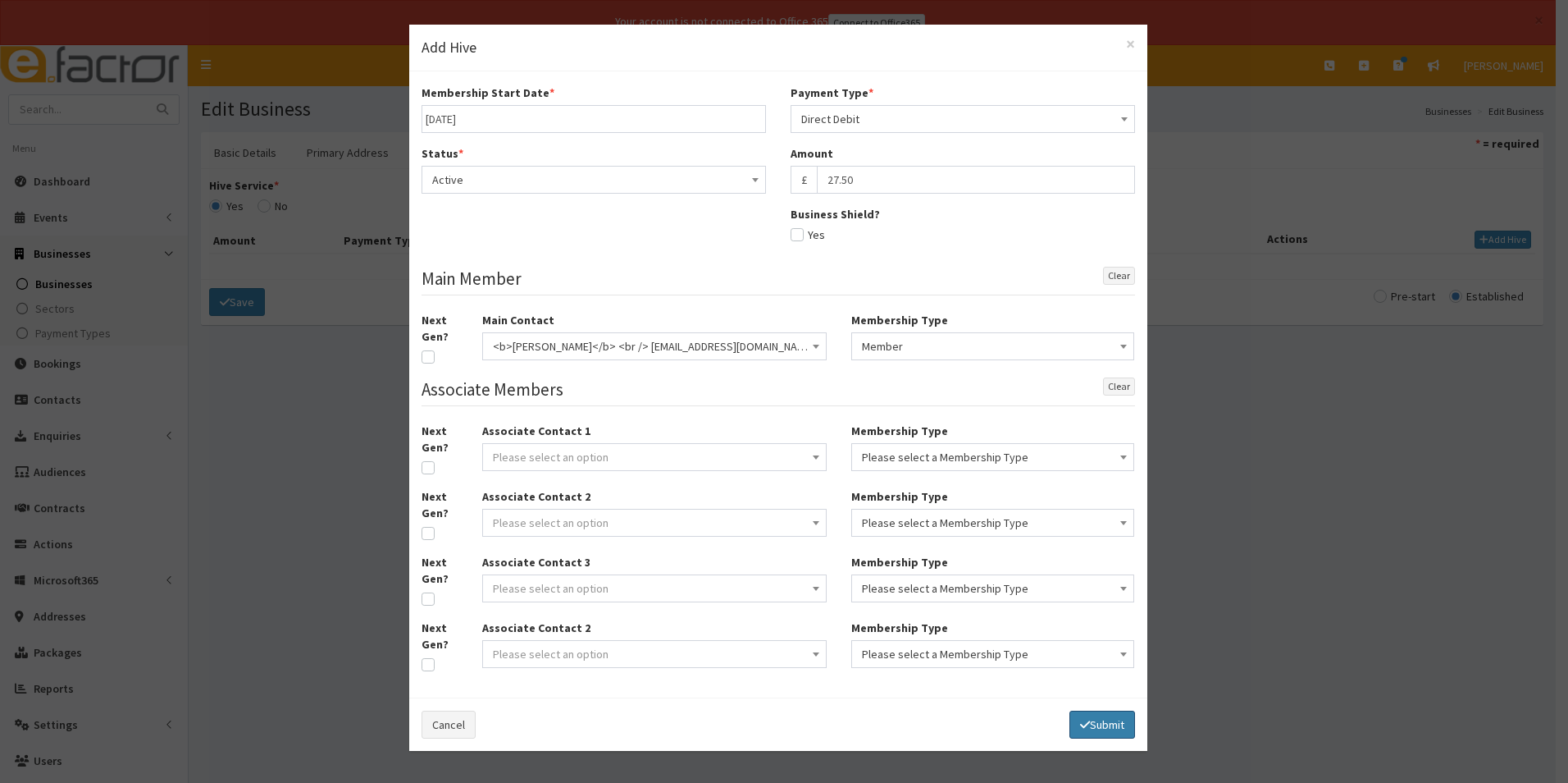
click at [1115, 723] on button "Submit" at bounding box center [1102, 725] width 66 height 28
select select
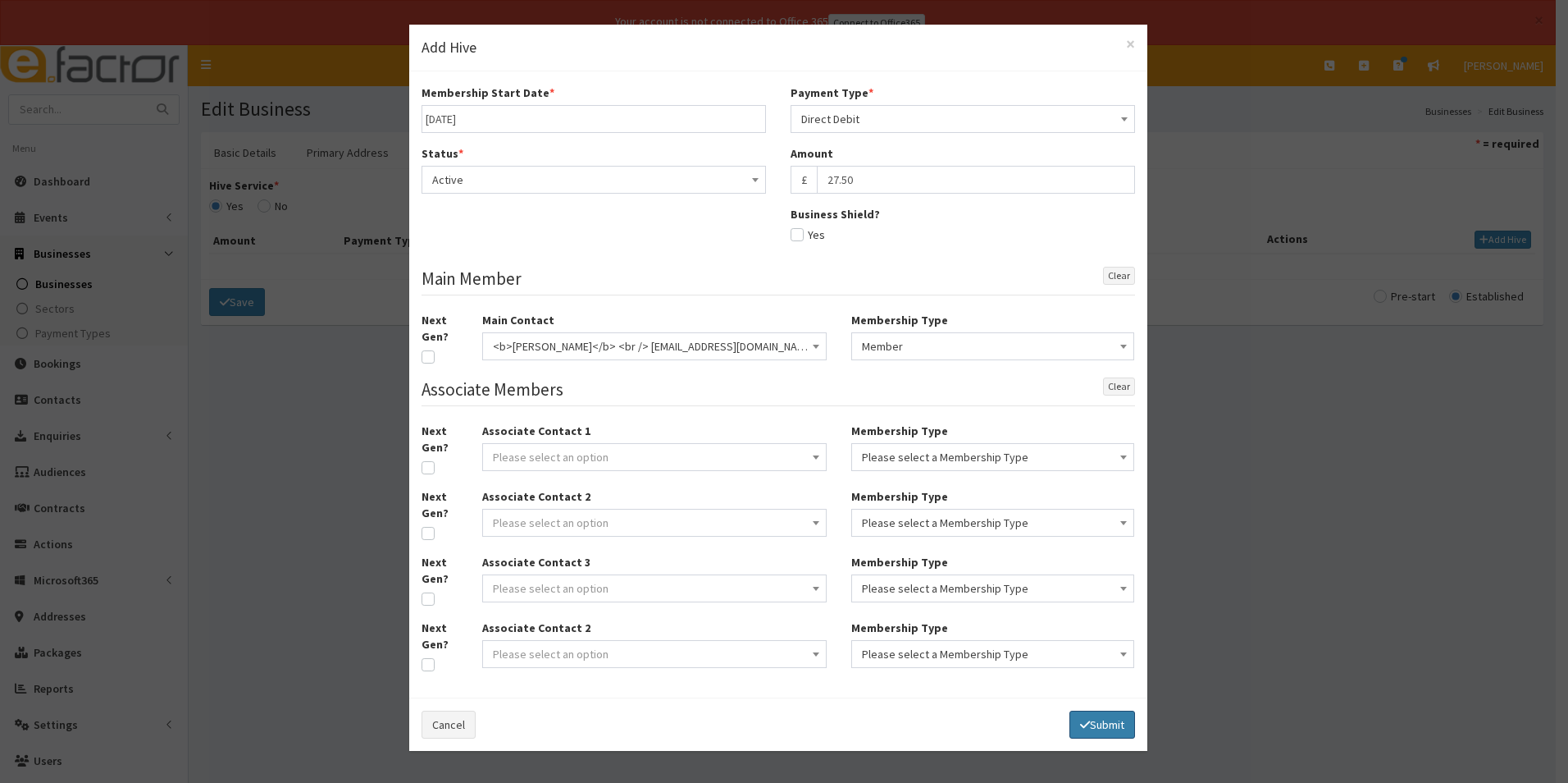
select select
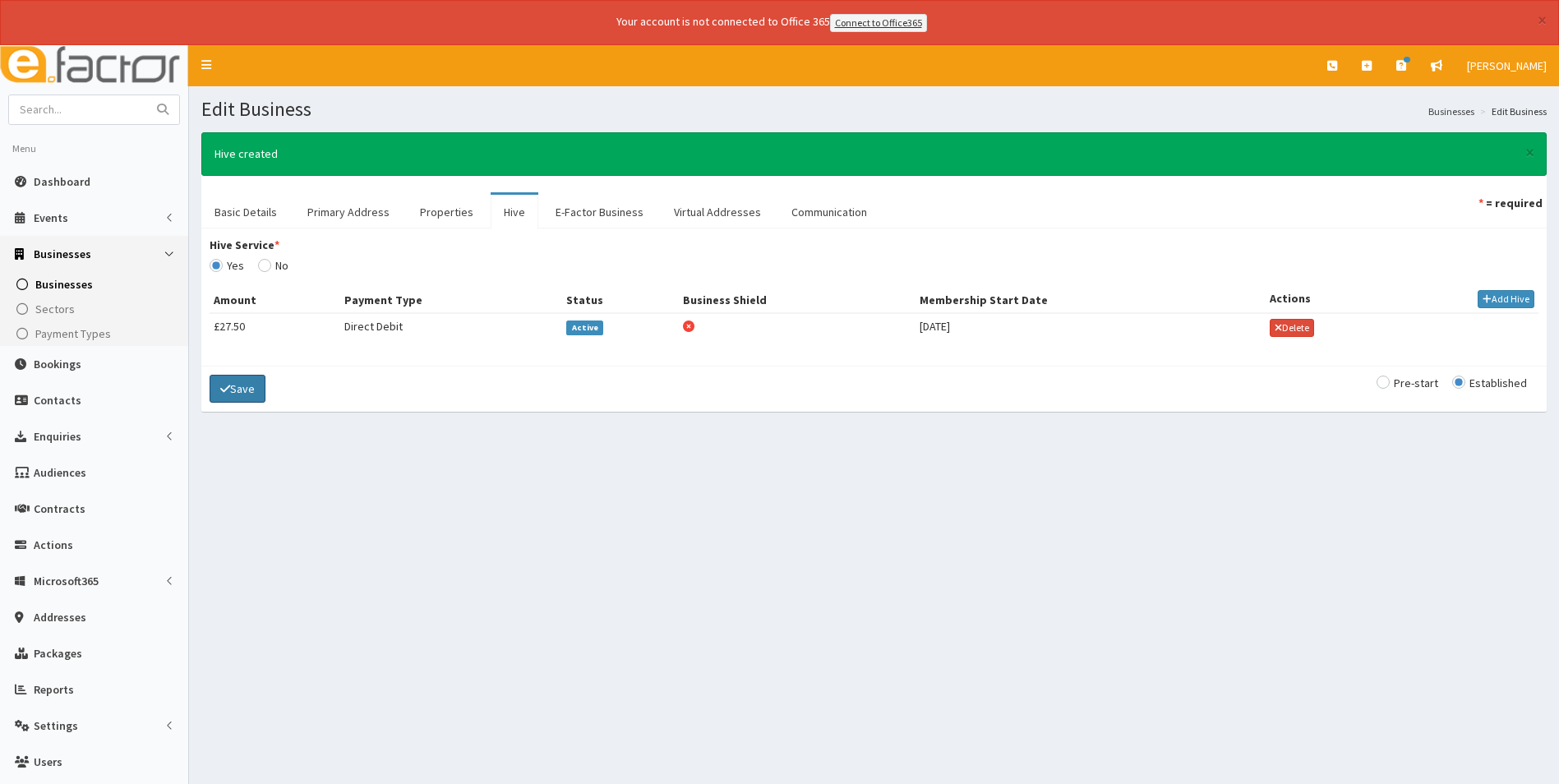
click at [249, 384] on button "Save" at bounding box center [237, 389] width 56 height 28
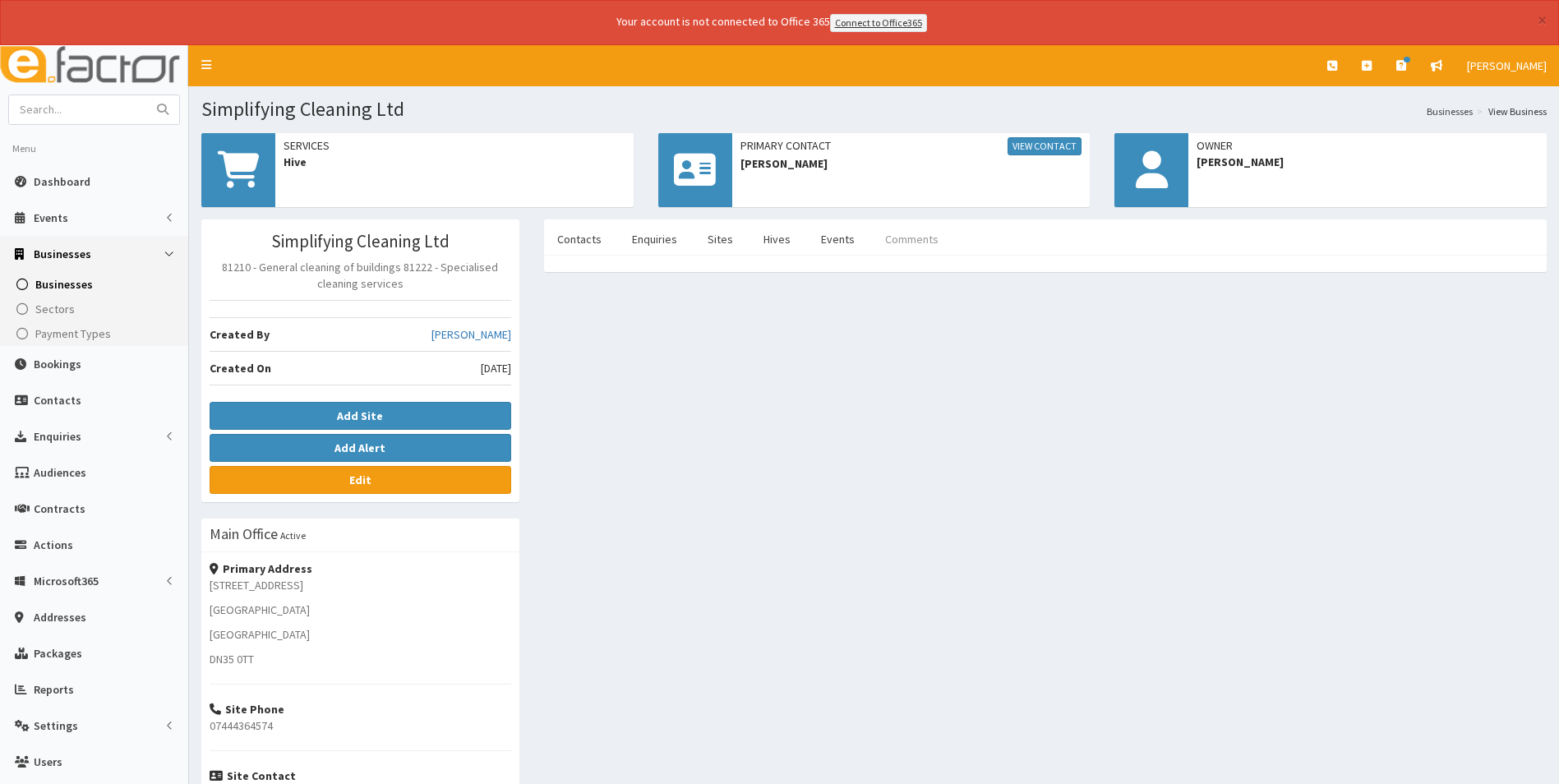
click at [892, 236] on link "Comments" at bounding box center [912, 239] width 79 height 35
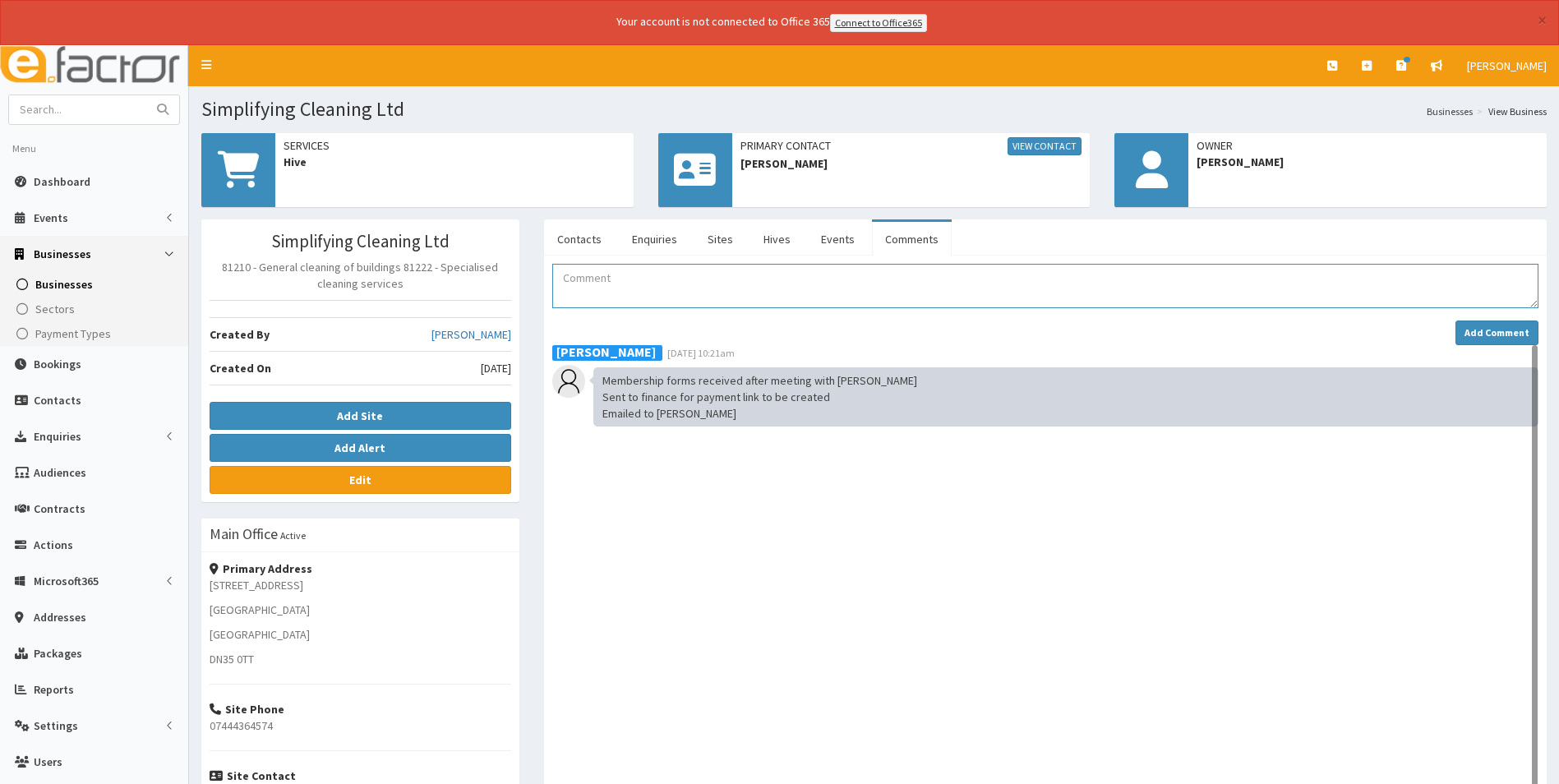
click at [584, 280] on textarea "Comment" at bounding box center [1045, 285] width 986 height 44
type textarea "Payment received Added to retention sheet Added to Mailchimp Added to Hive Conn…"
click at [1486, 333] on strong "Add Comment" at bounding box center [1497, 332] width 65 height 12
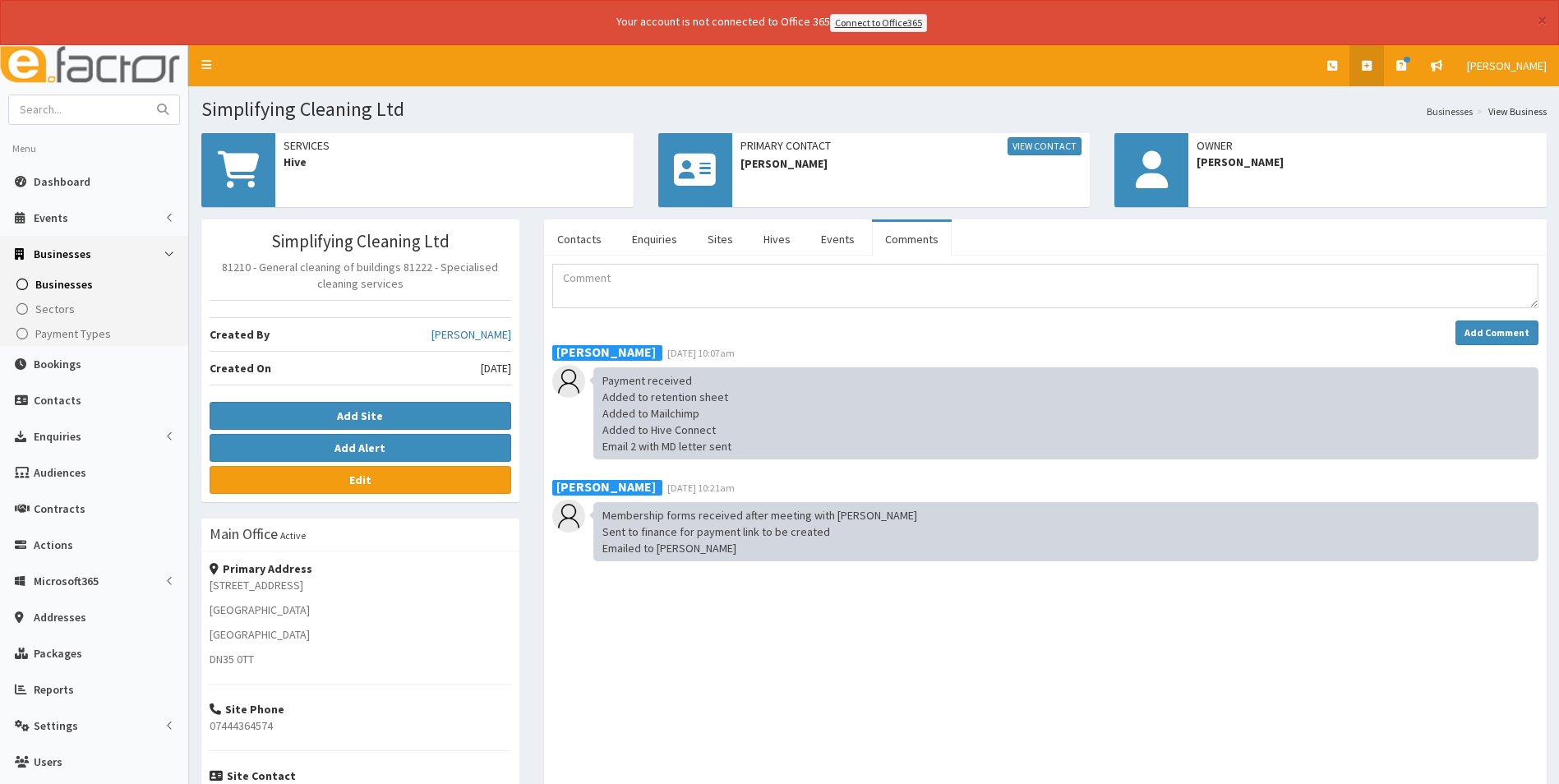
click at [1376, 63] on link at bounding box center [1366, 65] width 35 height 41
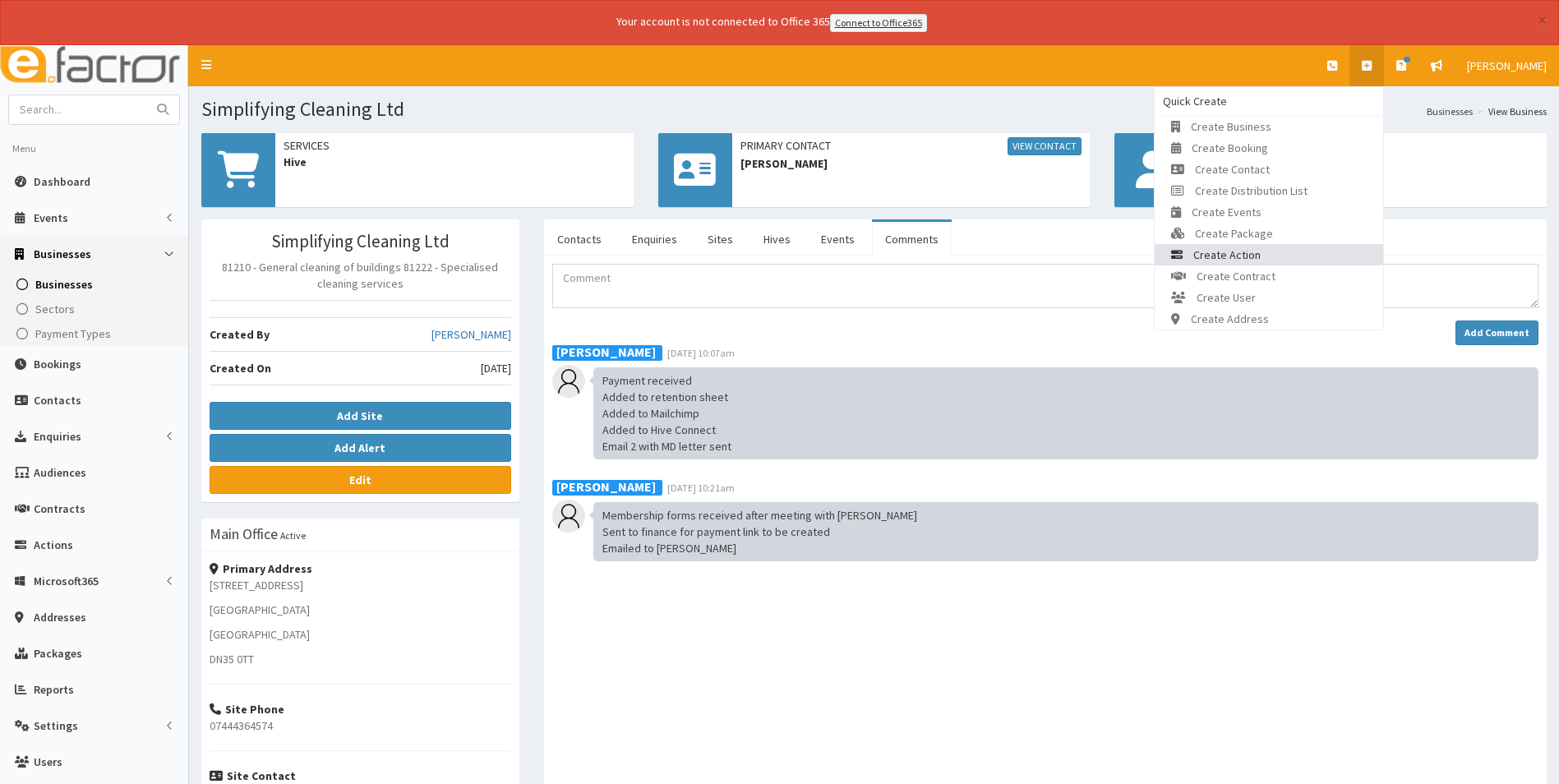
click at [1307, 255] on link "Create Action" at bounding box center [1269, 254] width 229 height 22
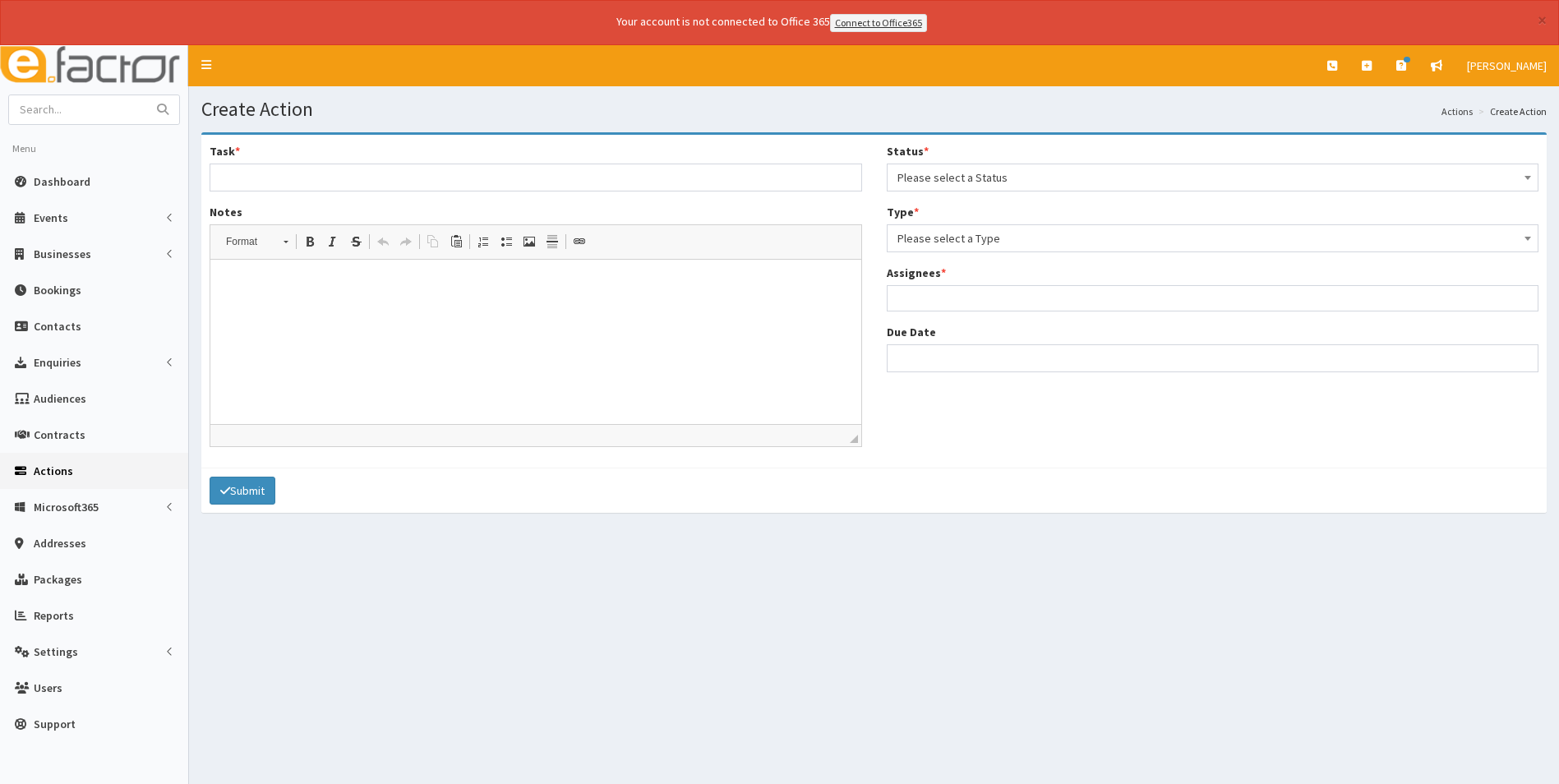
select select
click at [300, 174] on input "Task *" at bounding box center [536, 178] width 653 height 28
type input "New member - paid and now active"
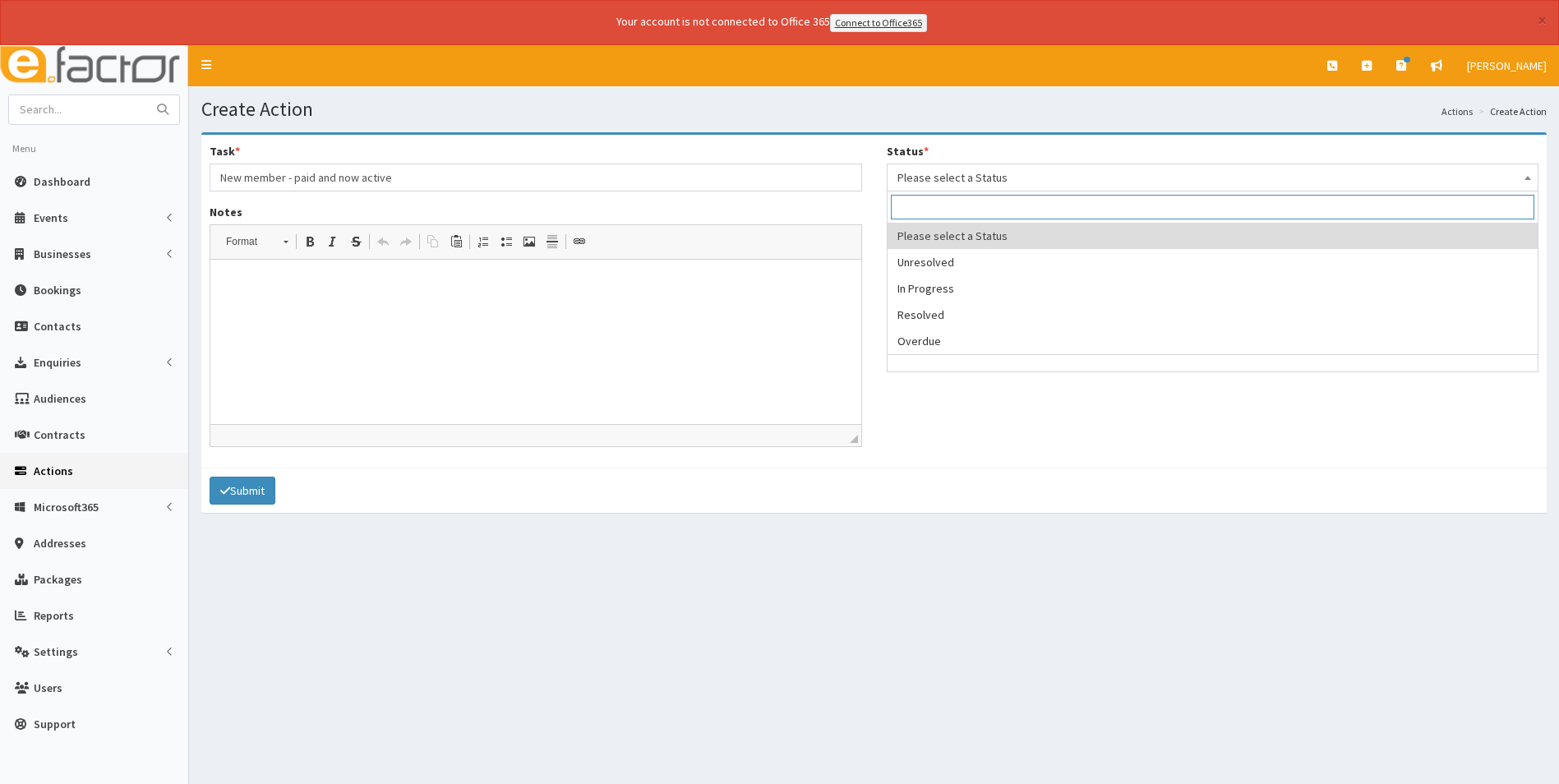
click at [951, 178] on span "Please select a Status" at bounding box center [1213, 178] width 631 height 23
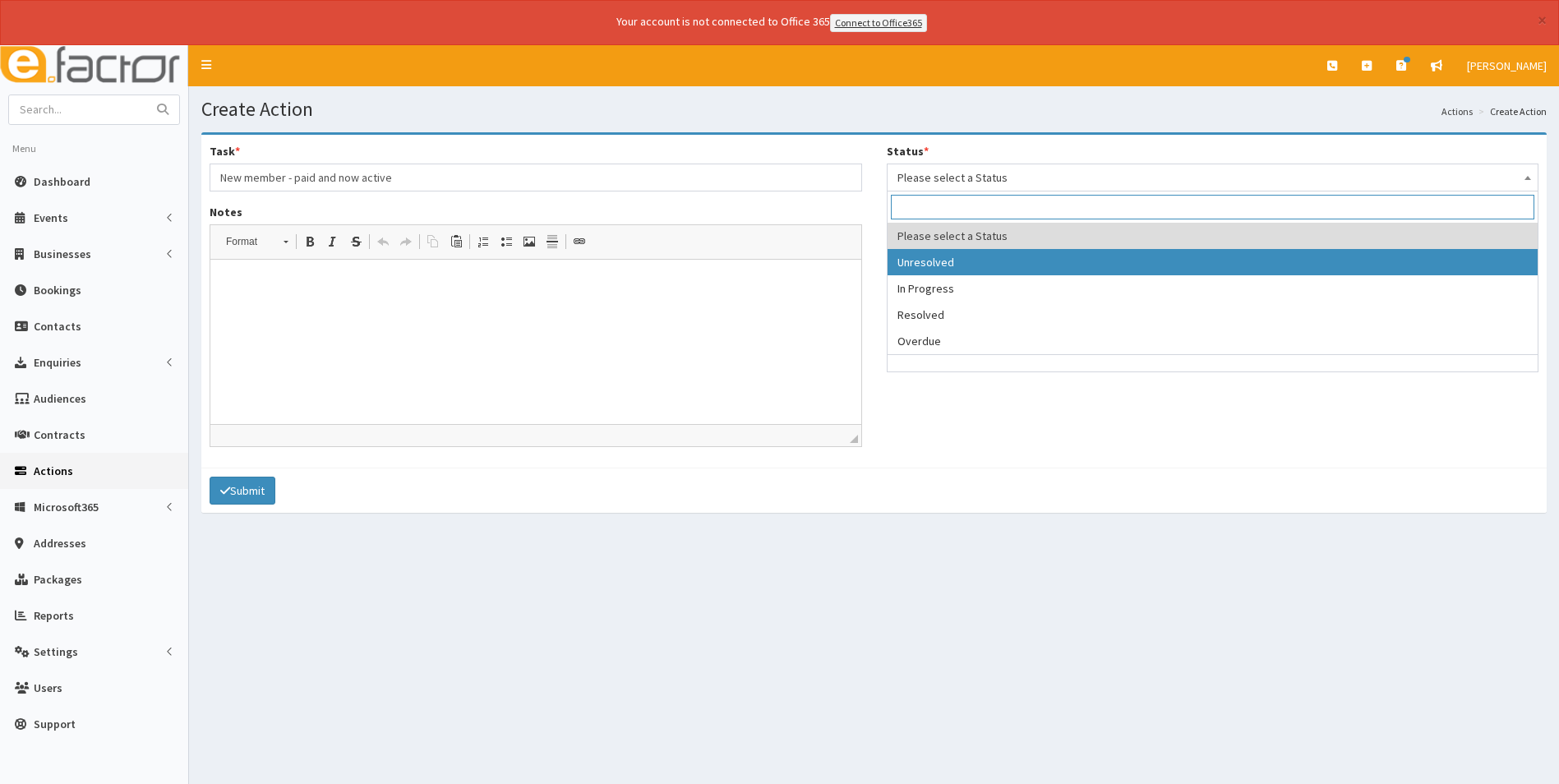
select select "1"
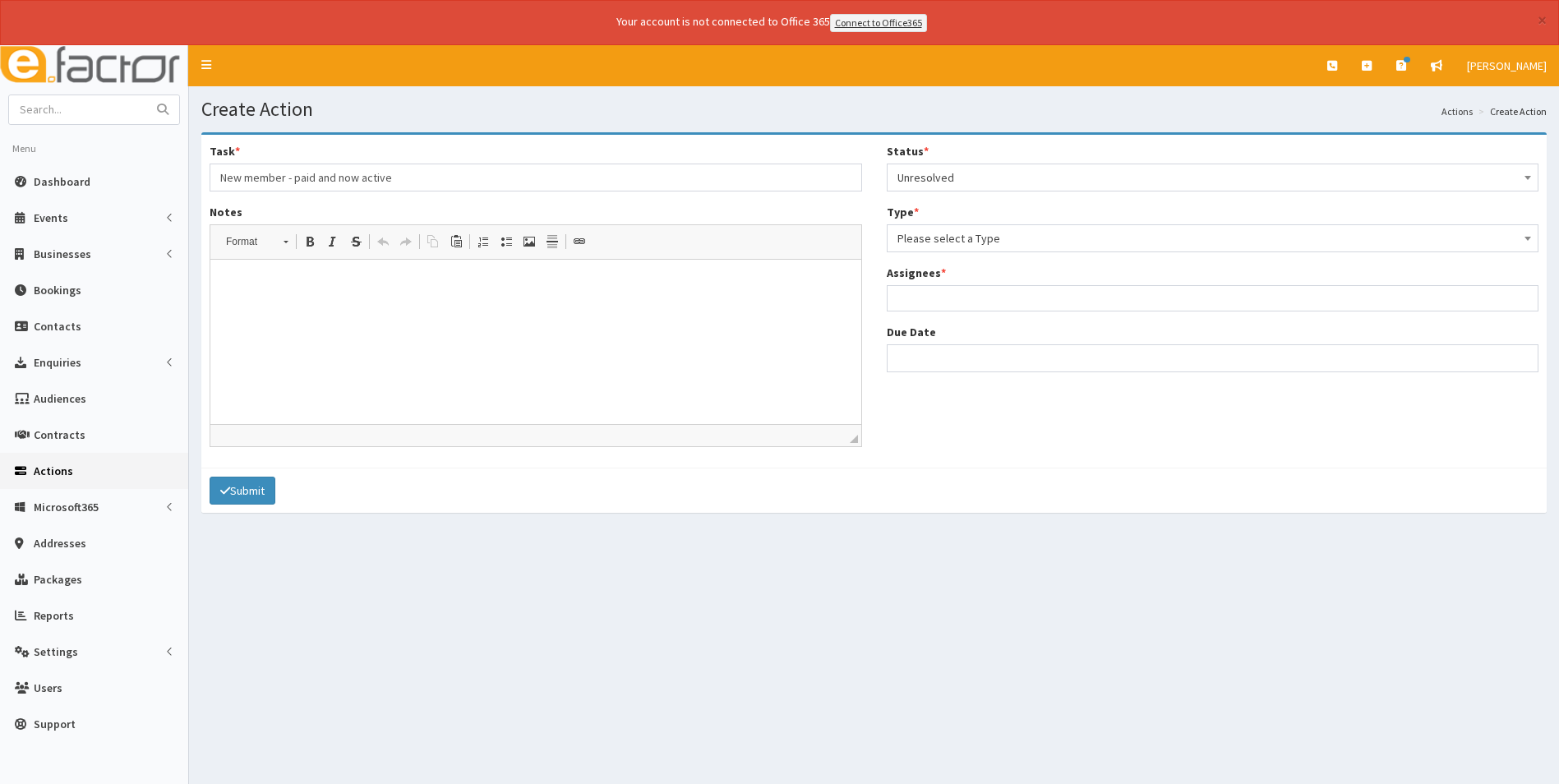
click at [943, 237] on span "Please select a Type" at bounding box center [1213, 238] width 631 height 23
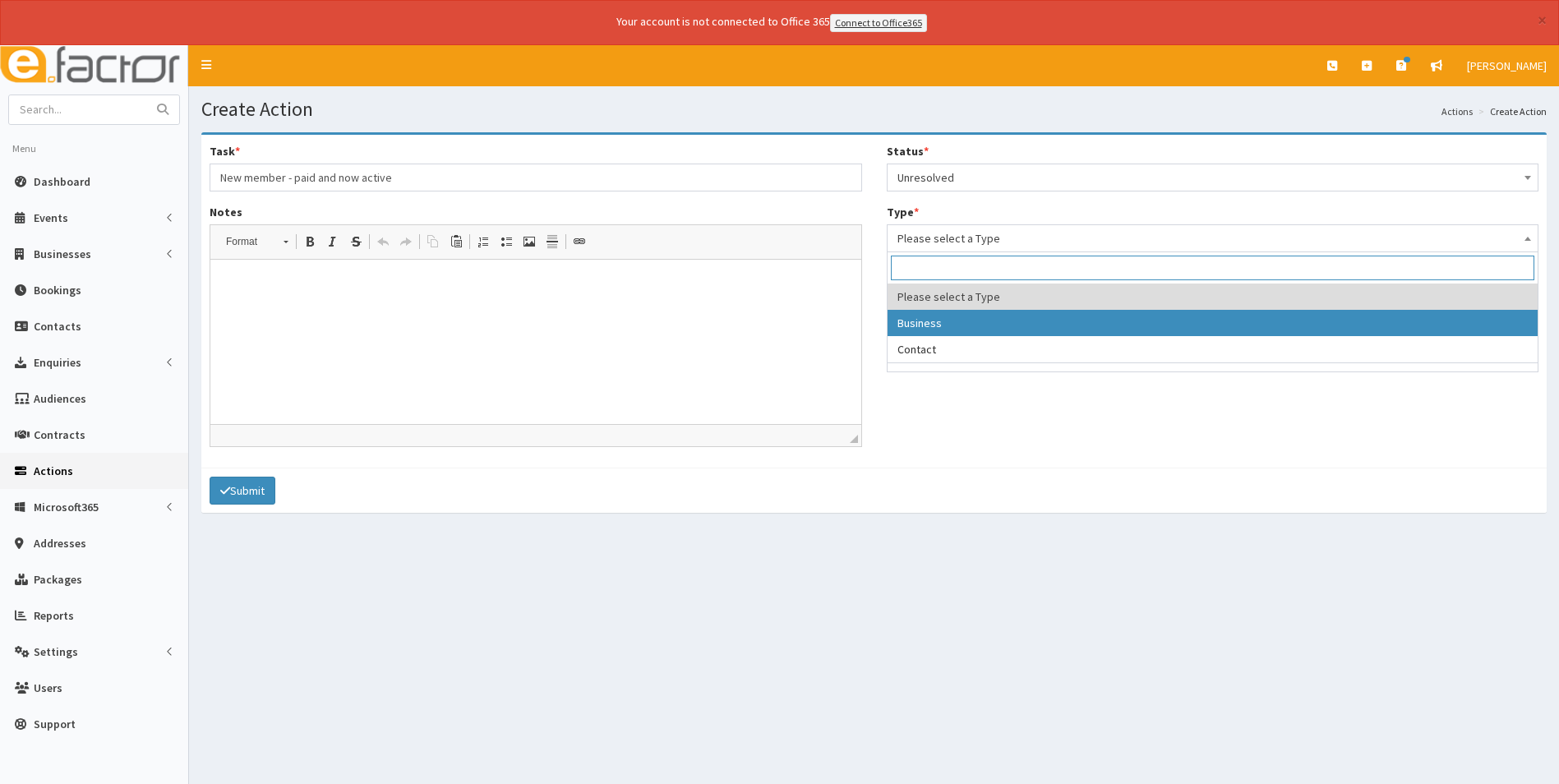
select select "business"
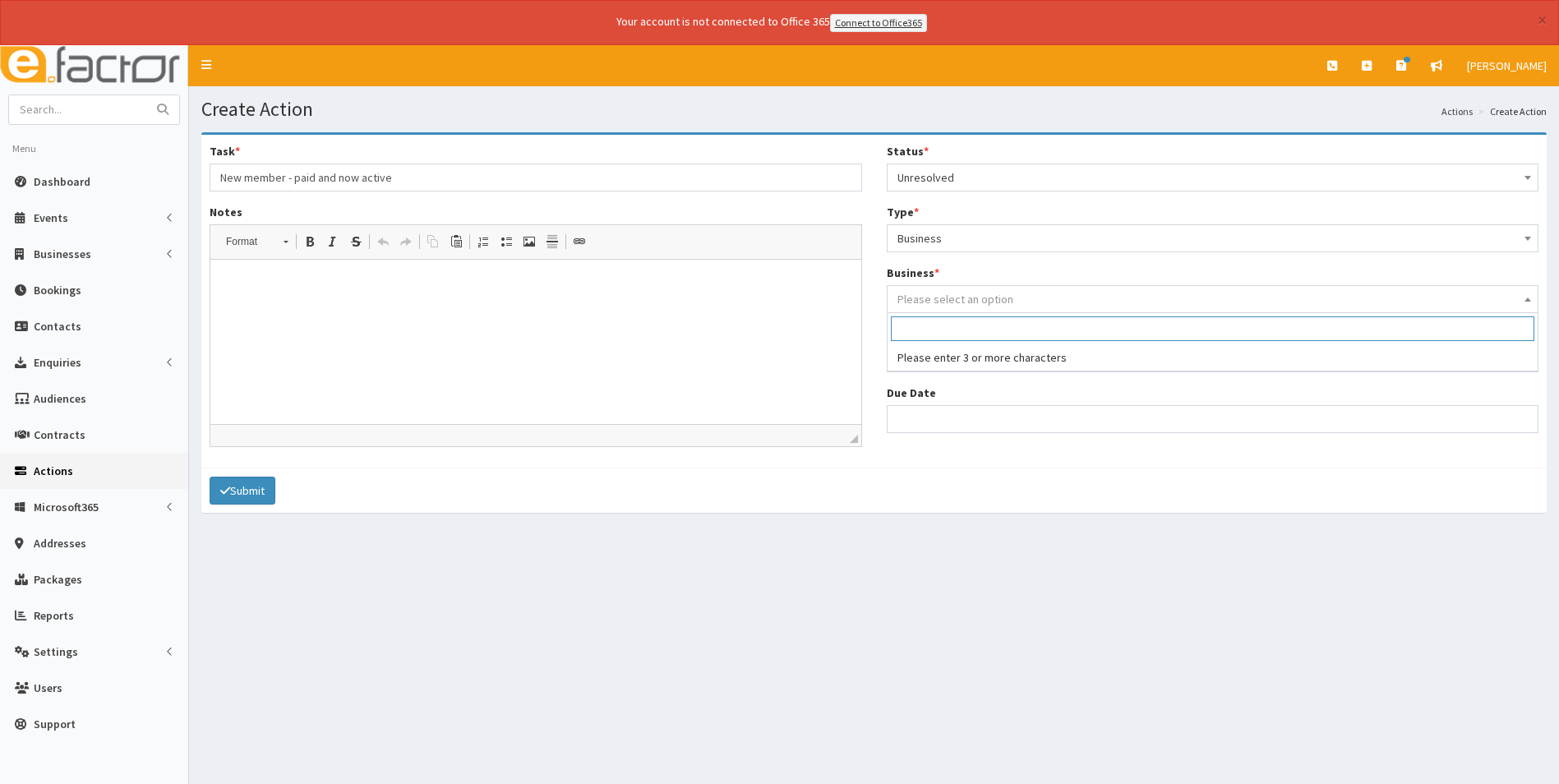
click at [943, 292] on span "Please select an option" at bounding box center [955, 299] width 116 height 15
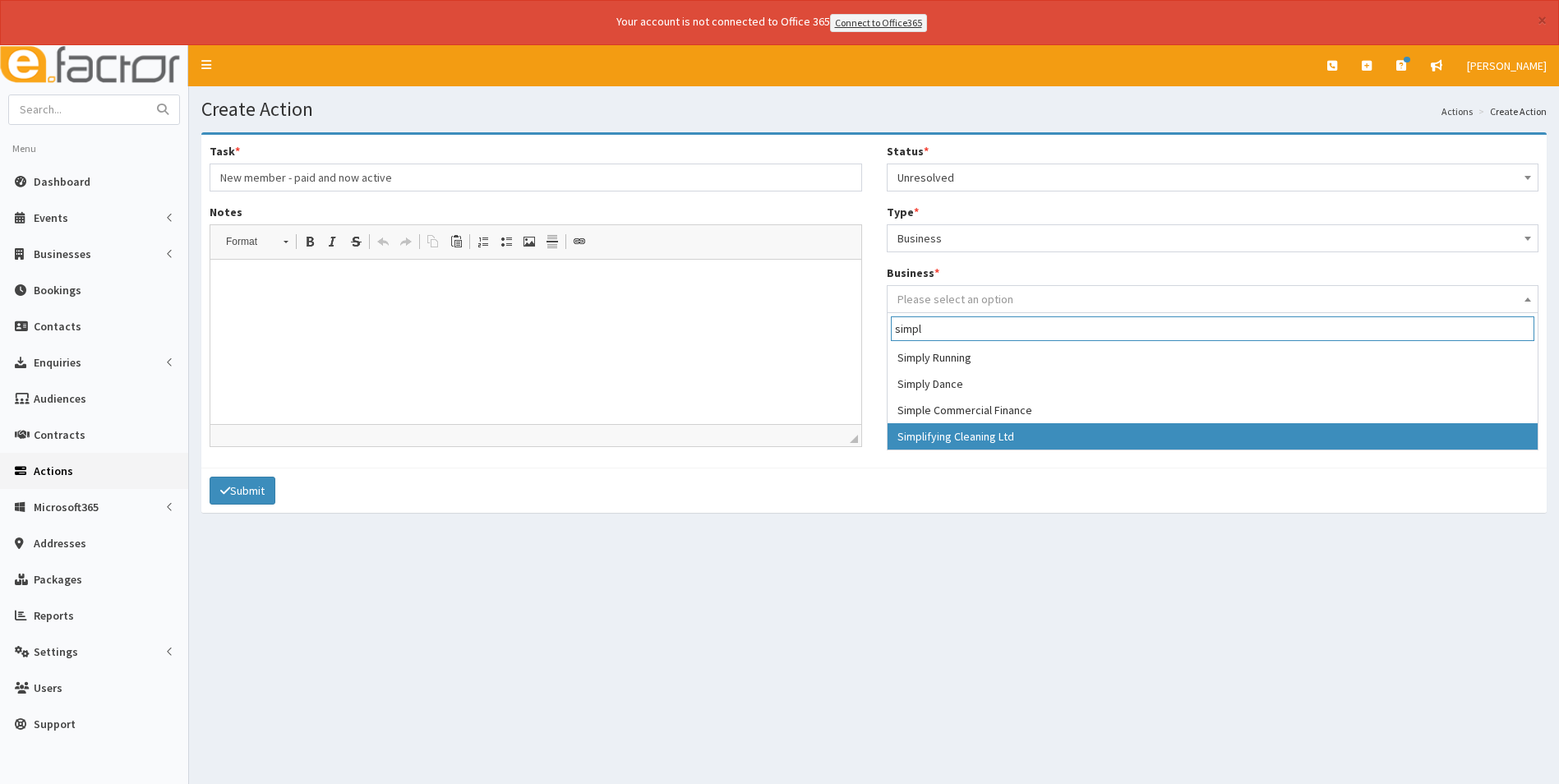
type input "simpl"
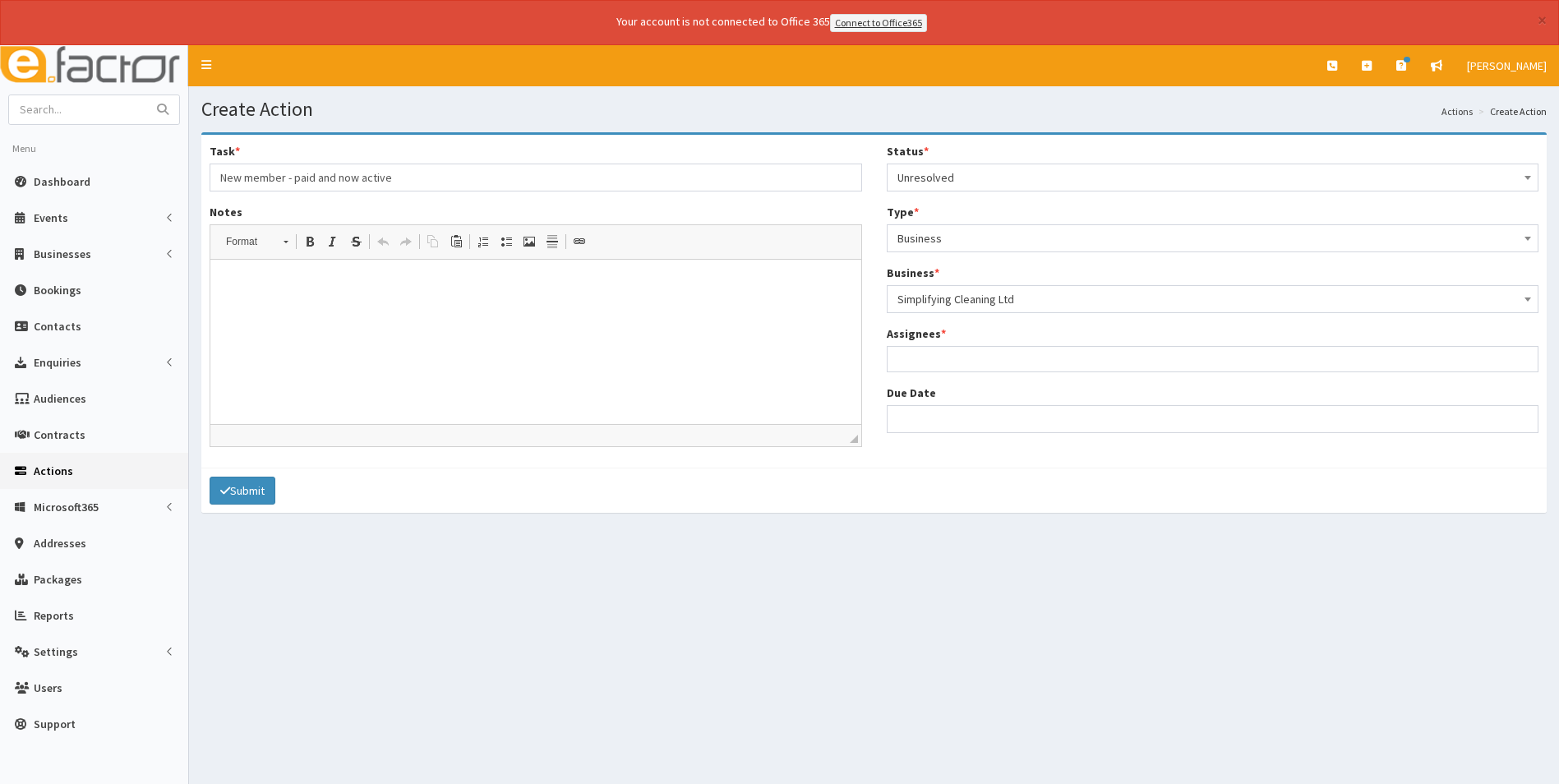
select select "4200"
click at [937, 356] on ul at bounding box center [1212, 357] width 651 height 21
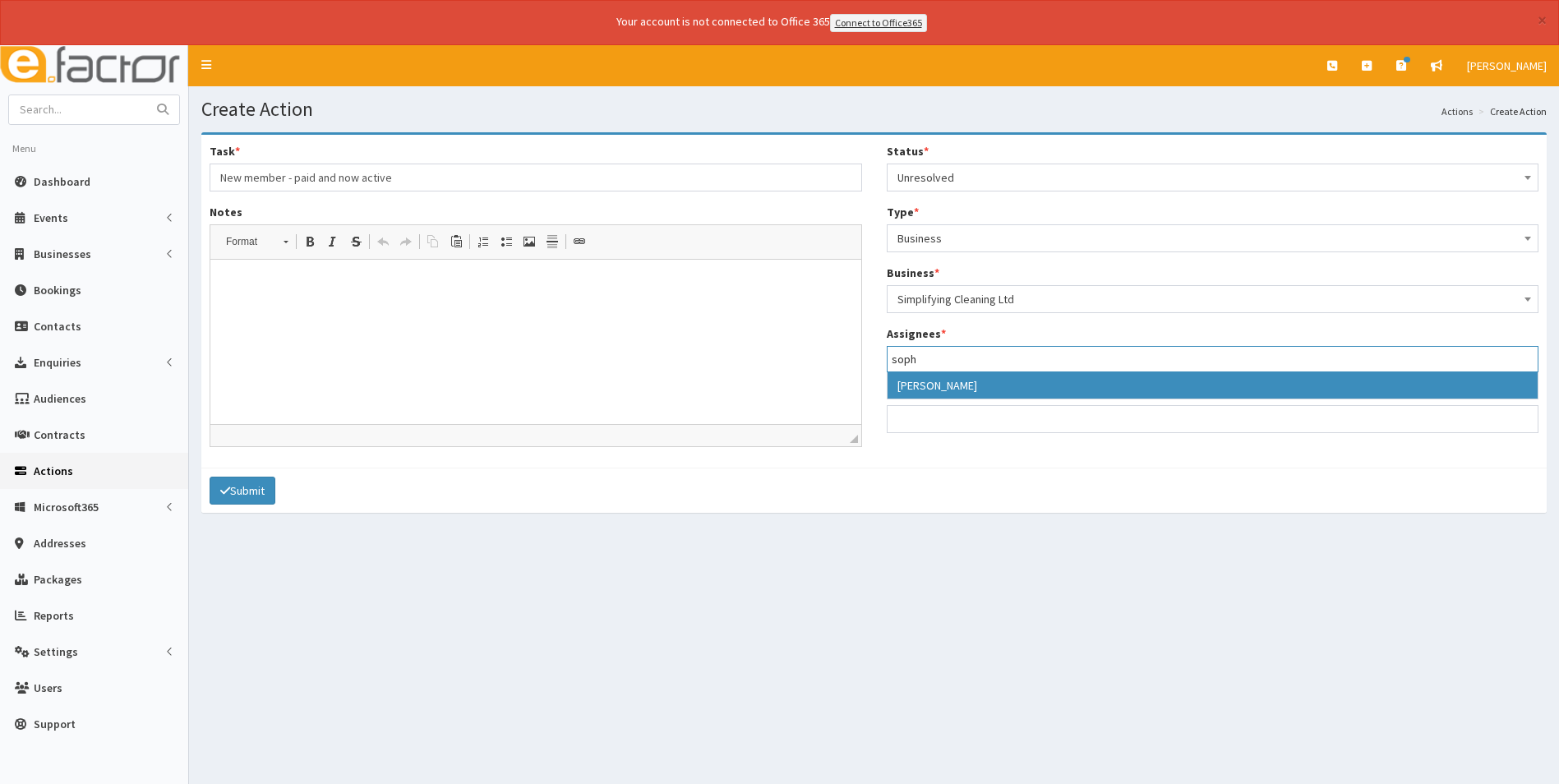
type input "soph"
select select "44"
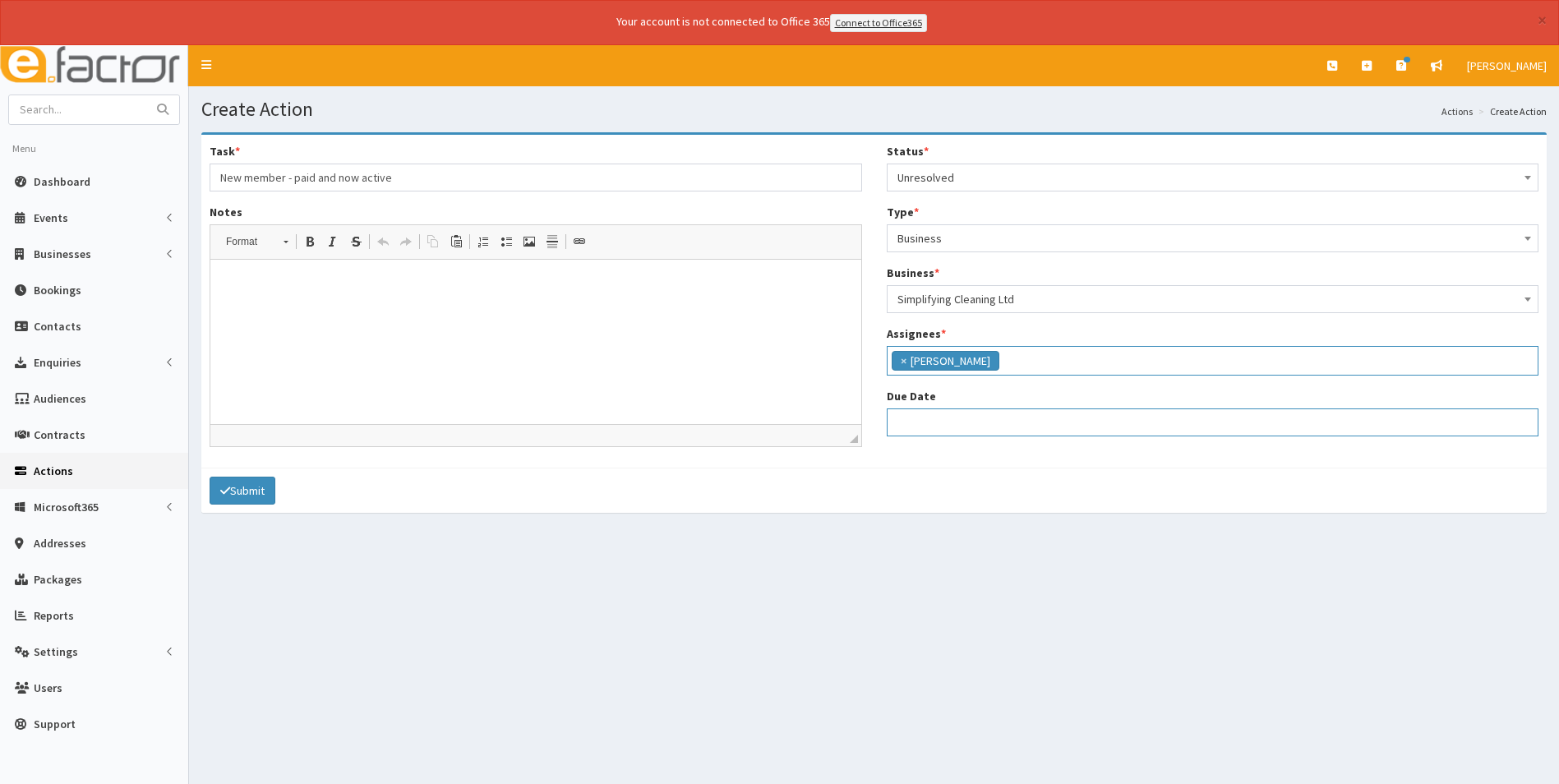
select select "12"
click at [943, 415] on input "Due Date" at bounding box center [1212, 422] width 653 height 28
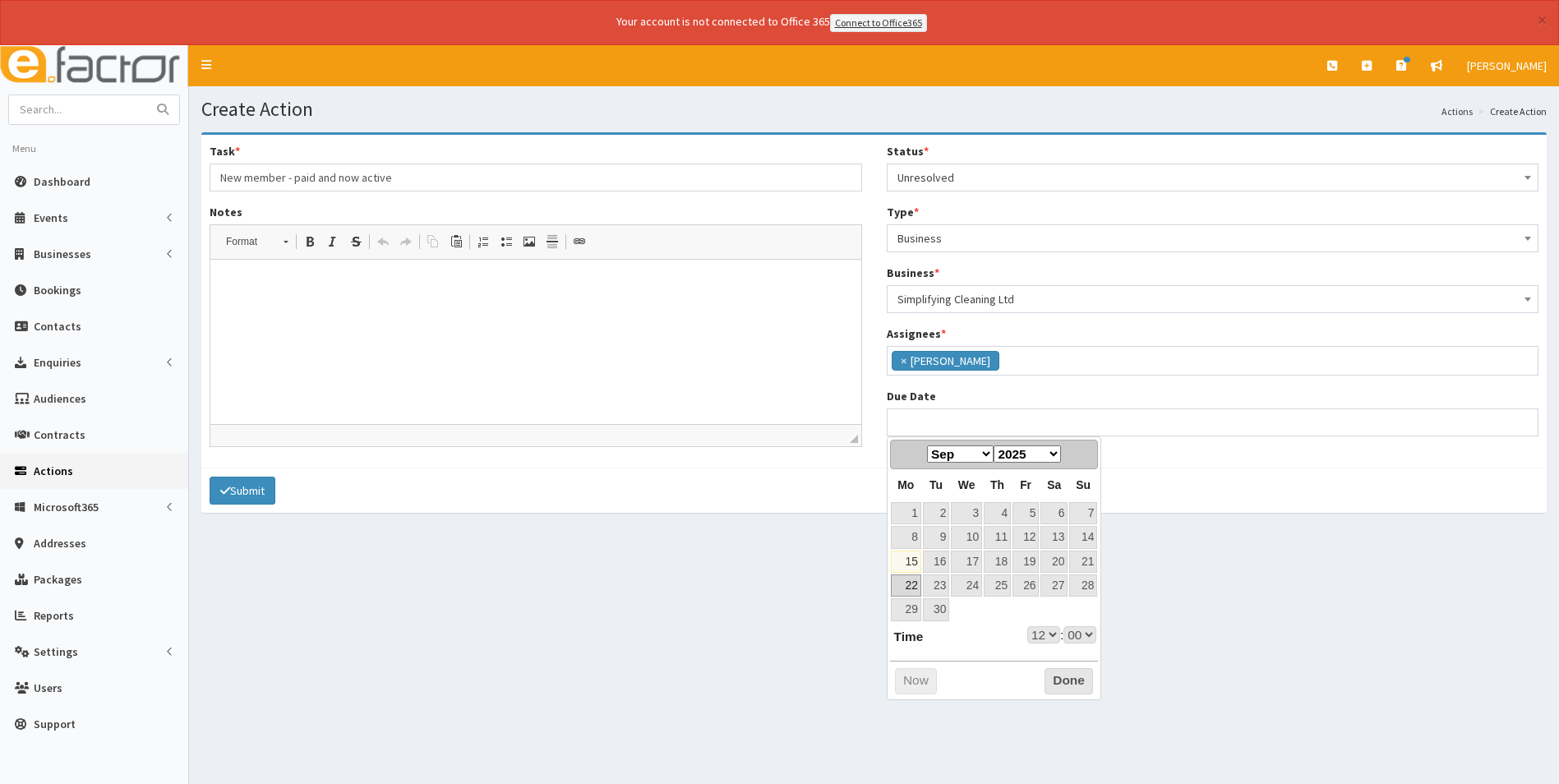
click at [915, 586] on link "22" at bounding box center [906, 585] width 30 height 22
type input "[DATE] 12:00"
select select "12"
click at [1053, 635] on select "00 01 02 03 04 05 06 07 08 09 10 11 12 13 14 15 16 17 18 19 20 21 22 23" at bounding box center [1043, 635] width 33 height 17
type input "[DATE] 17:00"
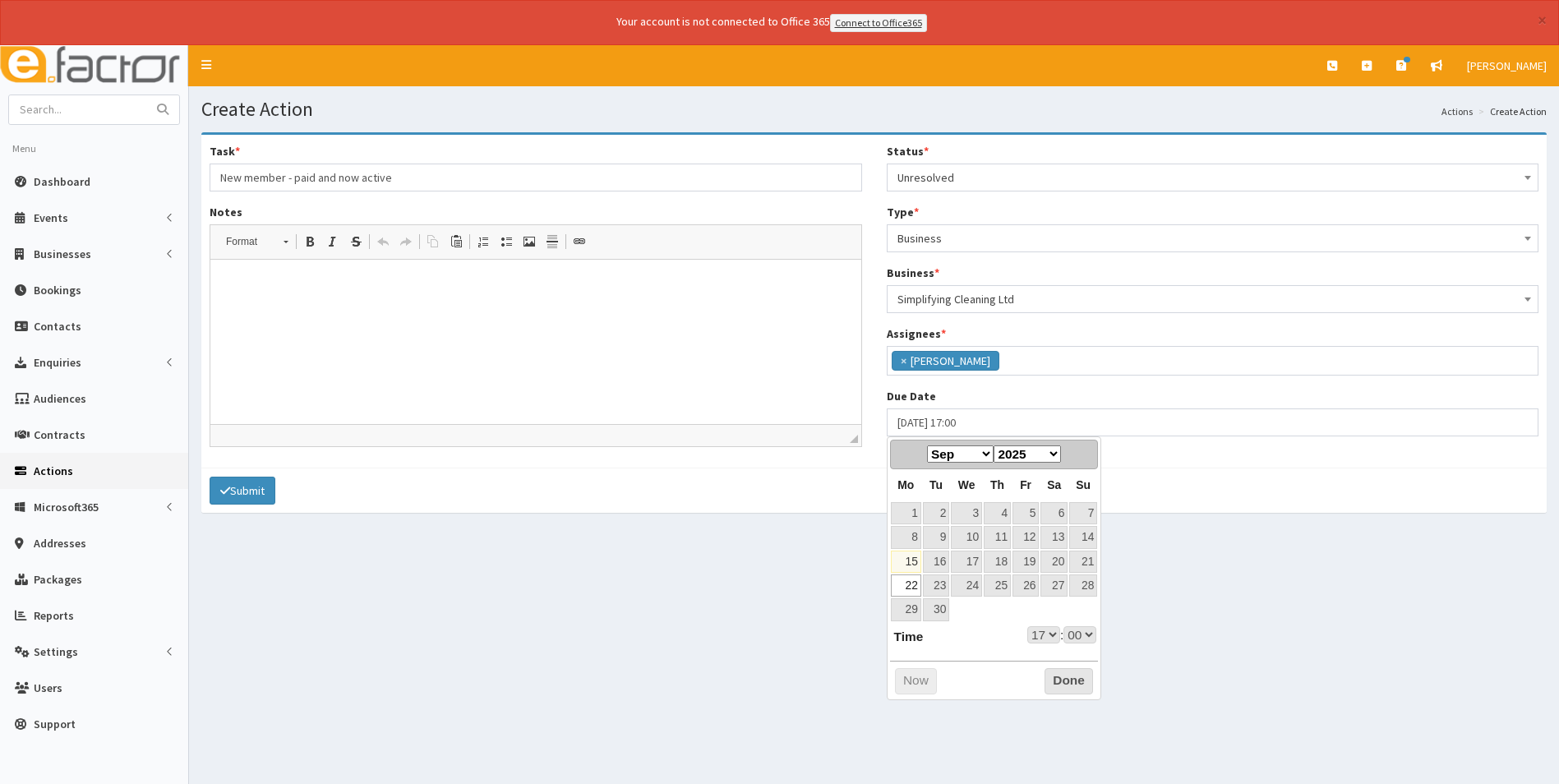
select select "17"
click at [1063, 674] on button "Done" at bounding box center [1068, 681] width 48 height 26
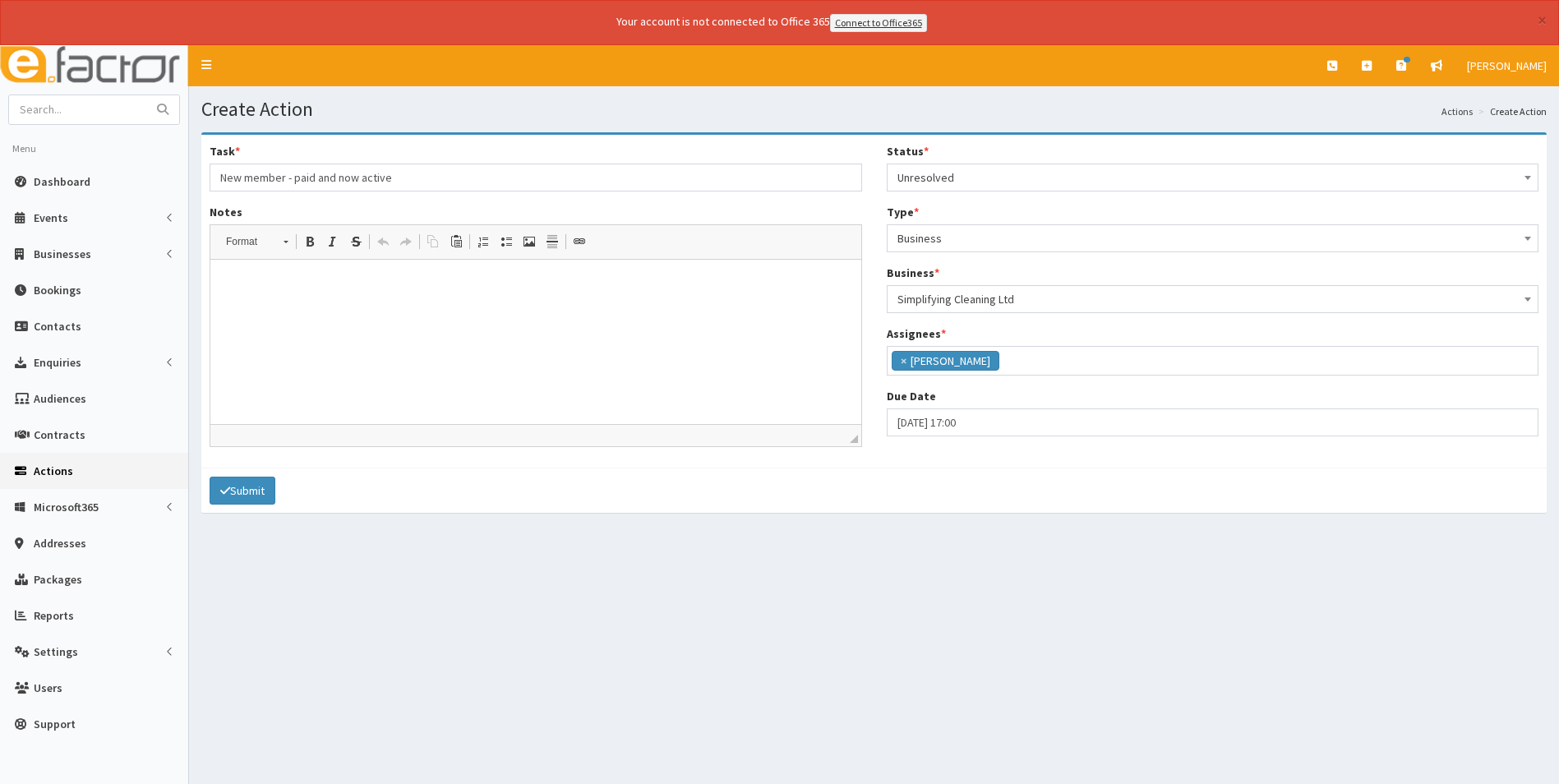
click at [287, 288] on p at bounding box center [536, 283] width 618 height 17
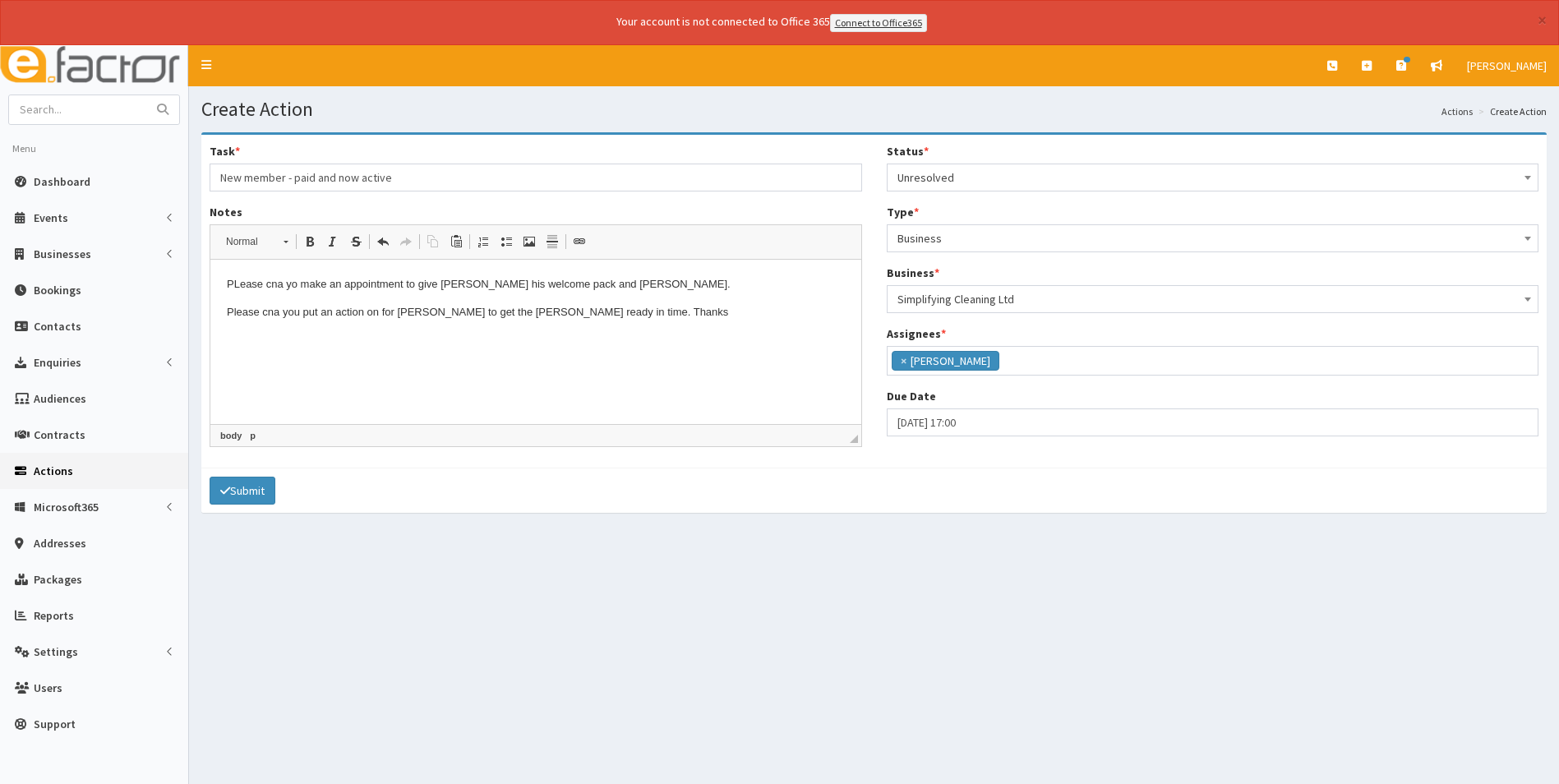
click at [278, 317] on p "Please cna you put an action on for [PERSON_NAME] to get the [PERSON_NAME] read…" at bounding box center [536, 312] width 618 height 17
click at [237, 281] on p "PLease cna yo make an appointment to give [PERSON_NAME] his welcome pack and [P…" at bounding box center [536, 283] width 618 height 17
click at [281, 281] on p "Pl ease cna yo make an appointment to give [PERSON_NAME] his welcome pack and H…" at bounding box center [536, 283] width 618 height 17
click at [292, 291] on p "Pl ease can yo make an appointment to give [PERSON_NAME] his welcome pack and H…" at bounding box center [536, 283] width 618 height 17
click at [485, 330] on html "Pl ease can you make an appointment to give [PERSON_NAME] his welcome pack and …" at bounding box center [536, 298] width 651 height 78
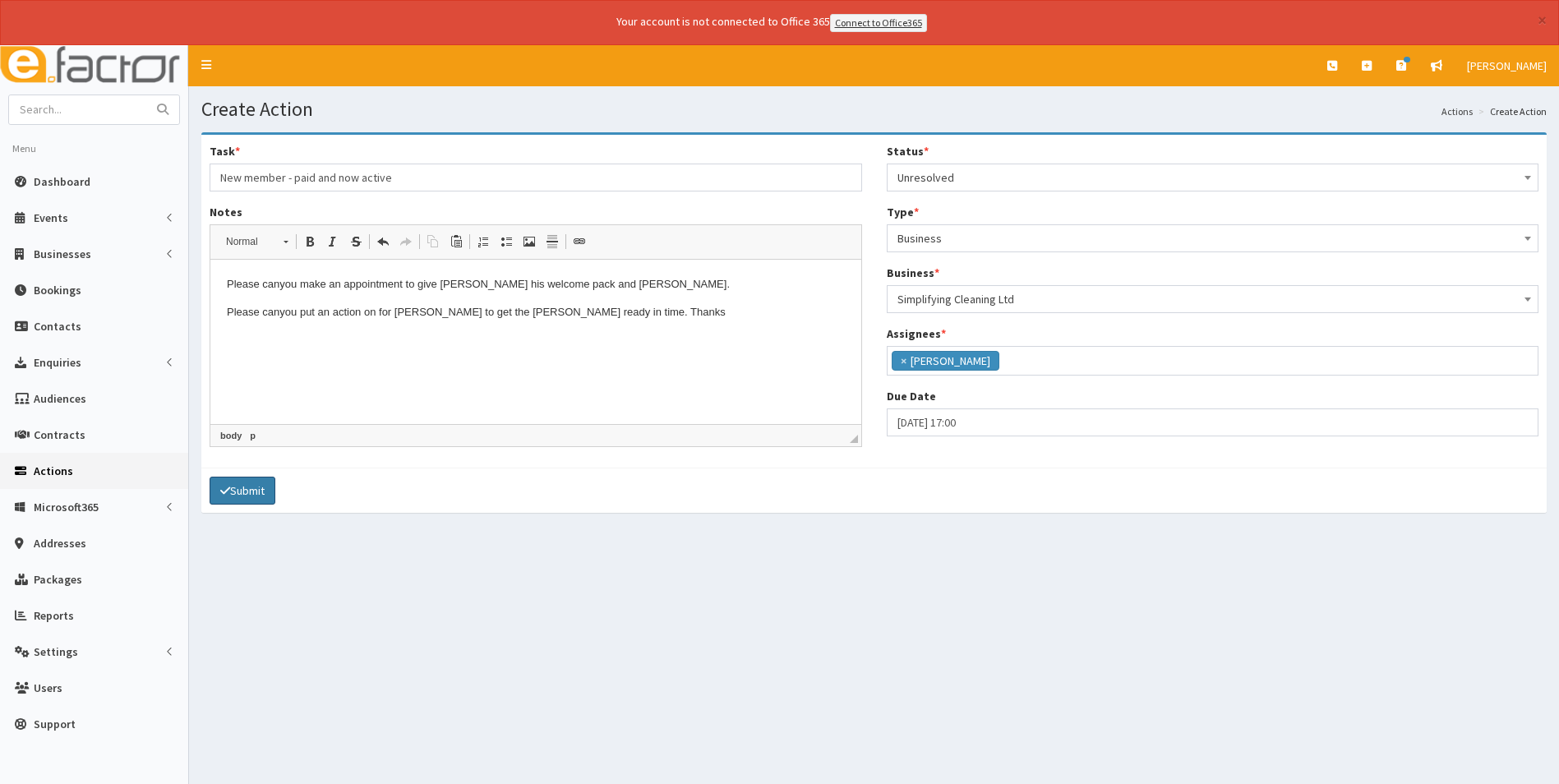
click at [259, 488] on button "Submit" at bounding box center [243, 490] width 66 height 28
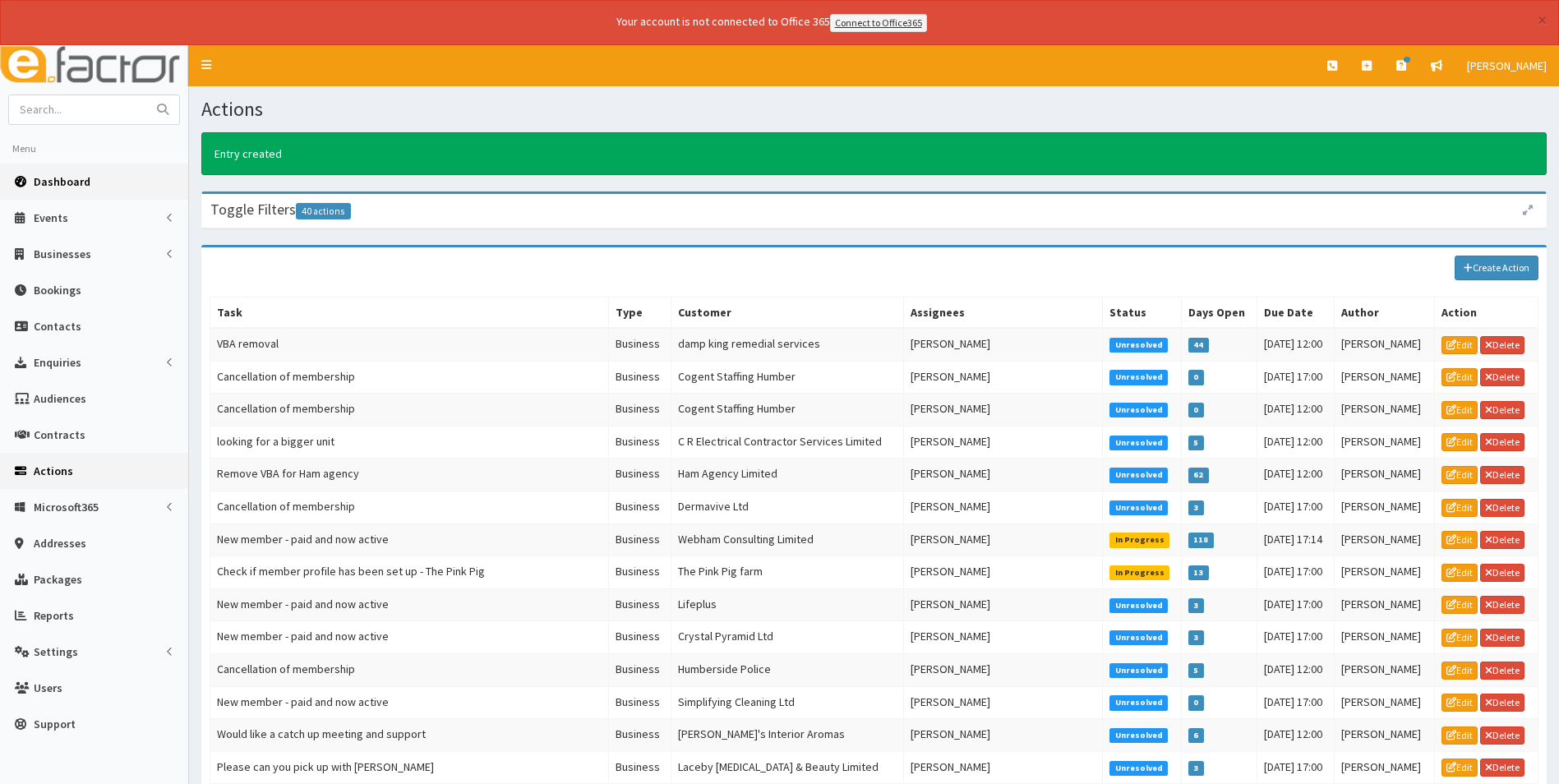
click at [72, 178] on span "Dashboard" at bounding box center [62, 181] width 57 height 15
